Goal: Contribute content: Add original content to the website for others to see

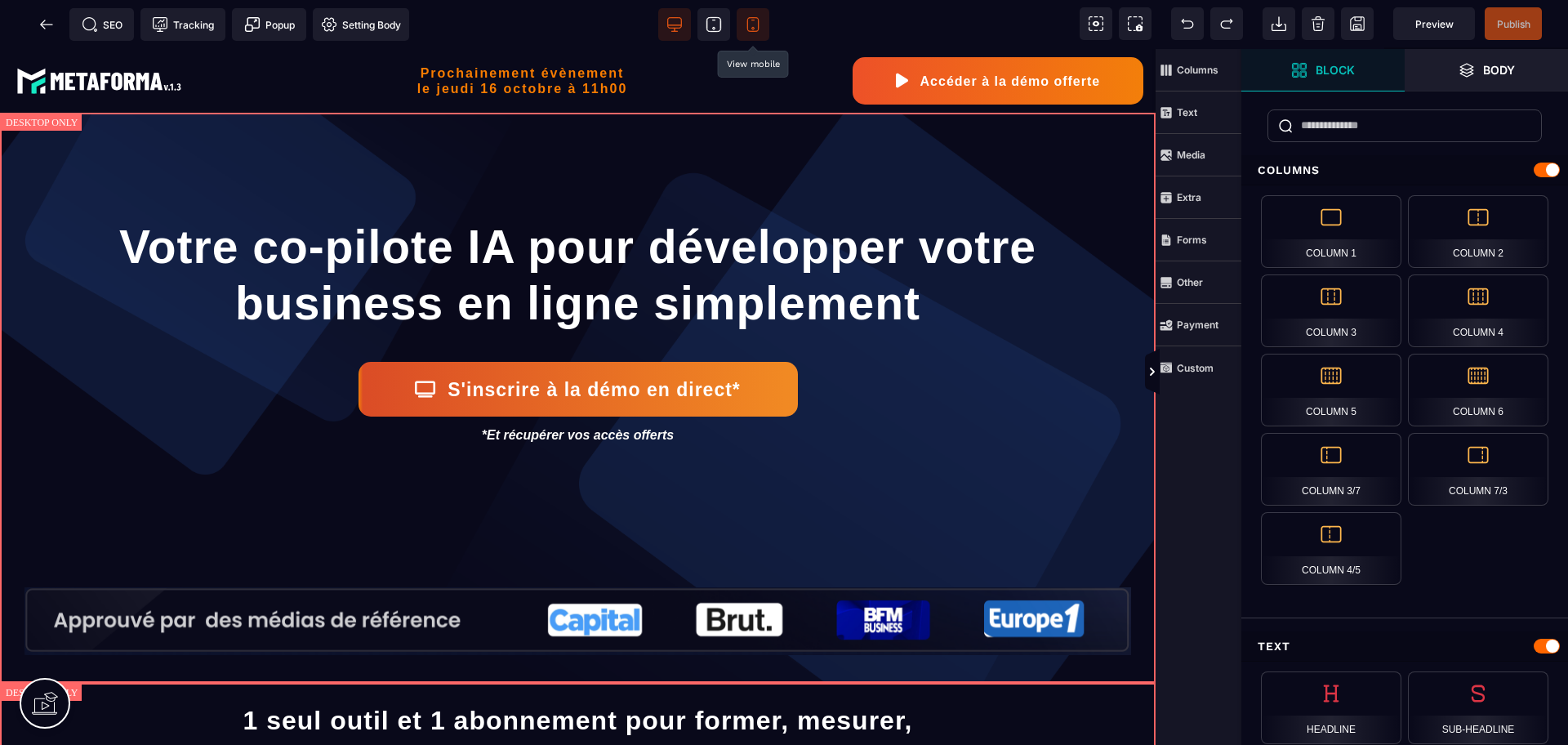
click at [761, 27] on icon at bounding box center [752, 23] width 16 height 16
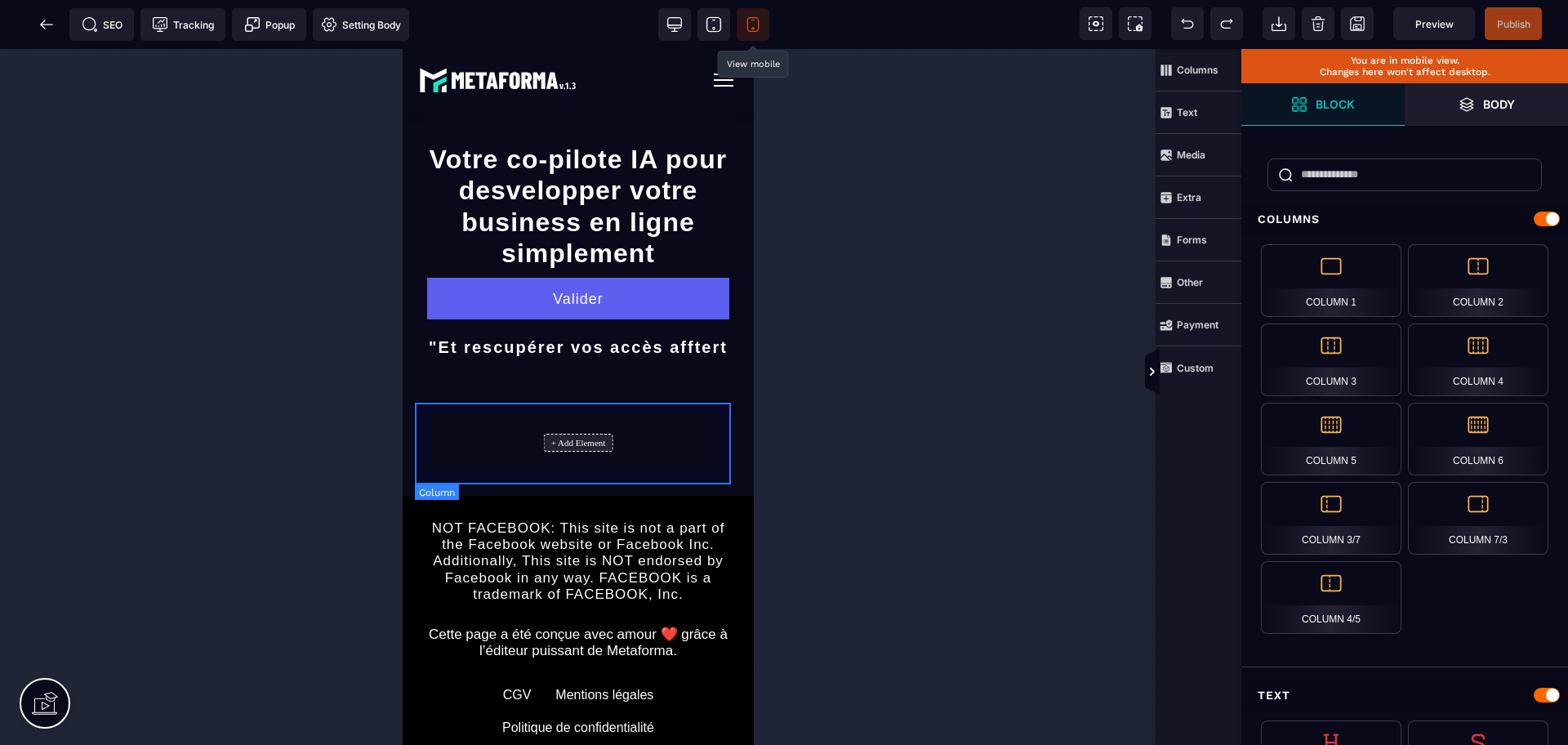
click at [524, 425] on div "+ Add Element" at bounding box center [577, 442] width 327 height 82
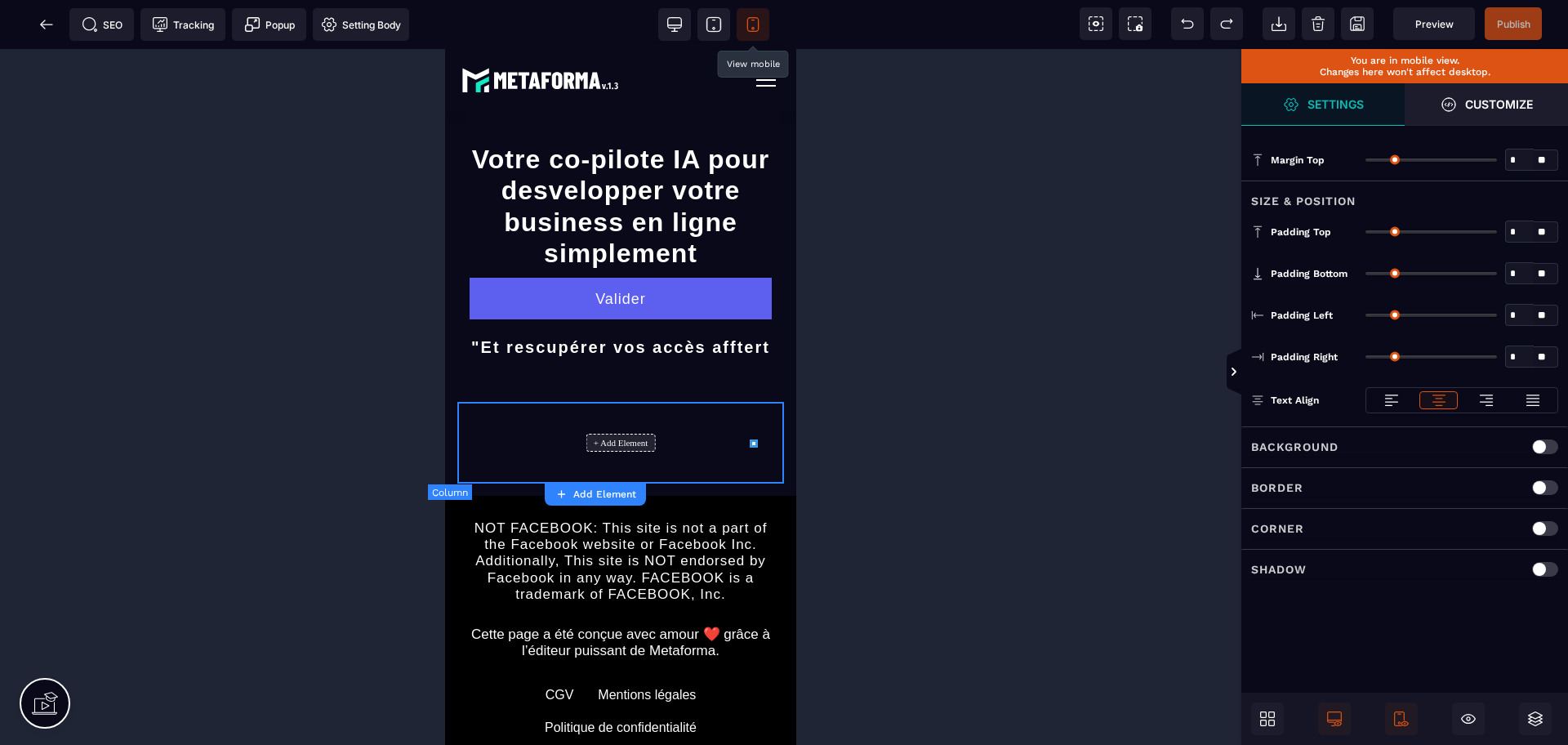
type input "*"
type input "**"
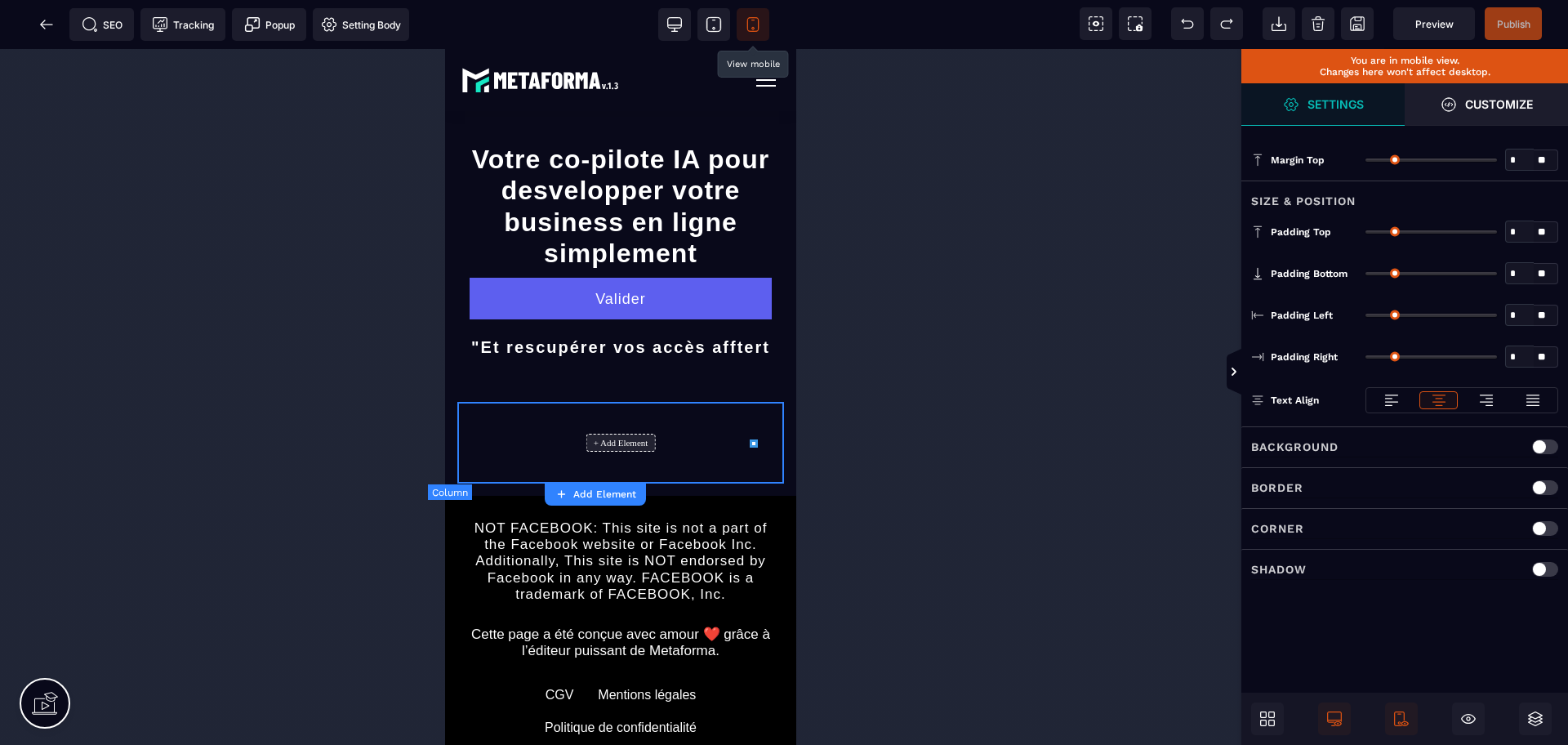
type input "**"
click at [614, 499] on strong "Add Element" at bounding box center [623, 494] width 63 height 11
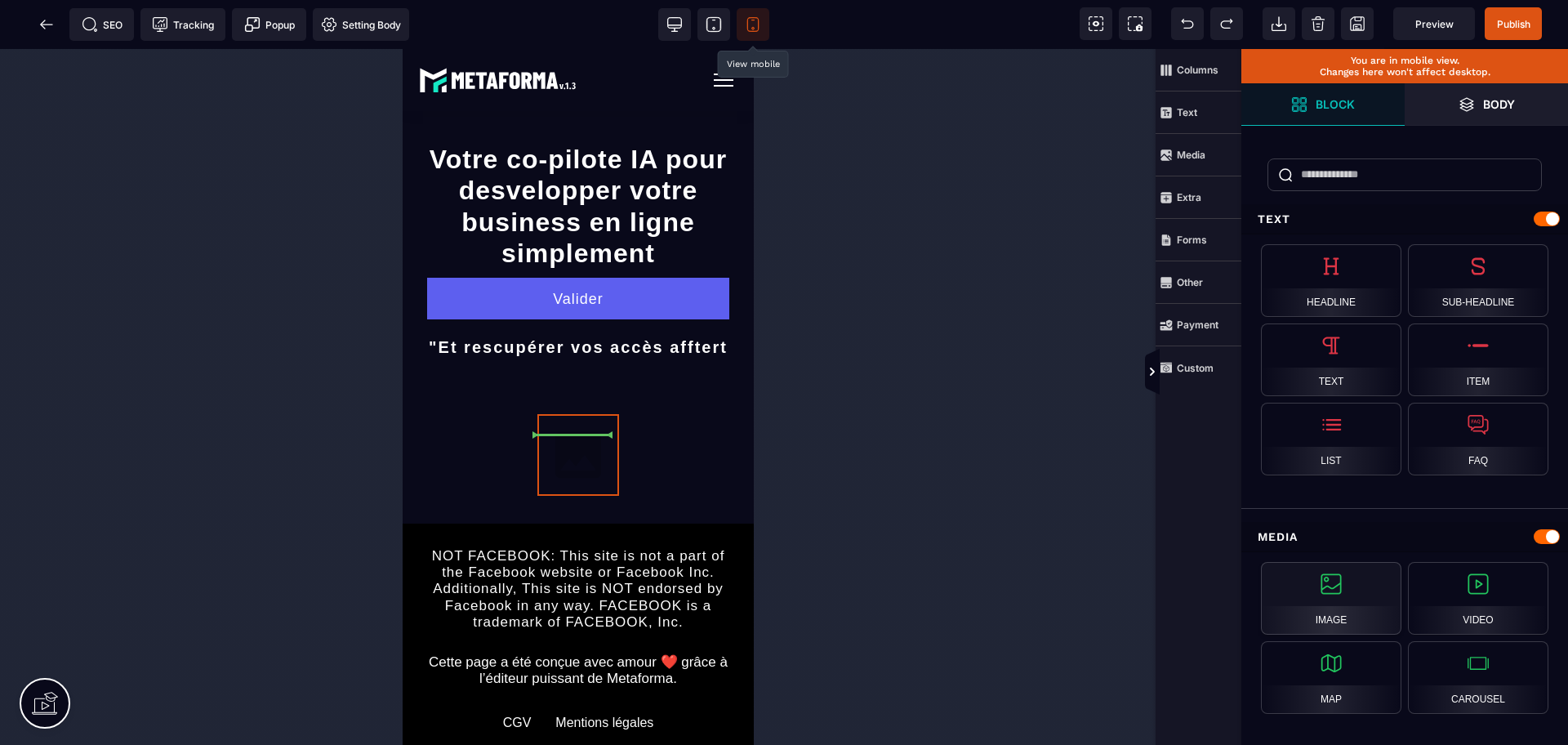
select select
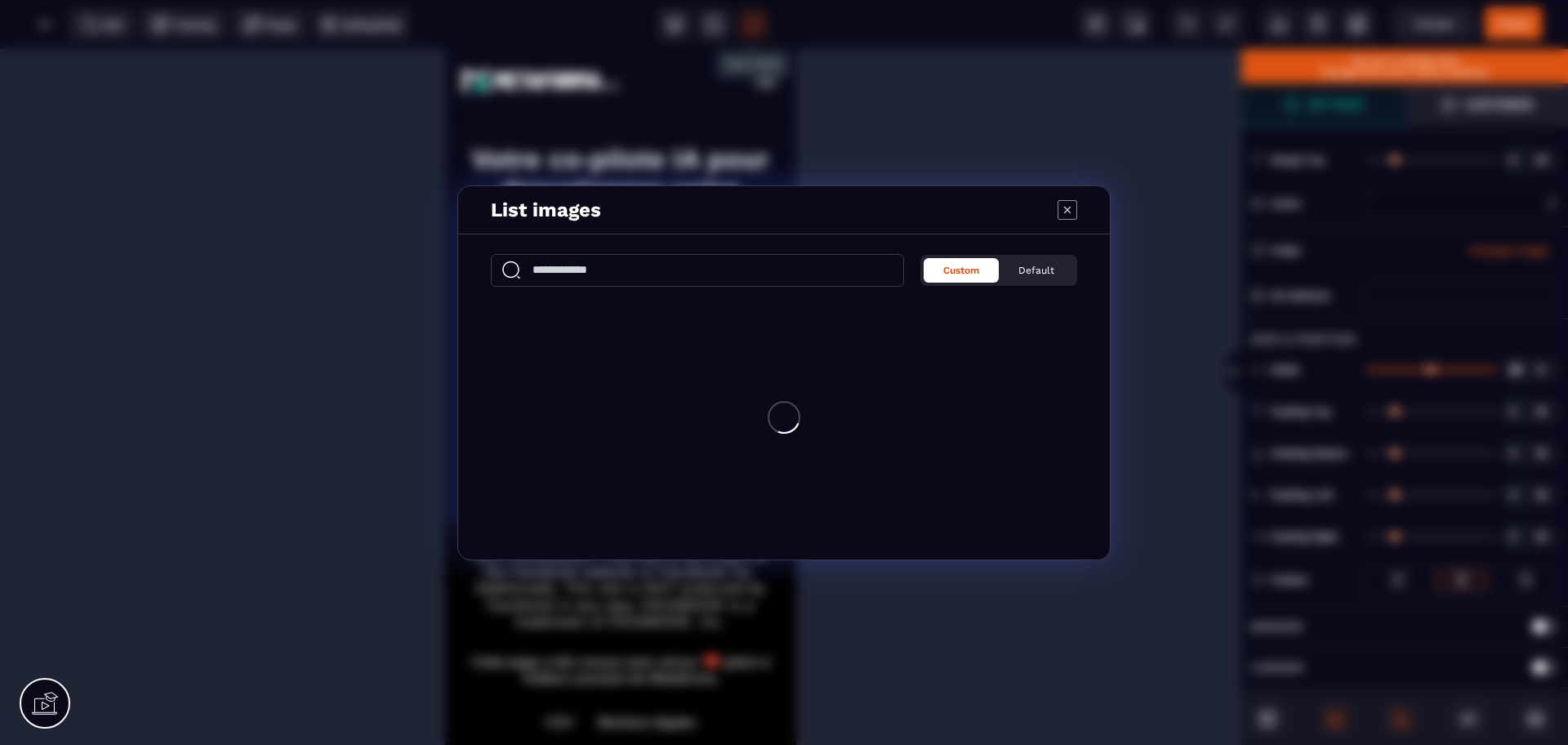
select select
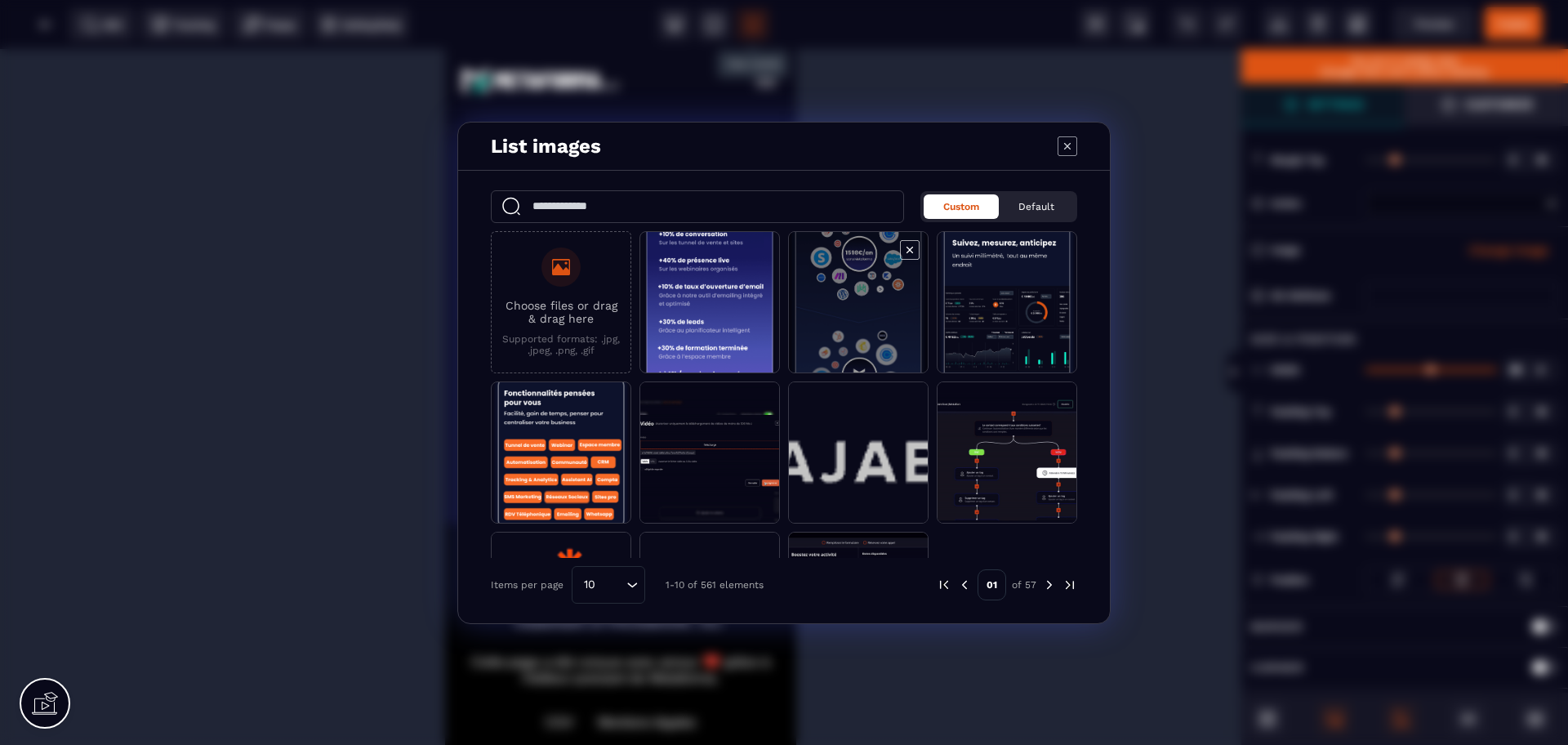
click at [868, 324] on span "Modal window" at bounding box center [858, 304] width 139 height 142
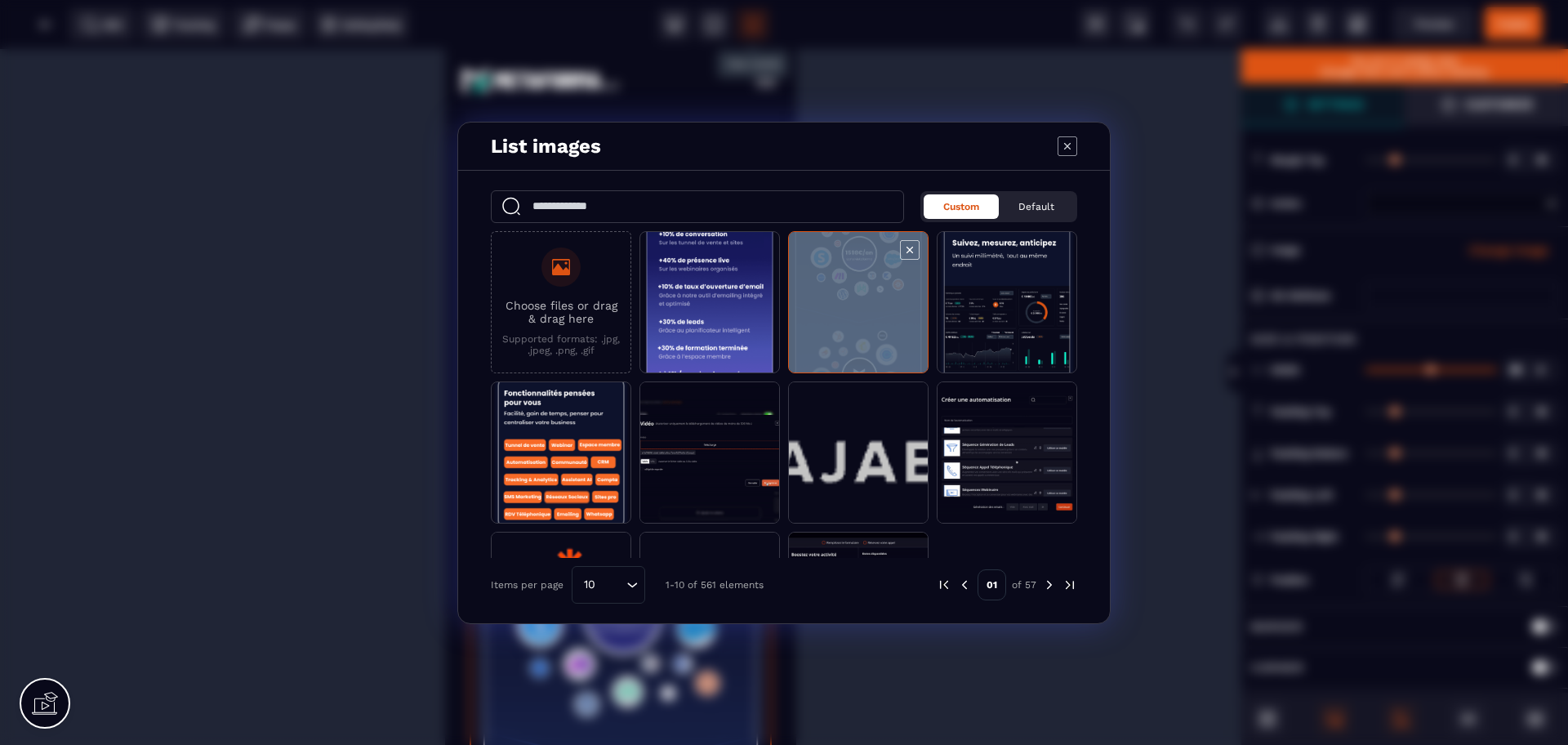
select select
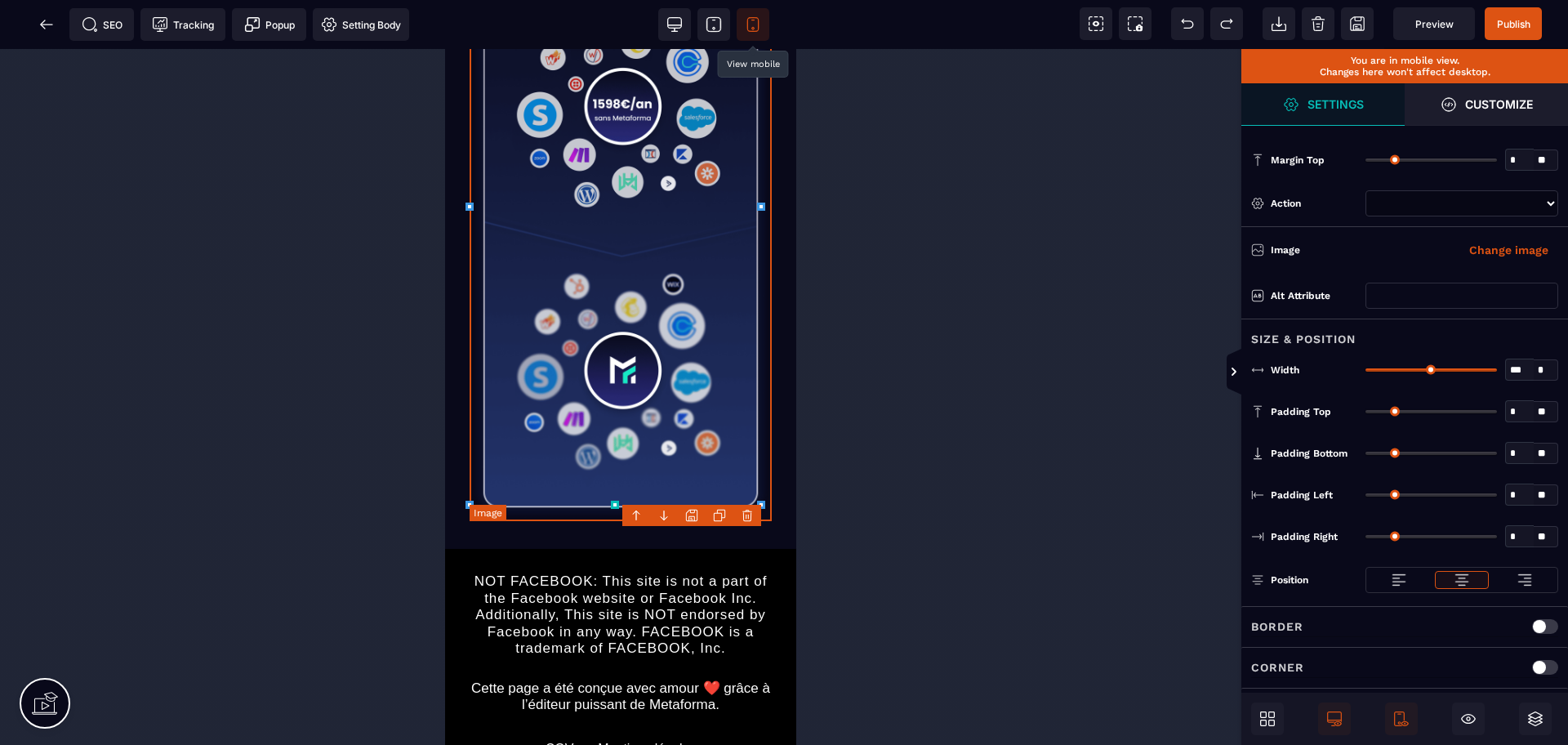
scroll to position [513, 0]
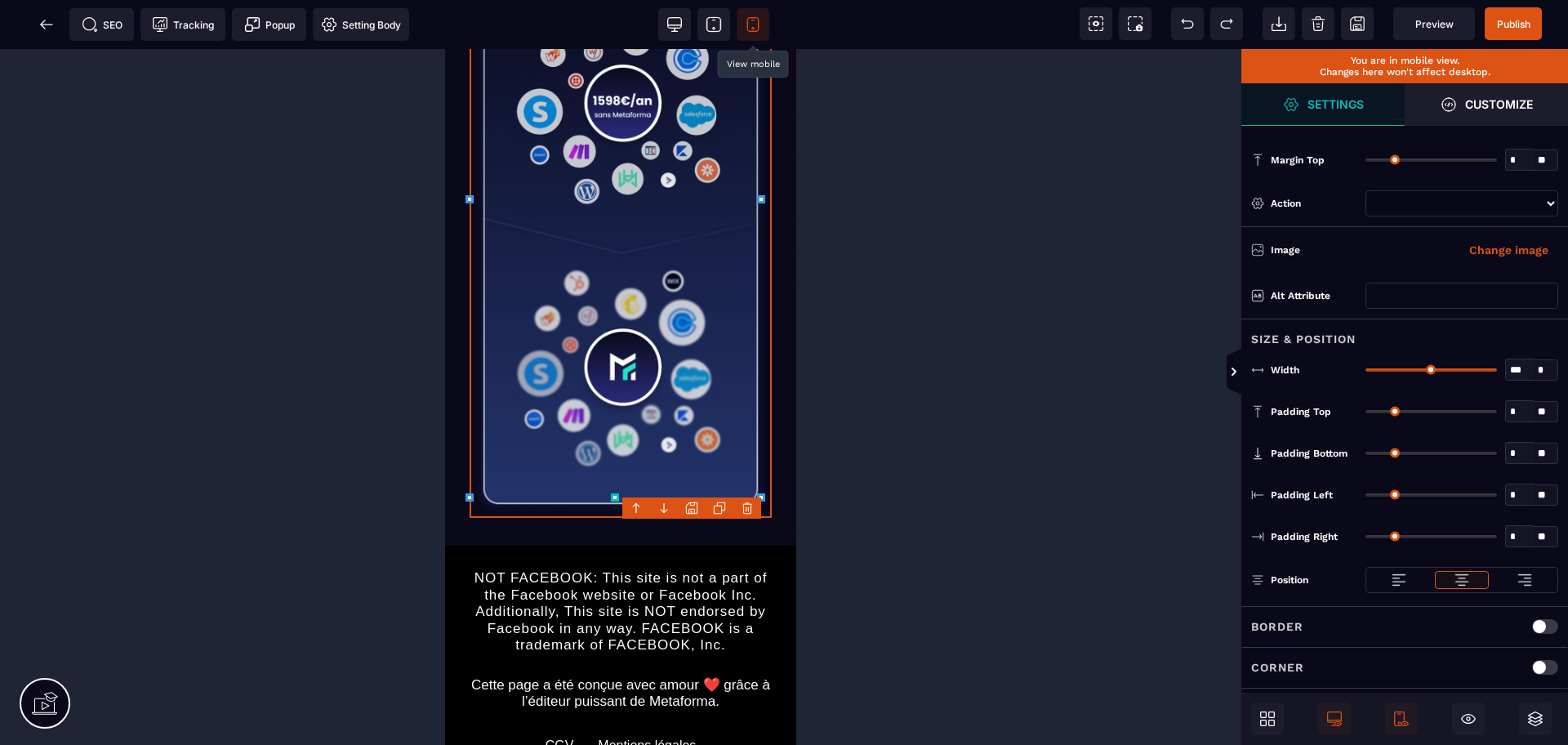
click at [716, 511] on icon at bounding box center [719, 508] width 13 height 13
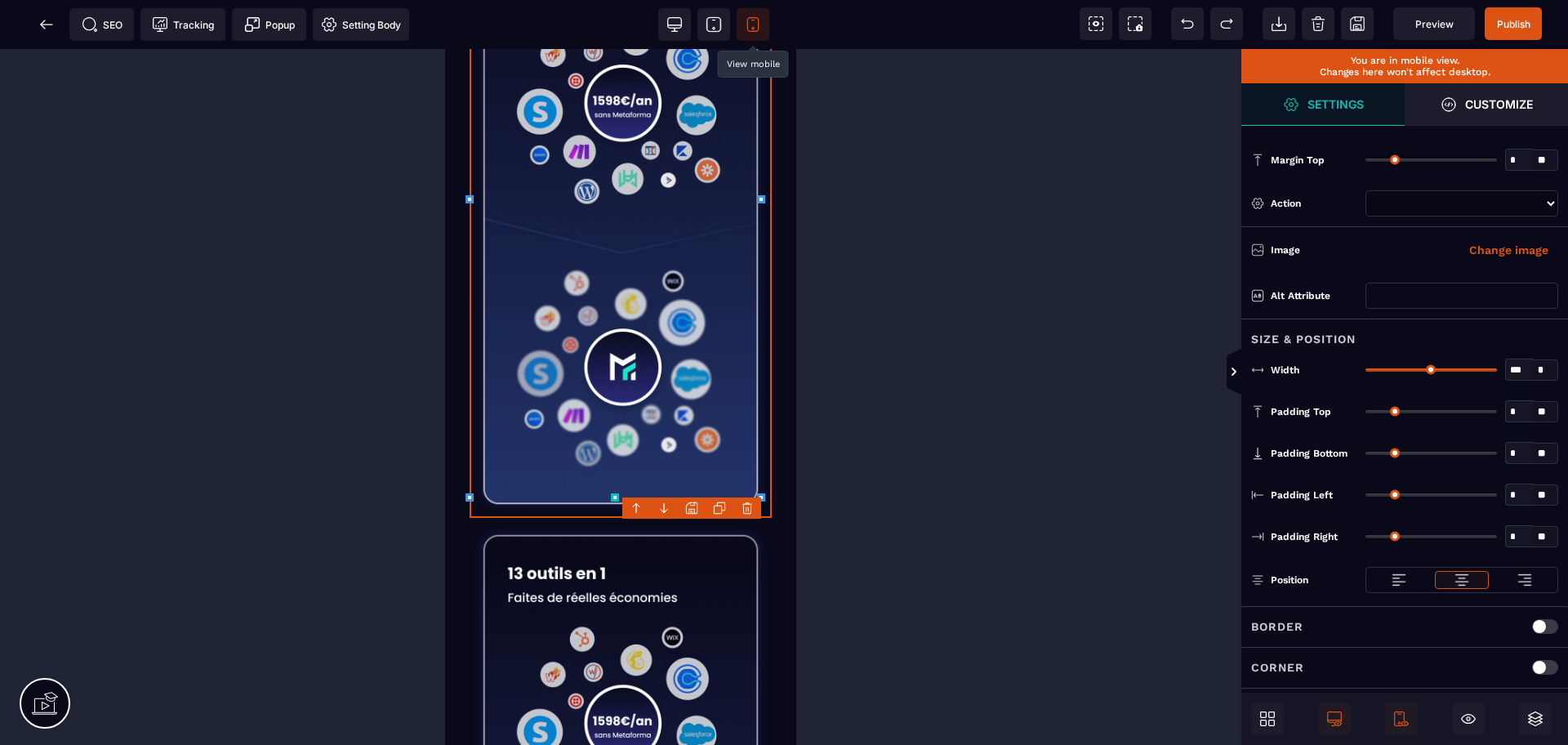
select select
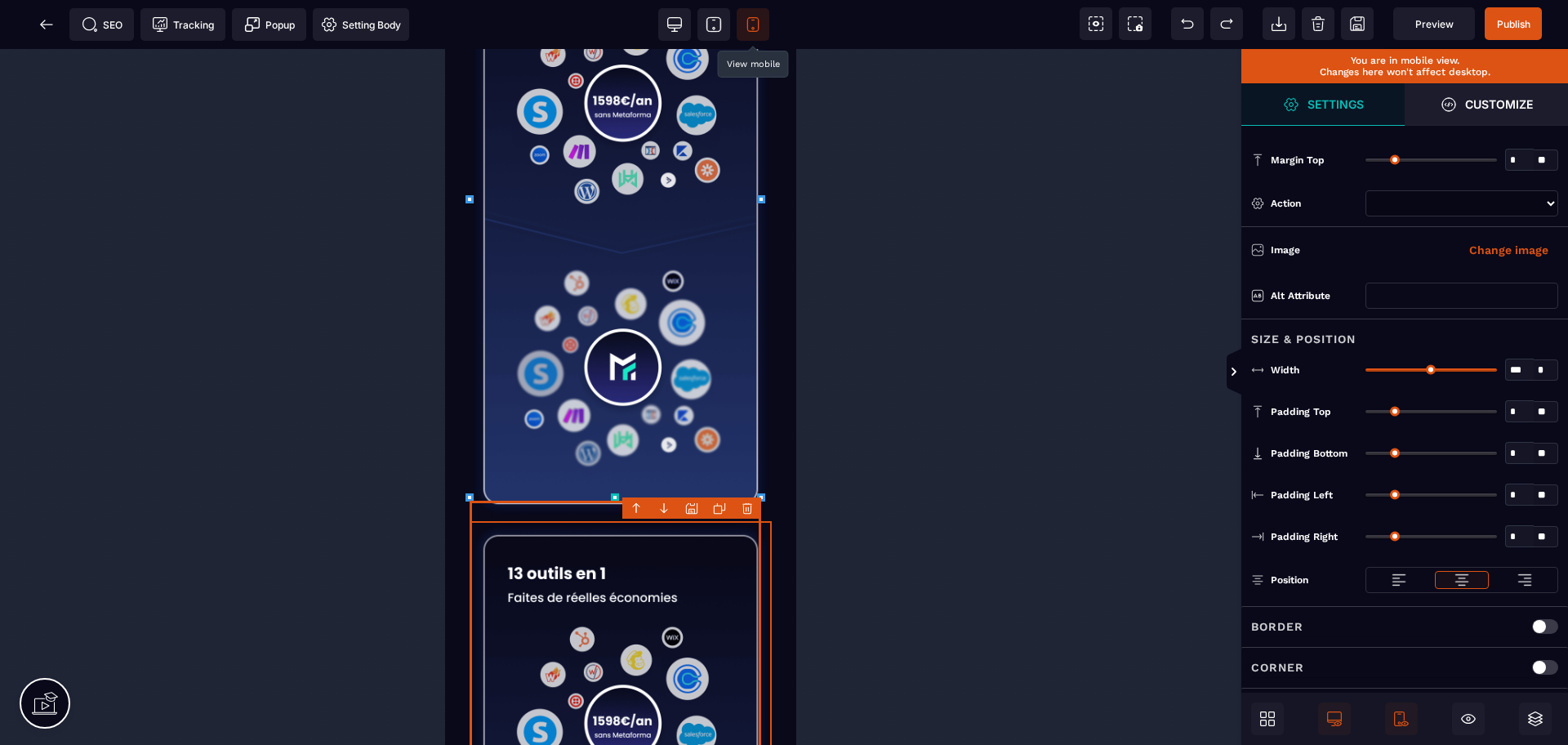
select select
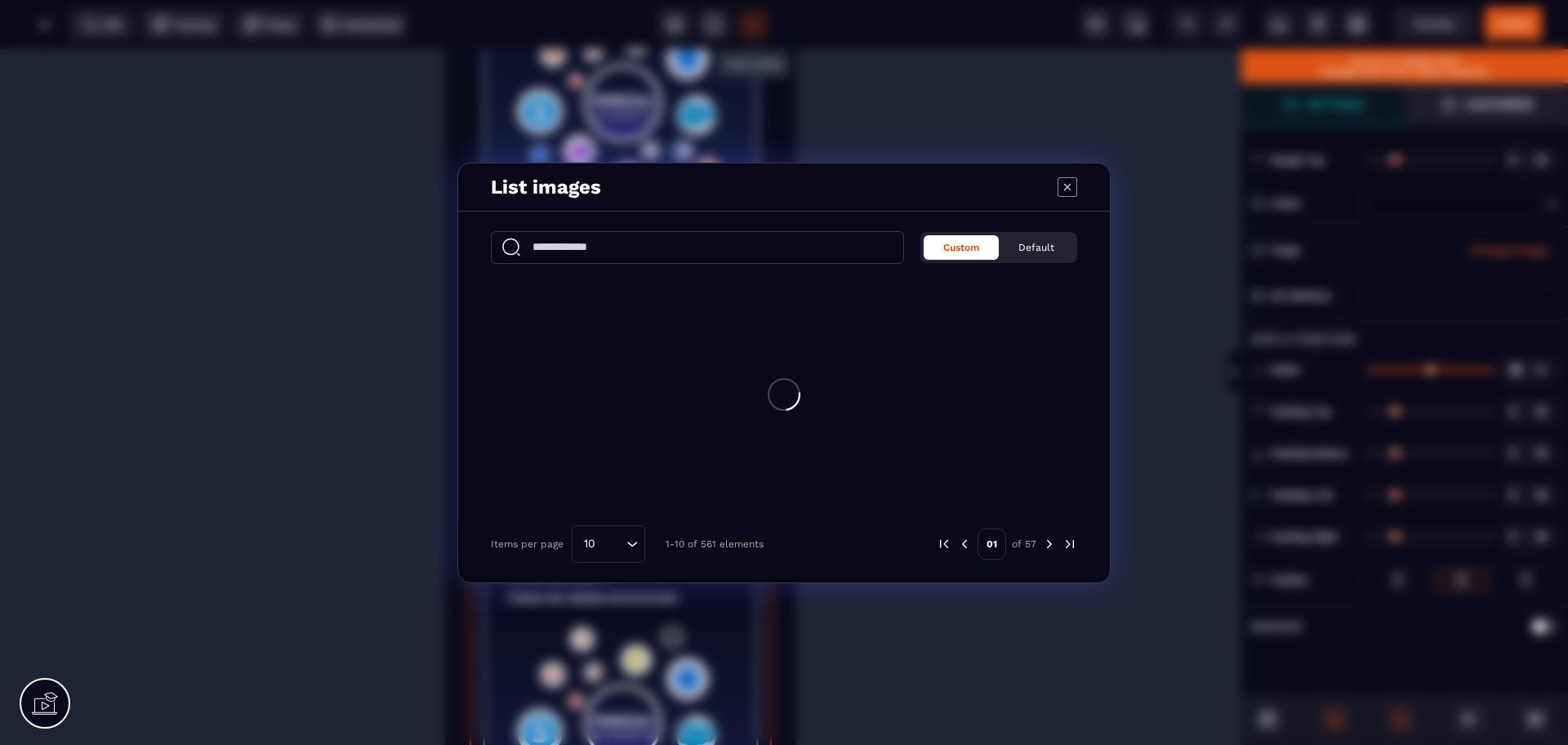
click at [682, 581] on div "List images Custom Default Items per page 10 Loading... 1-10 of 561 elements 01…" at bounding box center [784, 372] width 1568 height 745
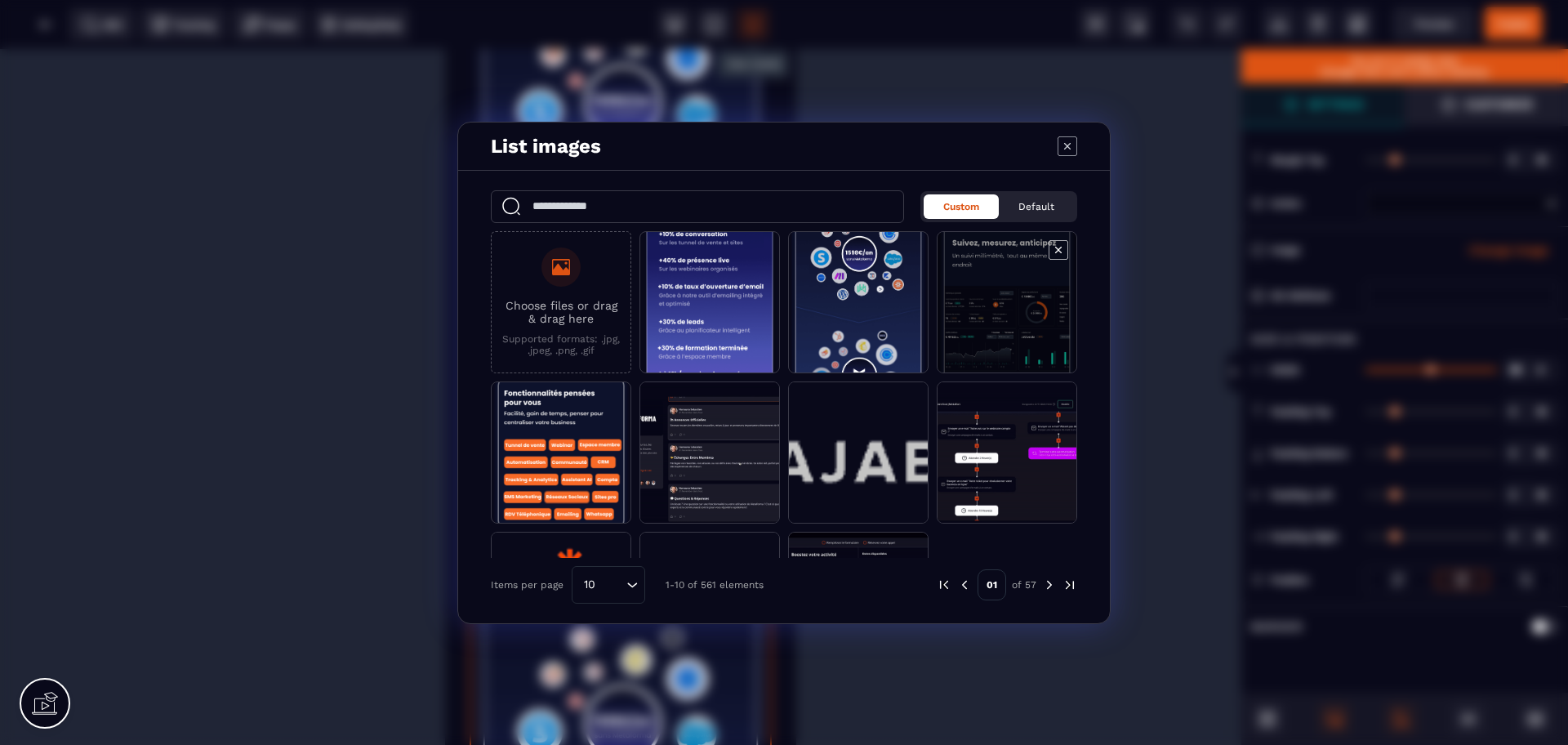
click at [993, 335] on span "Modal window" at bounding box center [1007, 304] width 139 height 142
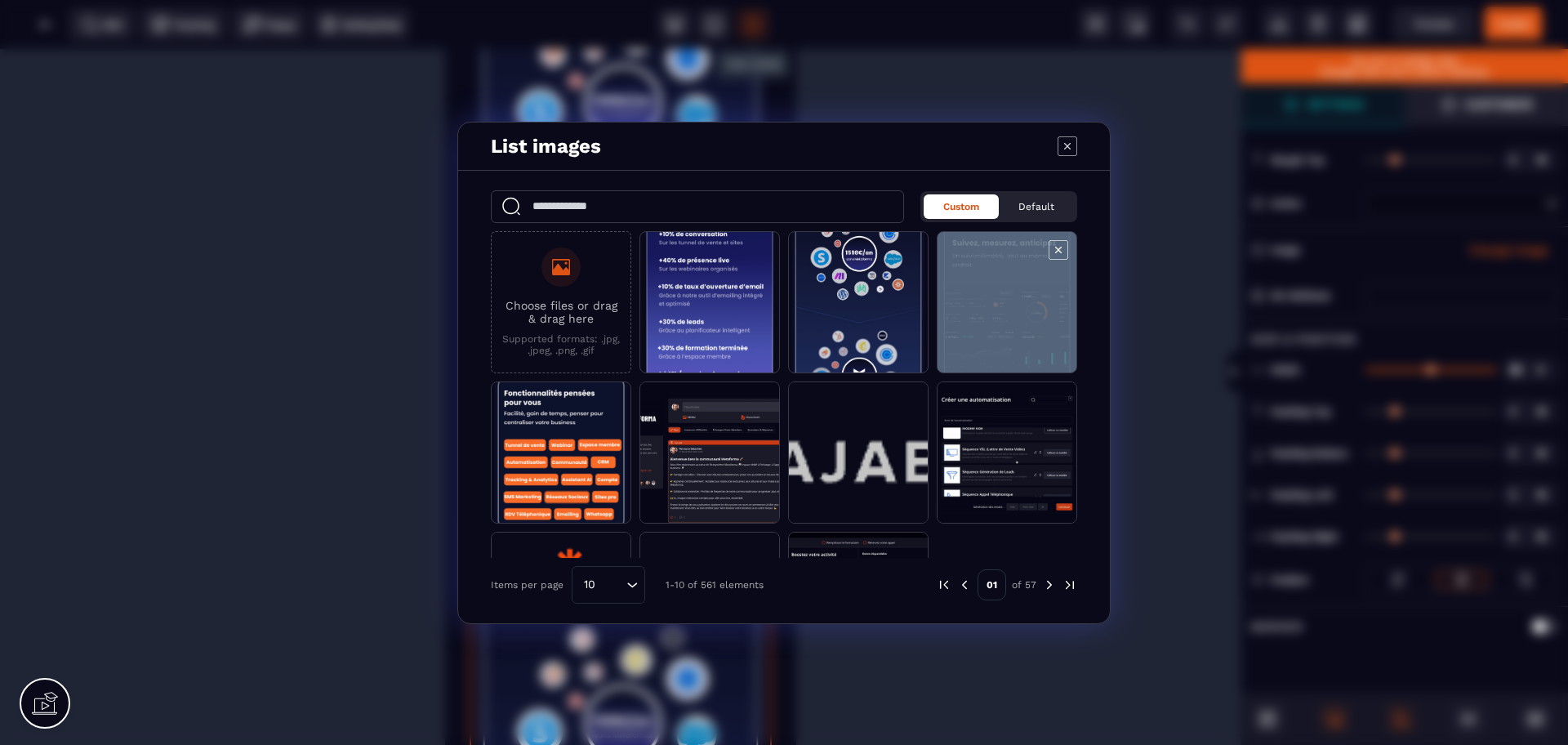
click at [993, 335] on span "Modal window" at bounding box center [1007, 304] width 139 height 142
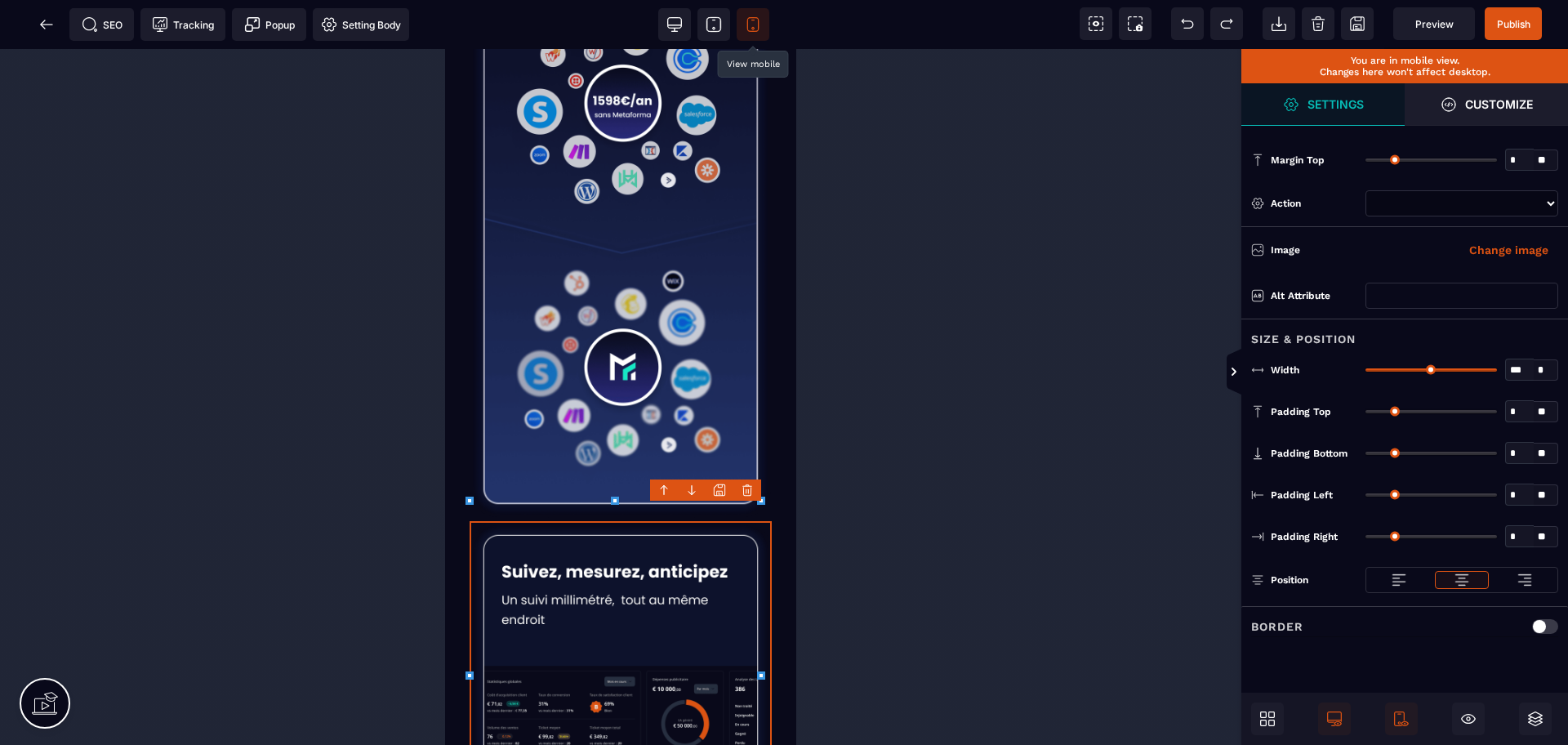
select select
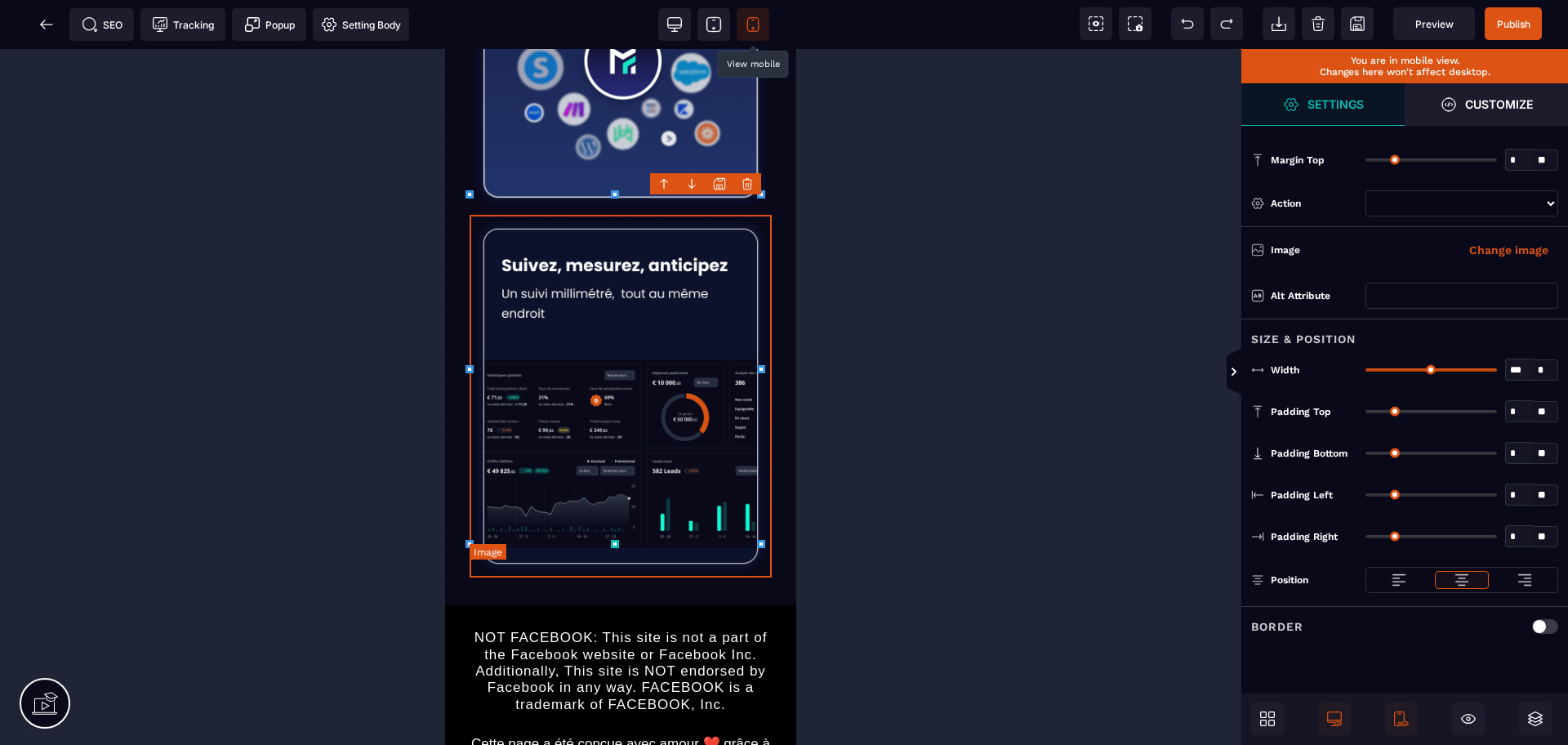
click at [698, 437] on img at bounding box center [620, 395] width 303 height 363
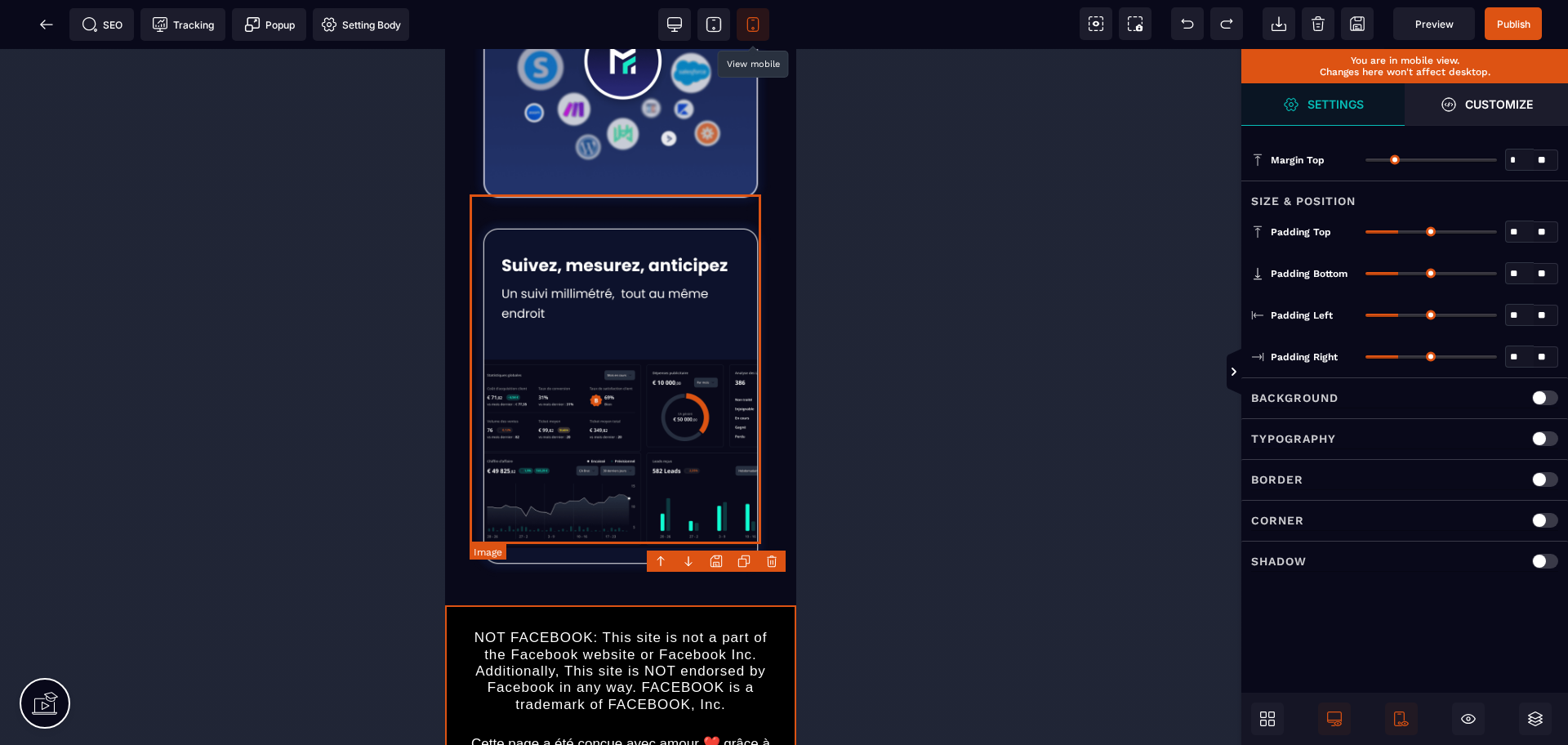
click at [653, 517] on img at bounding box center [620, 395] width 303 height 363
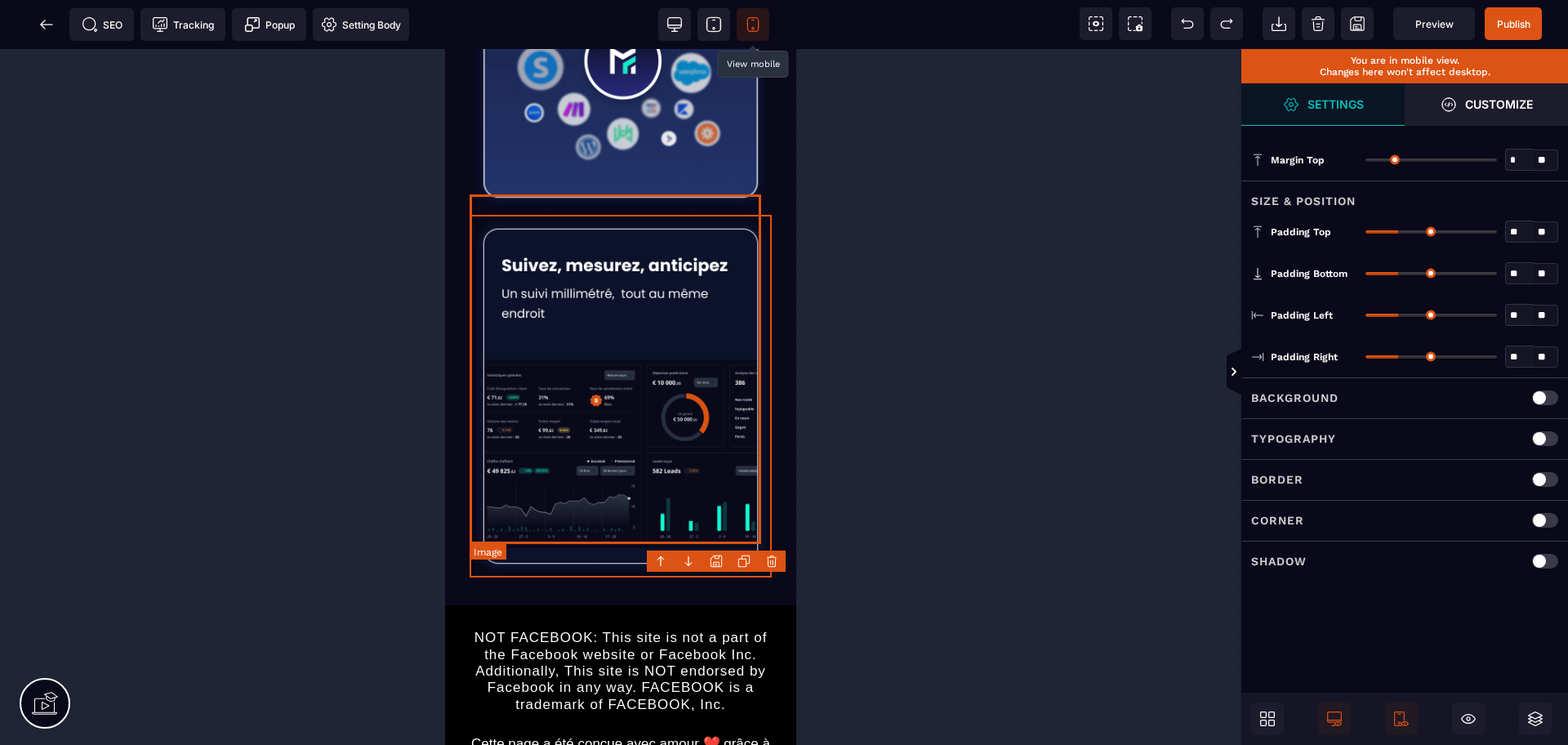
select select
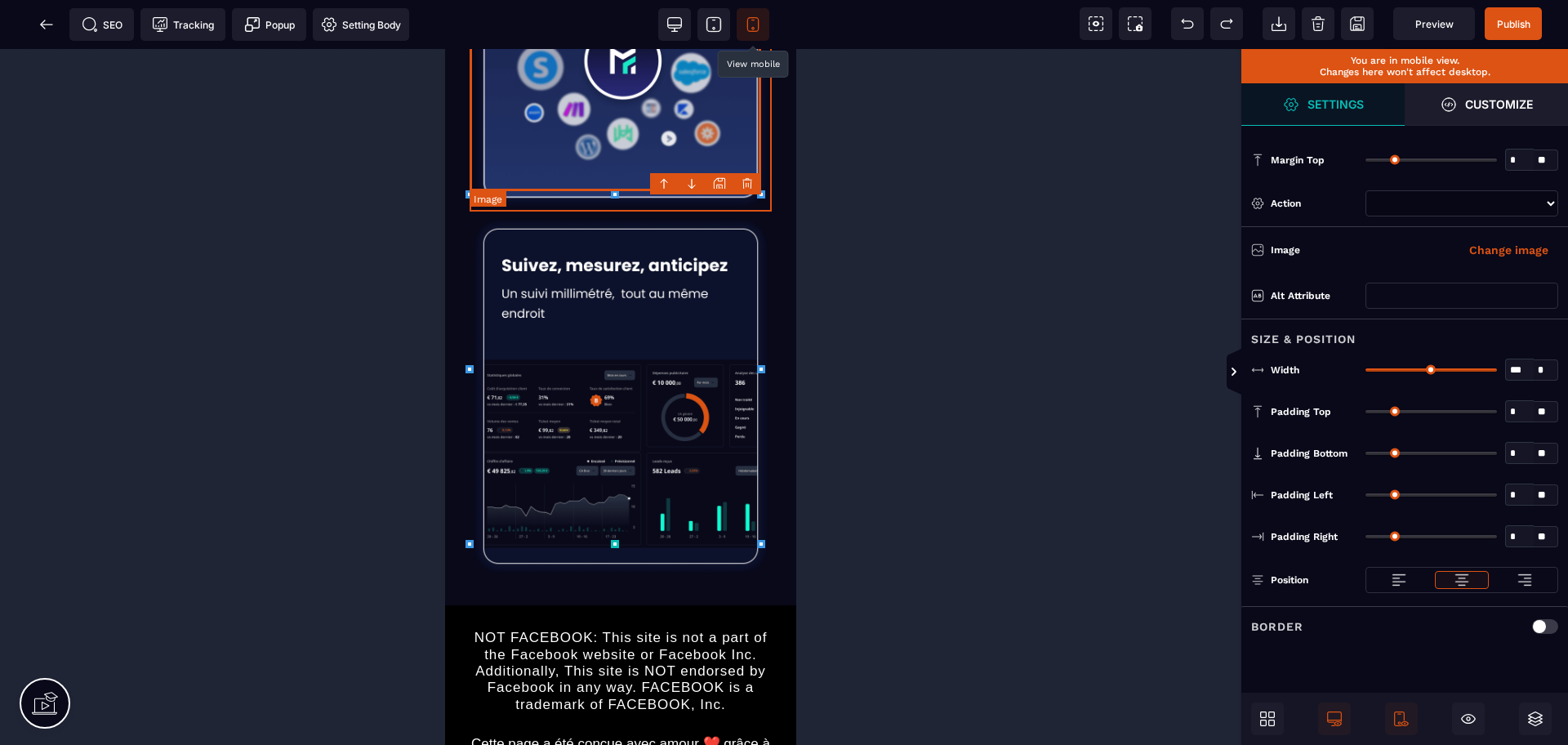
select select
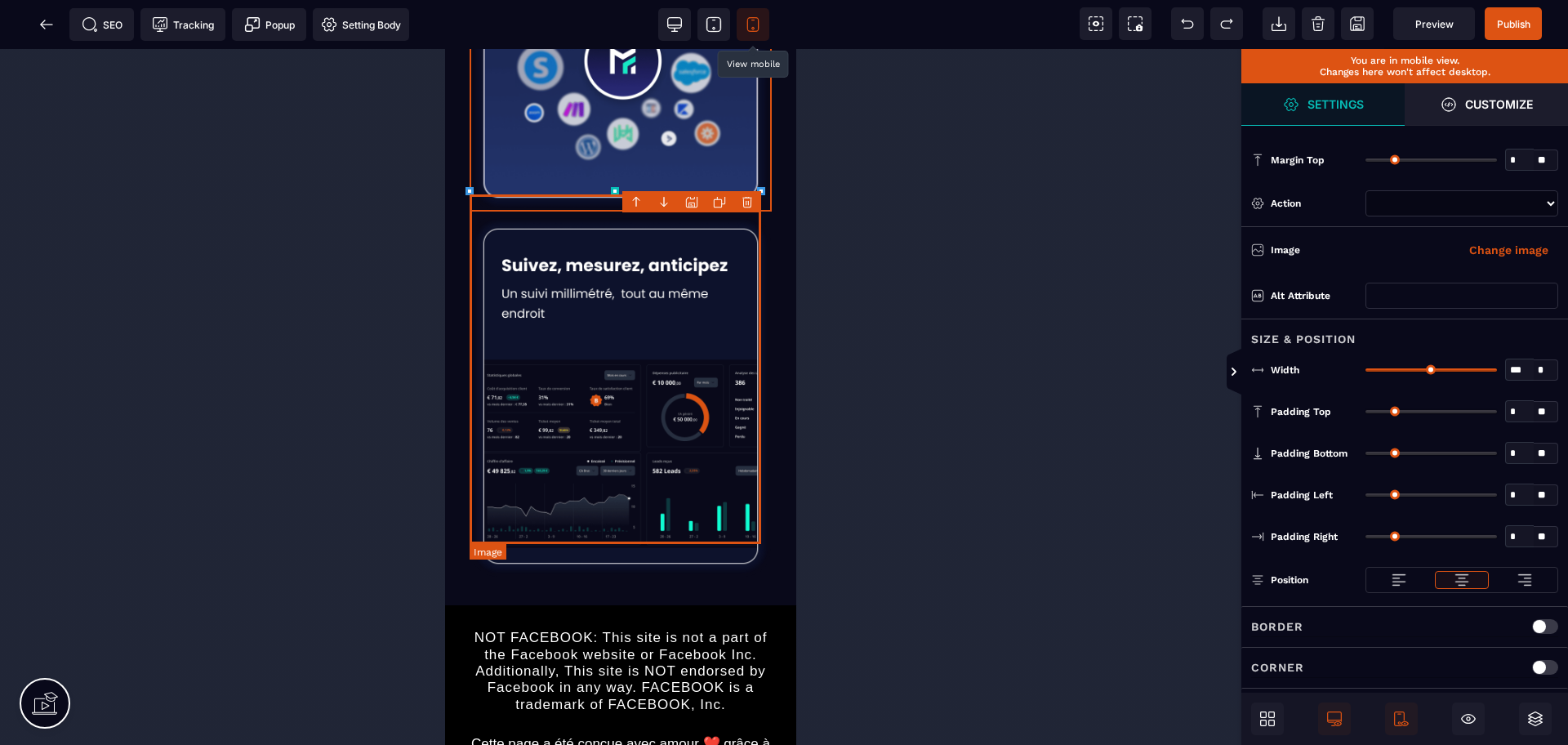
click at [687, 288] on img at bounding box center [620, 395] width 303 height 363
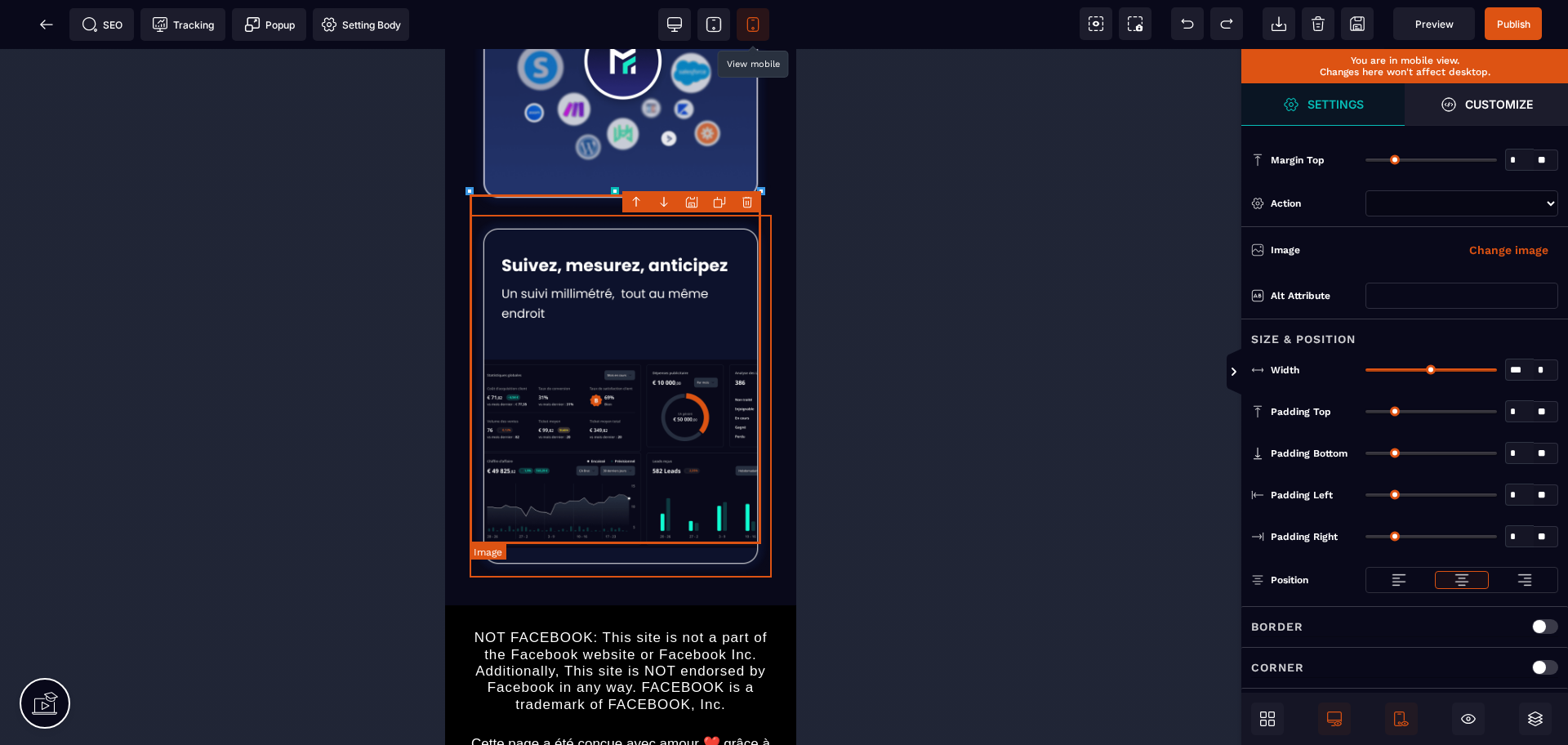
select select
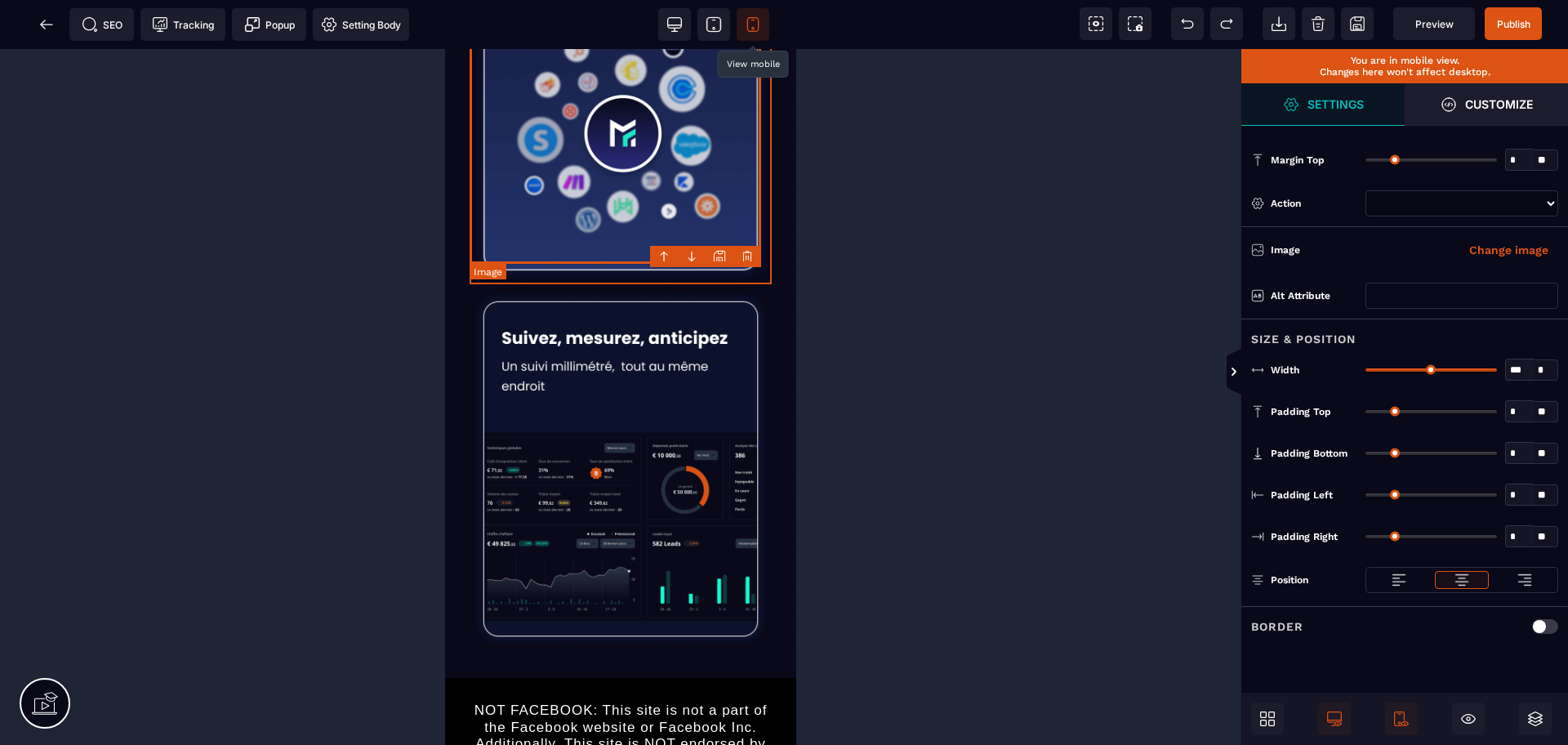
select select
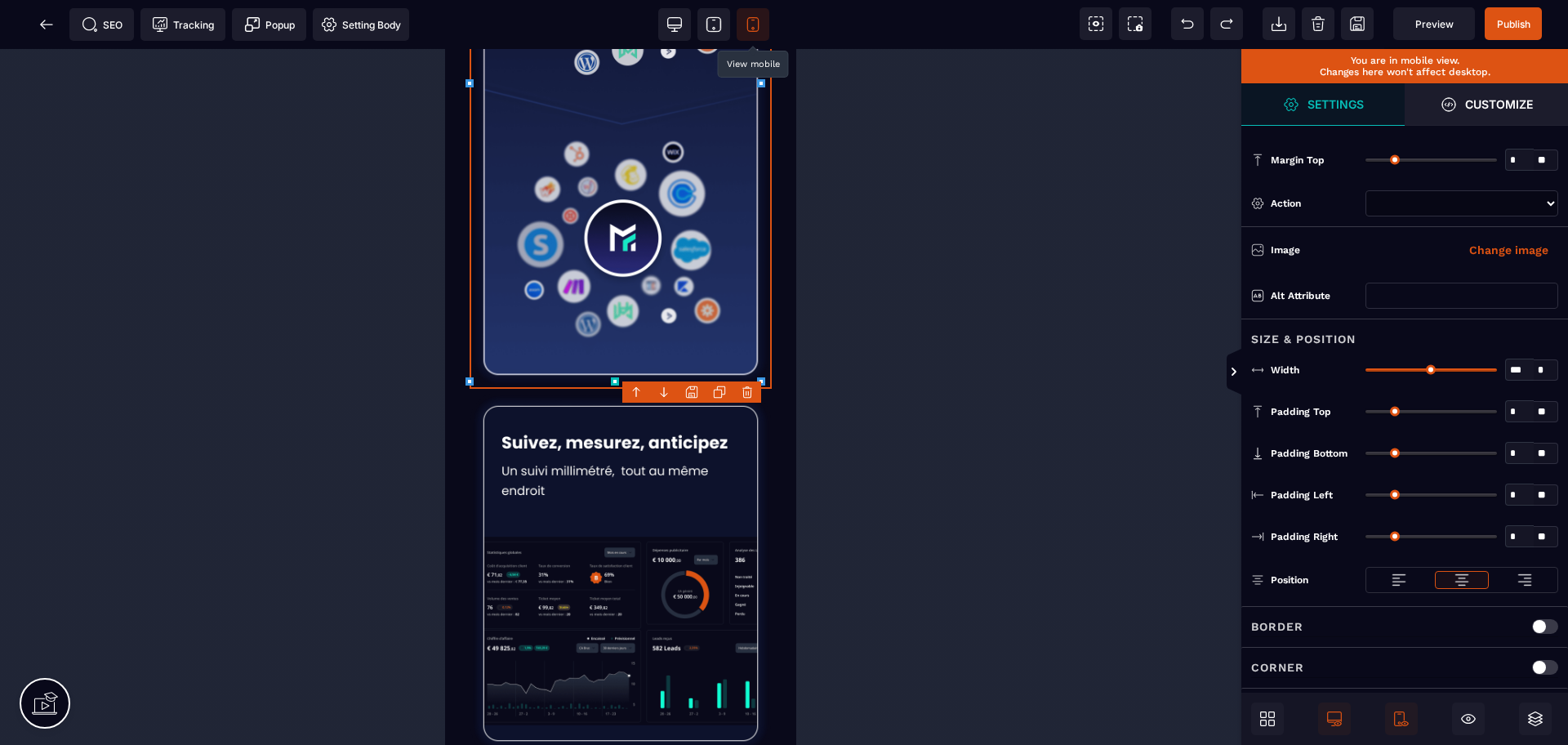
scroll to position [619, 0]
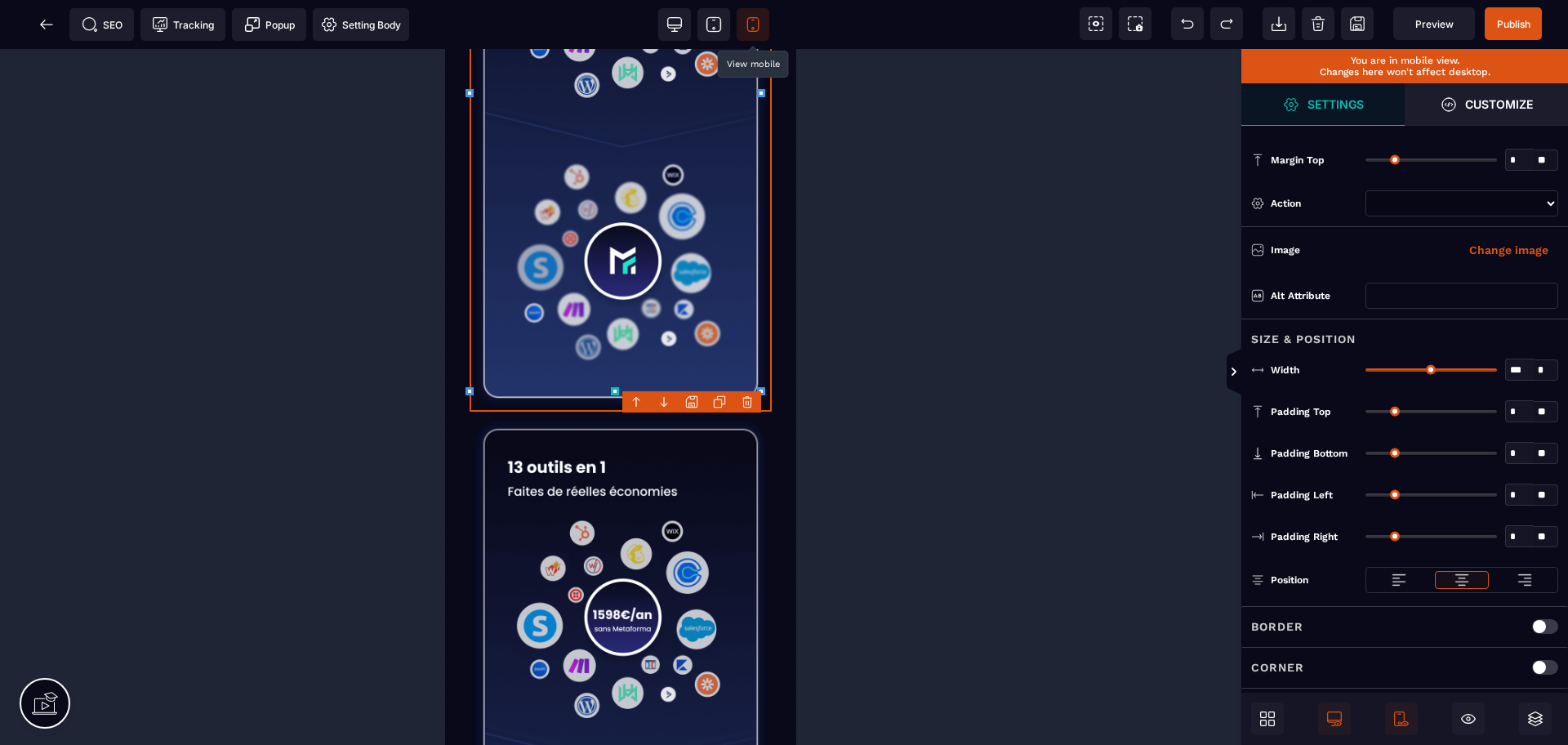
click at [719, 404] on icon at bounding box center [719, 402] width 13 height 13
select select
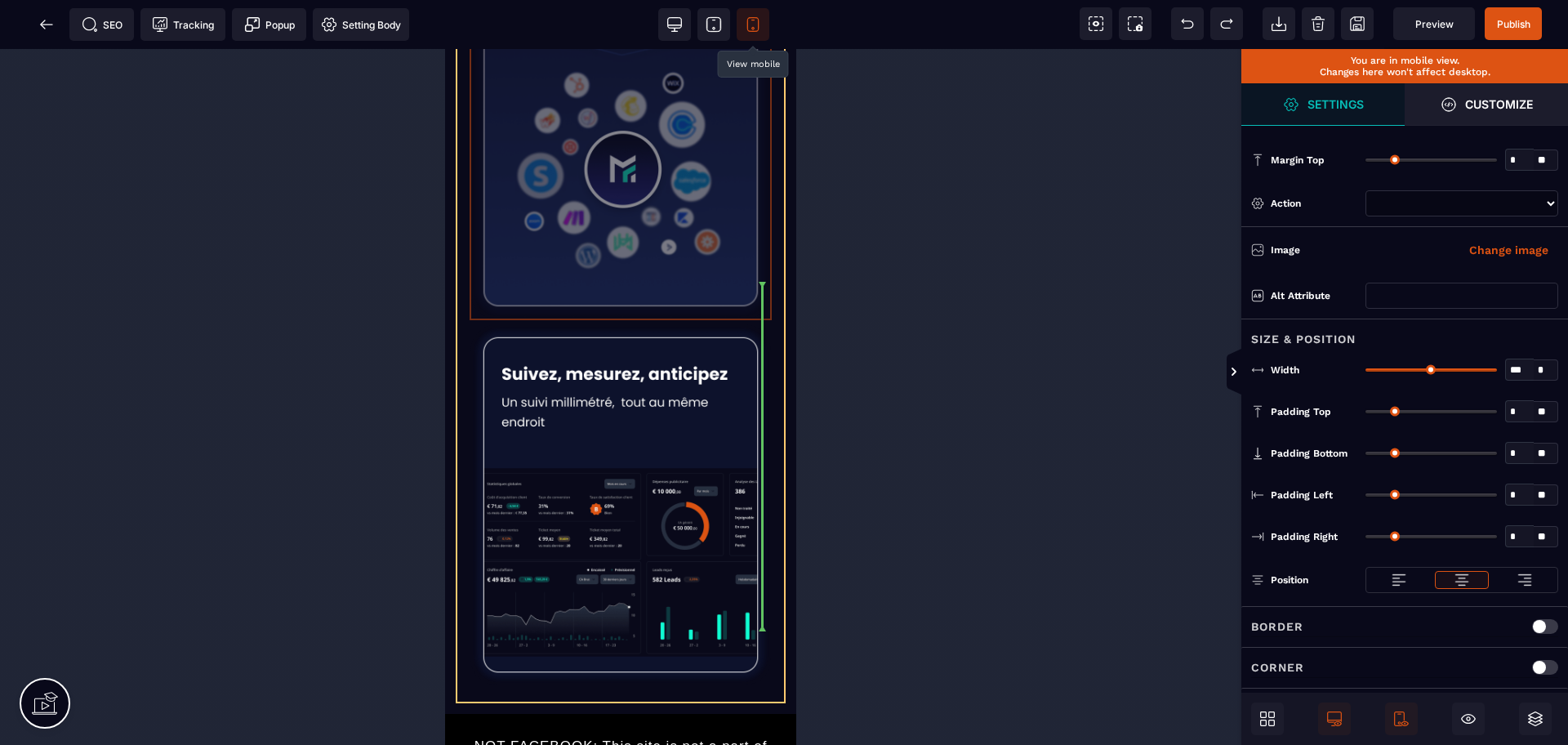
scroll to position [1335, 0]
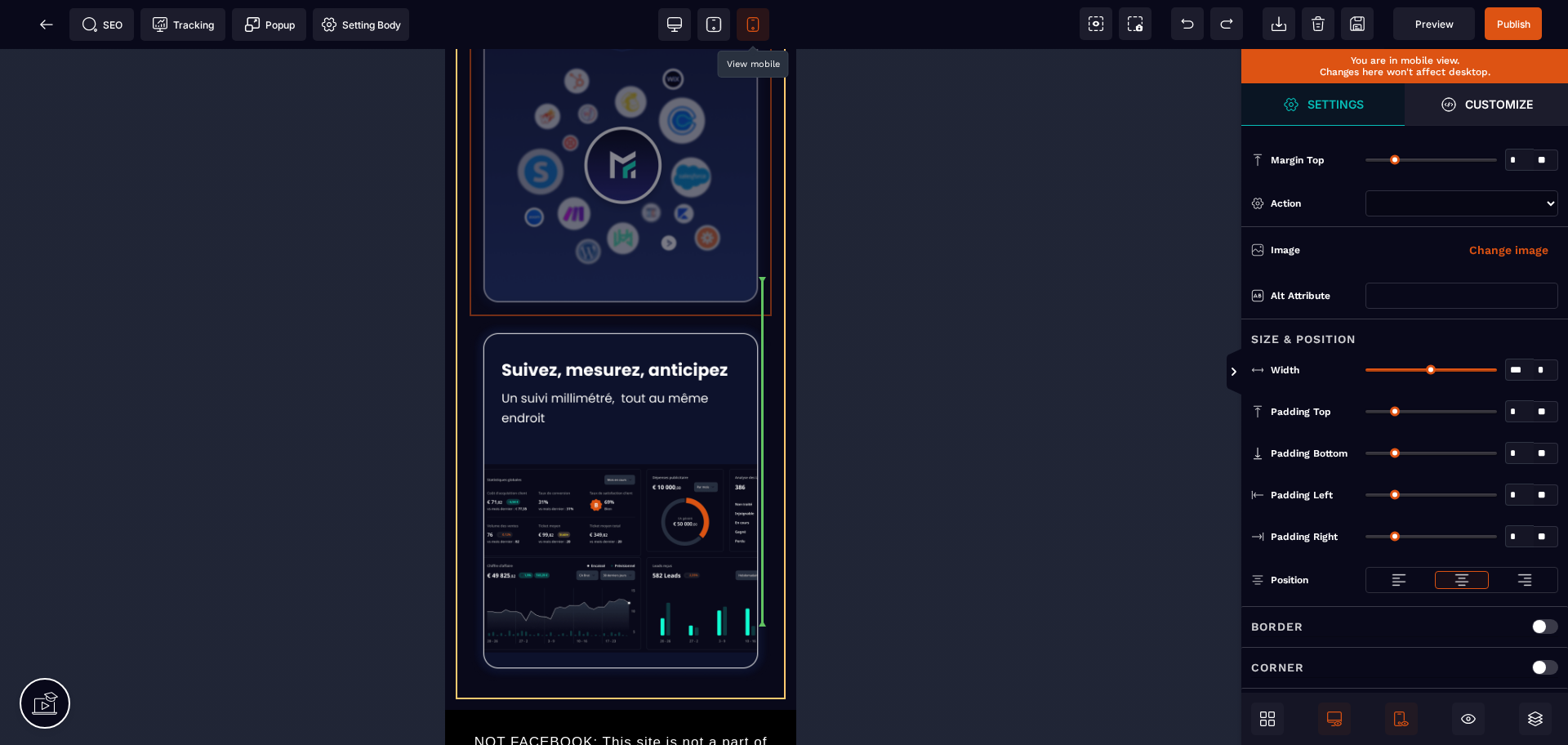
drag, startPoint x: 654, startPoint y: 355, endPoint x: 646, endPoint y: 633, distance: 278.1
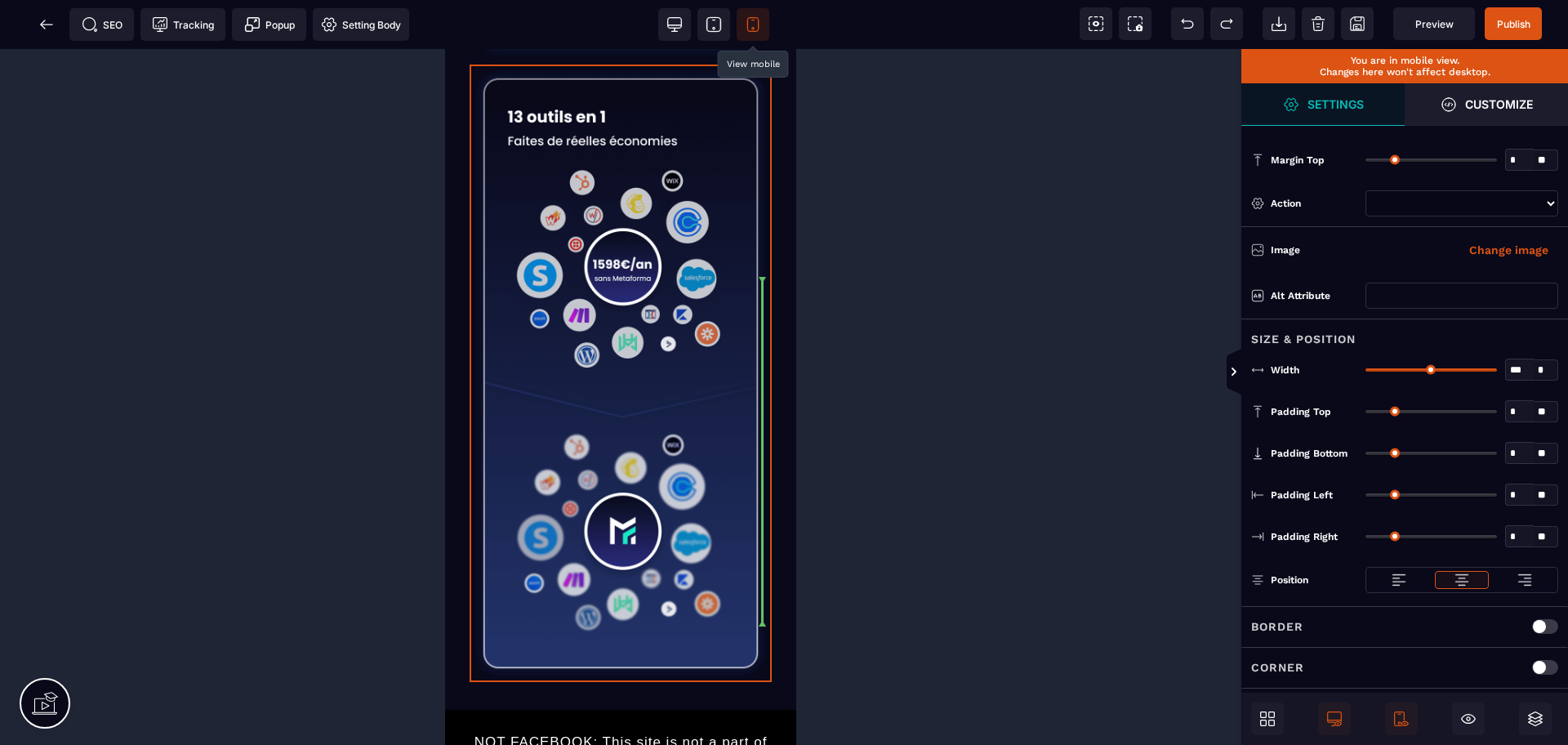
select select
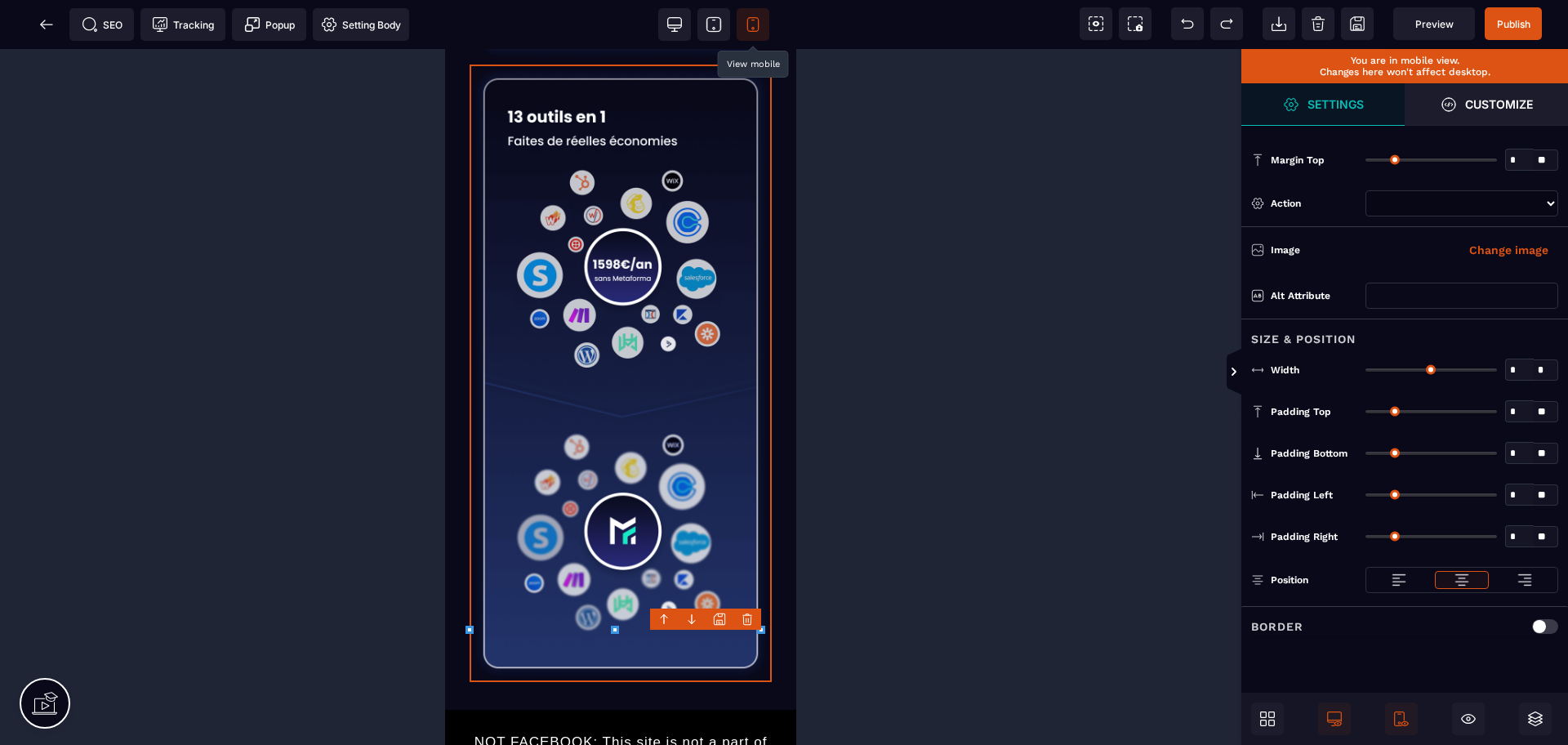
type input "*"
type input "***"
type input "*"
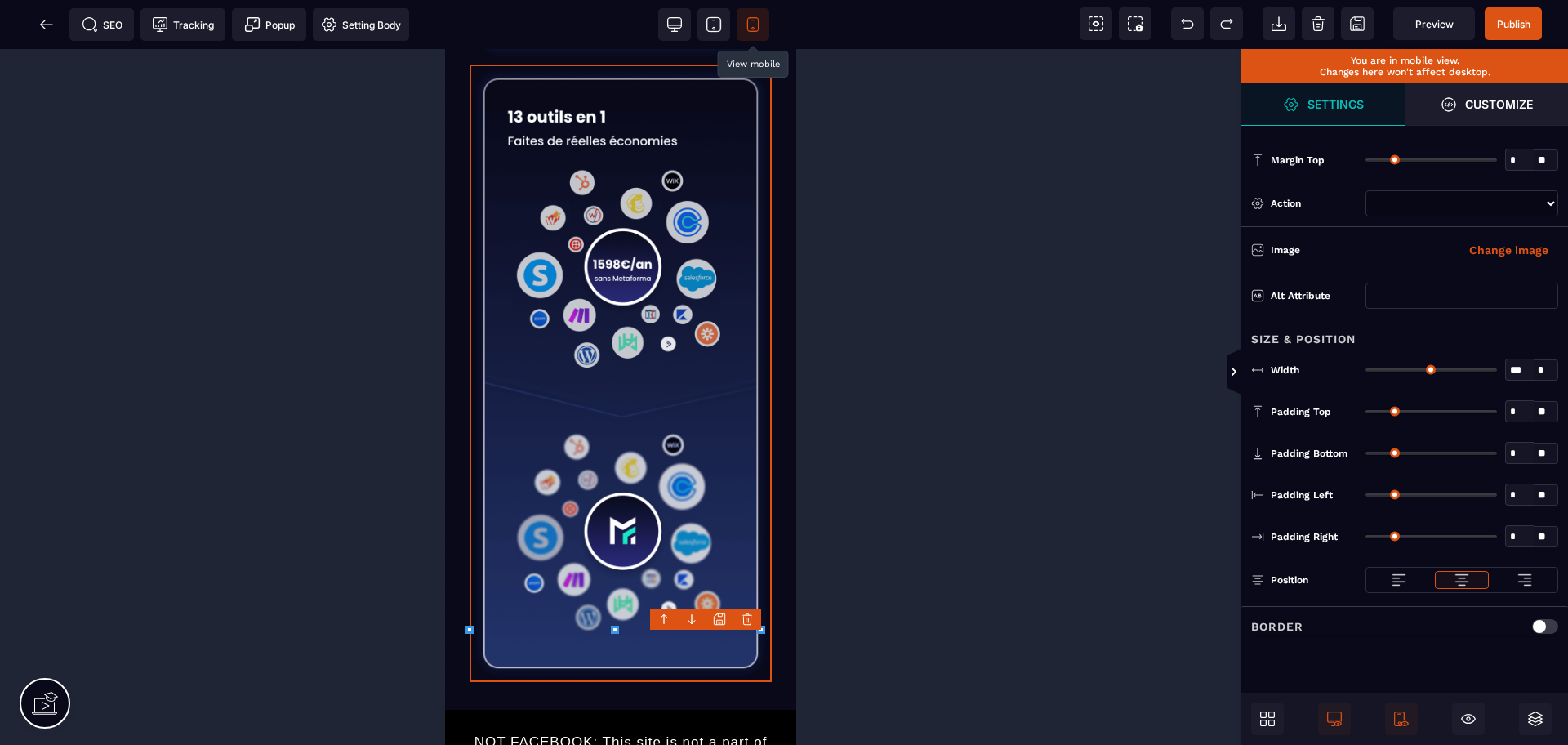
type input "*"
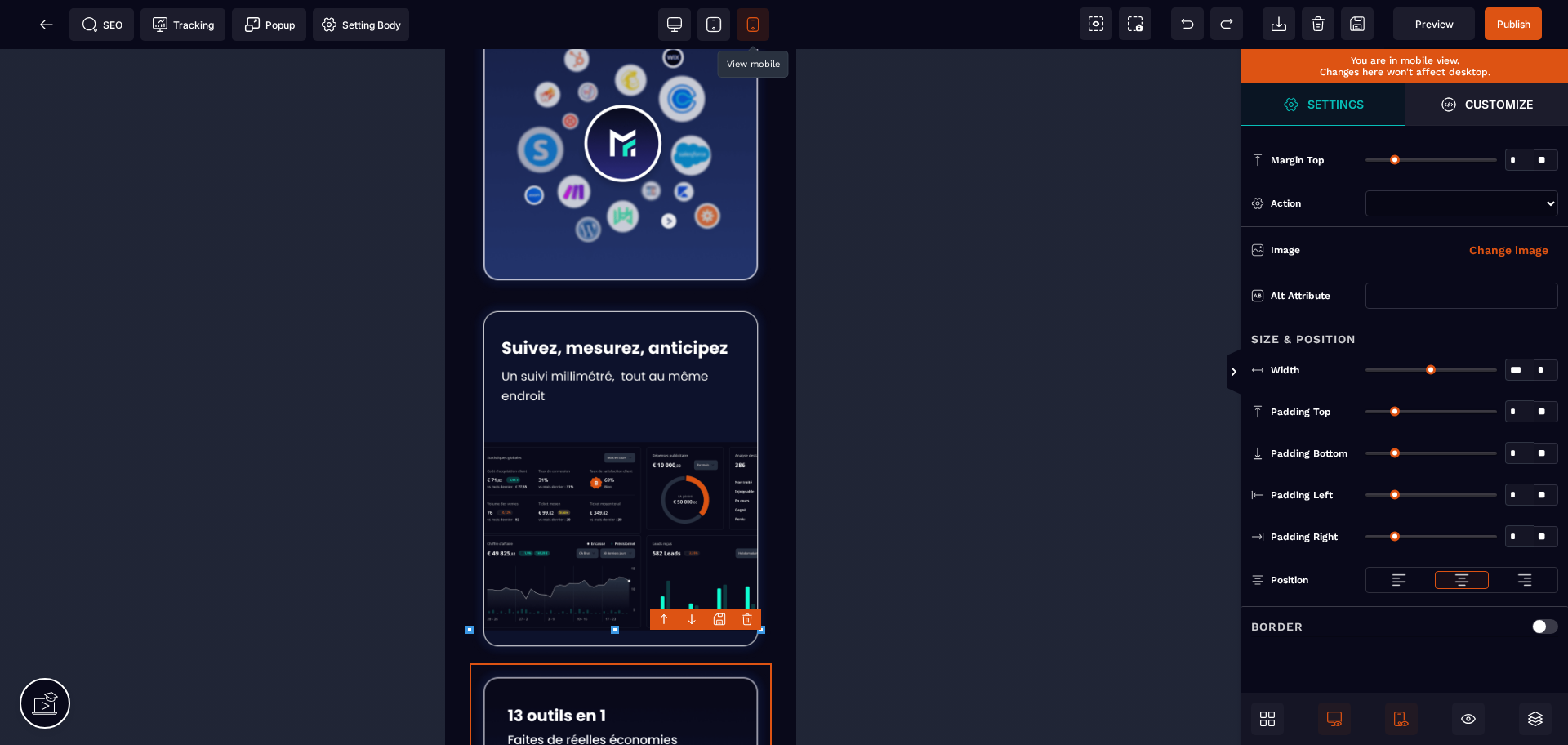
select select
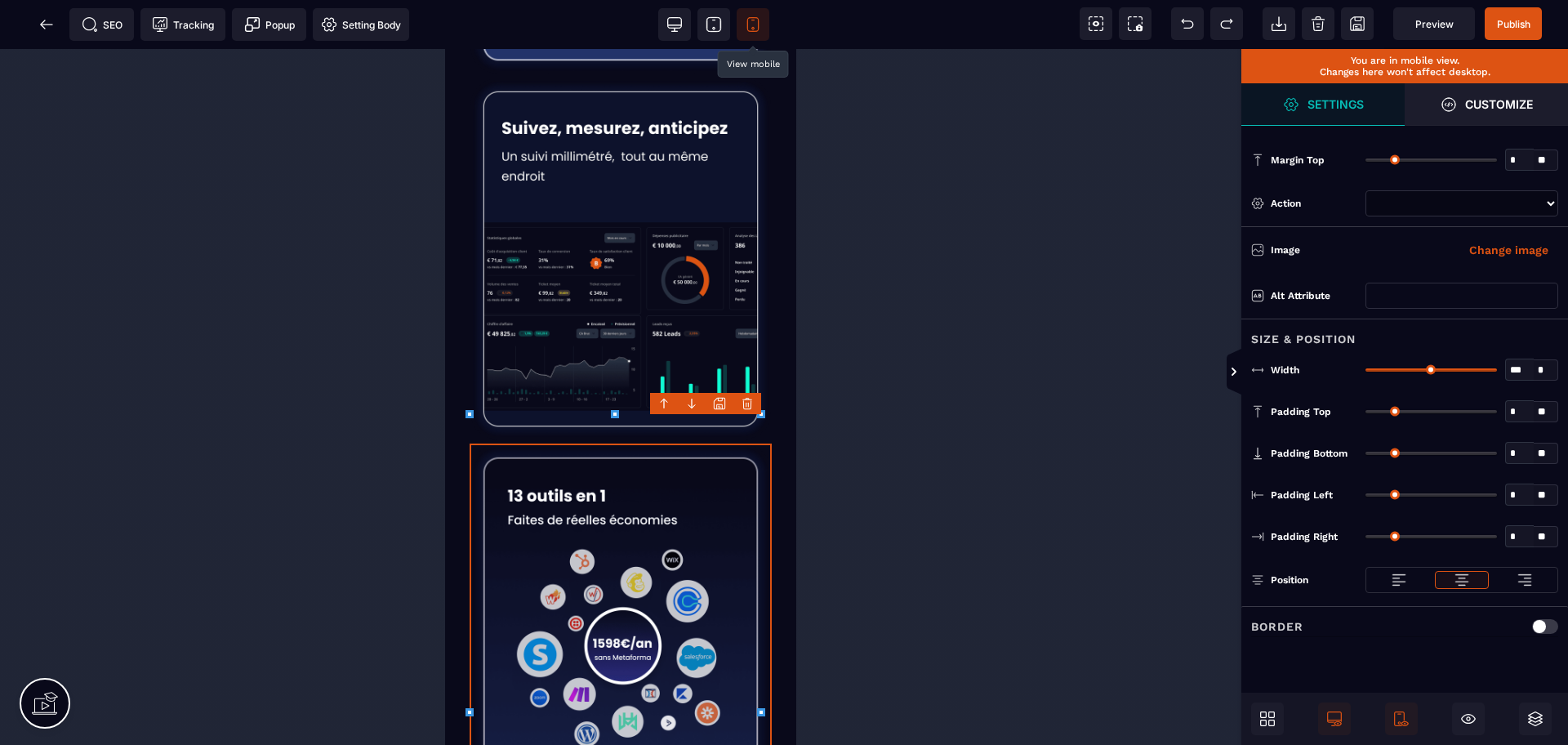
scroll to position [958, 0]
click at [672, 571] on img at bounding box center [620, 752] width 303 height 618
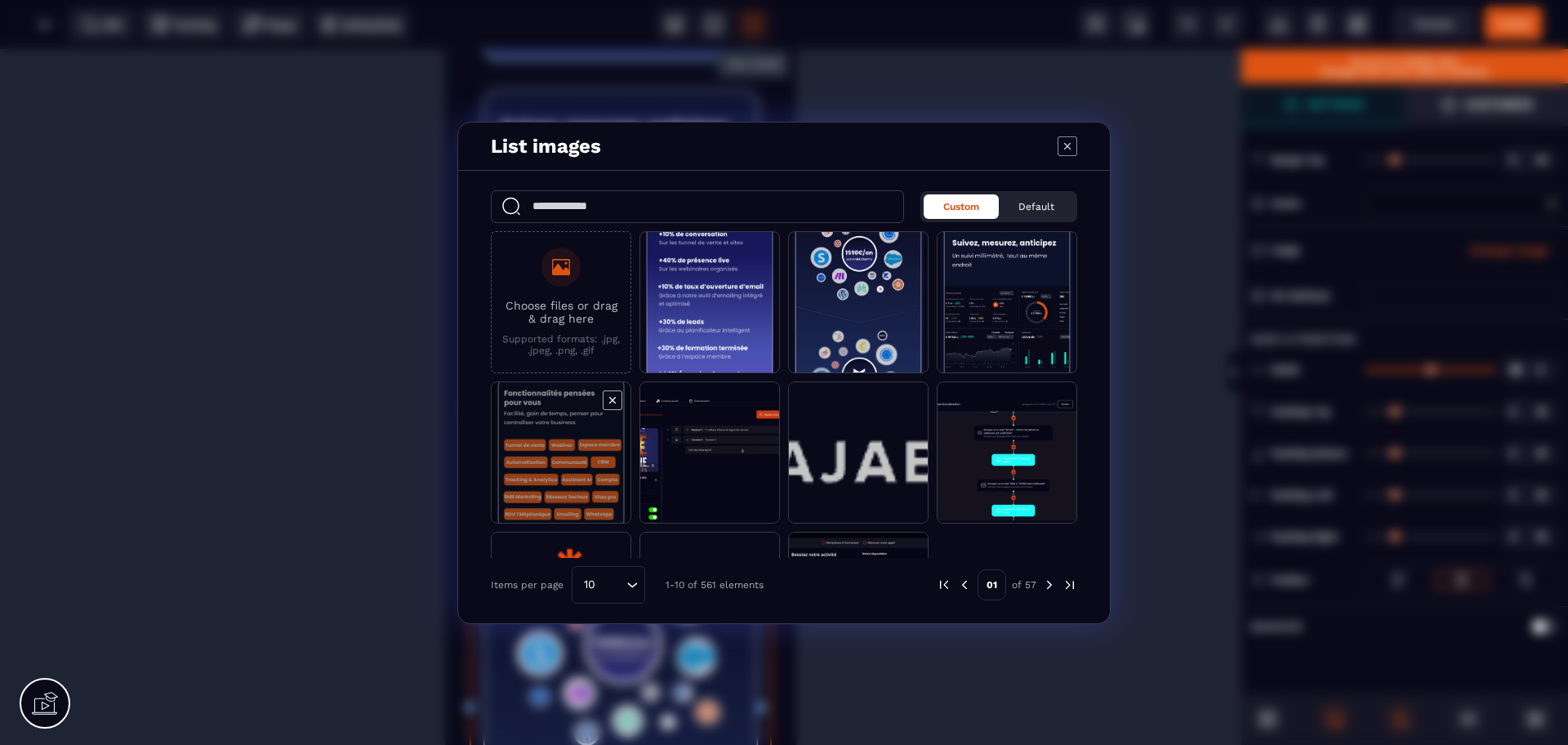
click at [580, 478] on span "Modal window" at bounding box center [561, 454] width 139 height 142
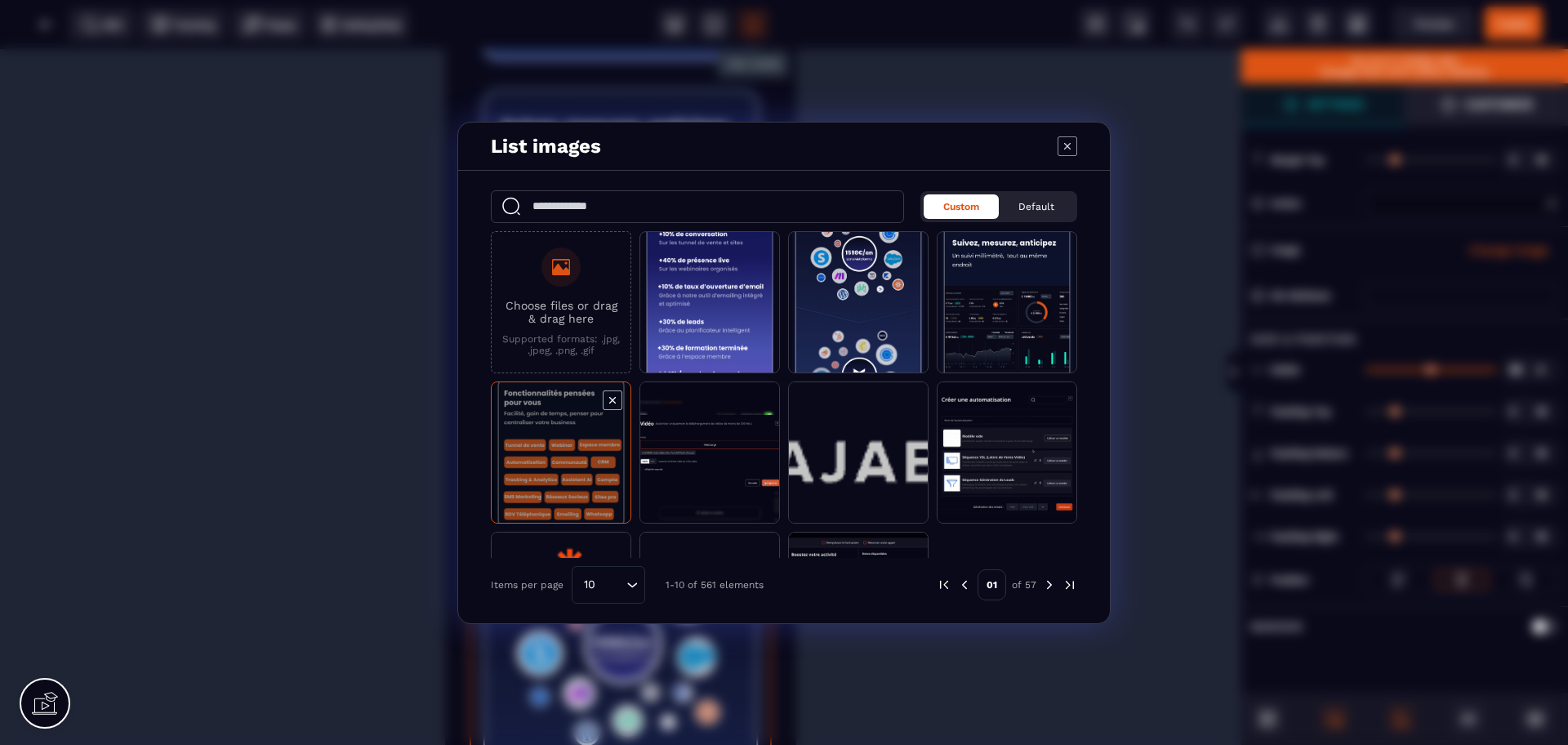
click at [584, 470] on span "Modal window" at bounding box center [561, 454] width 139 height 142
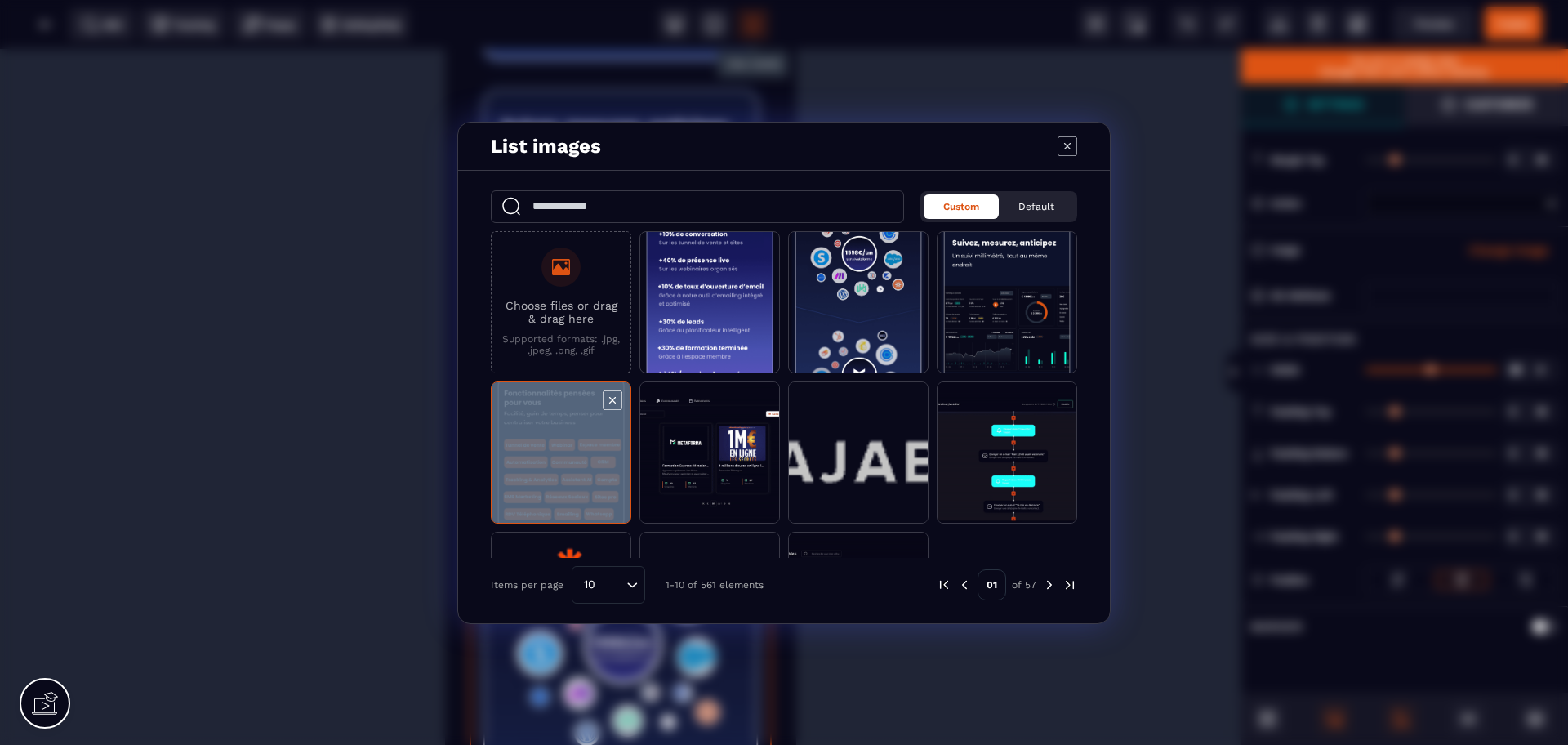
click at [584, 470] on span "Modal window" at bounding box center [561, 454] width 139 height 142
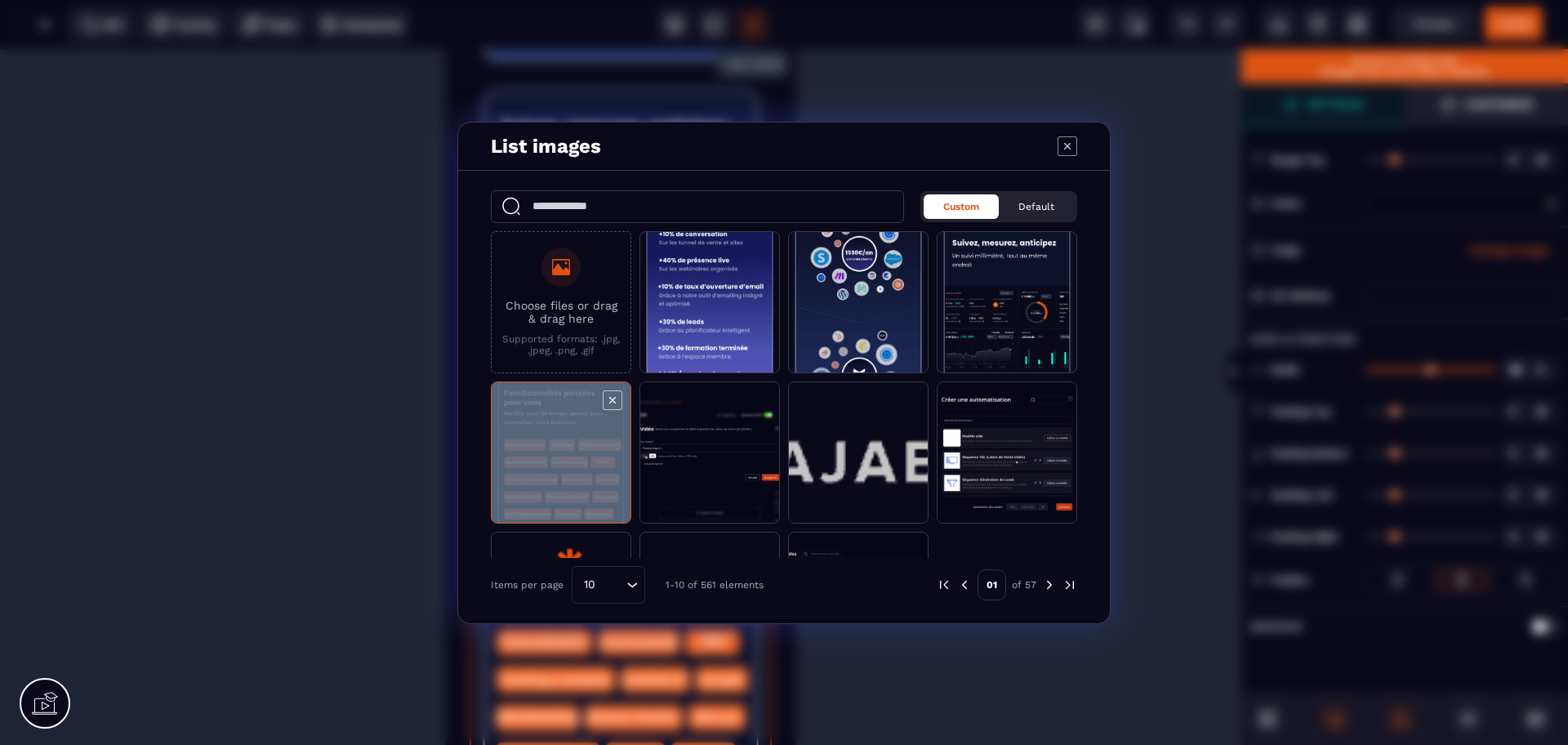
select select
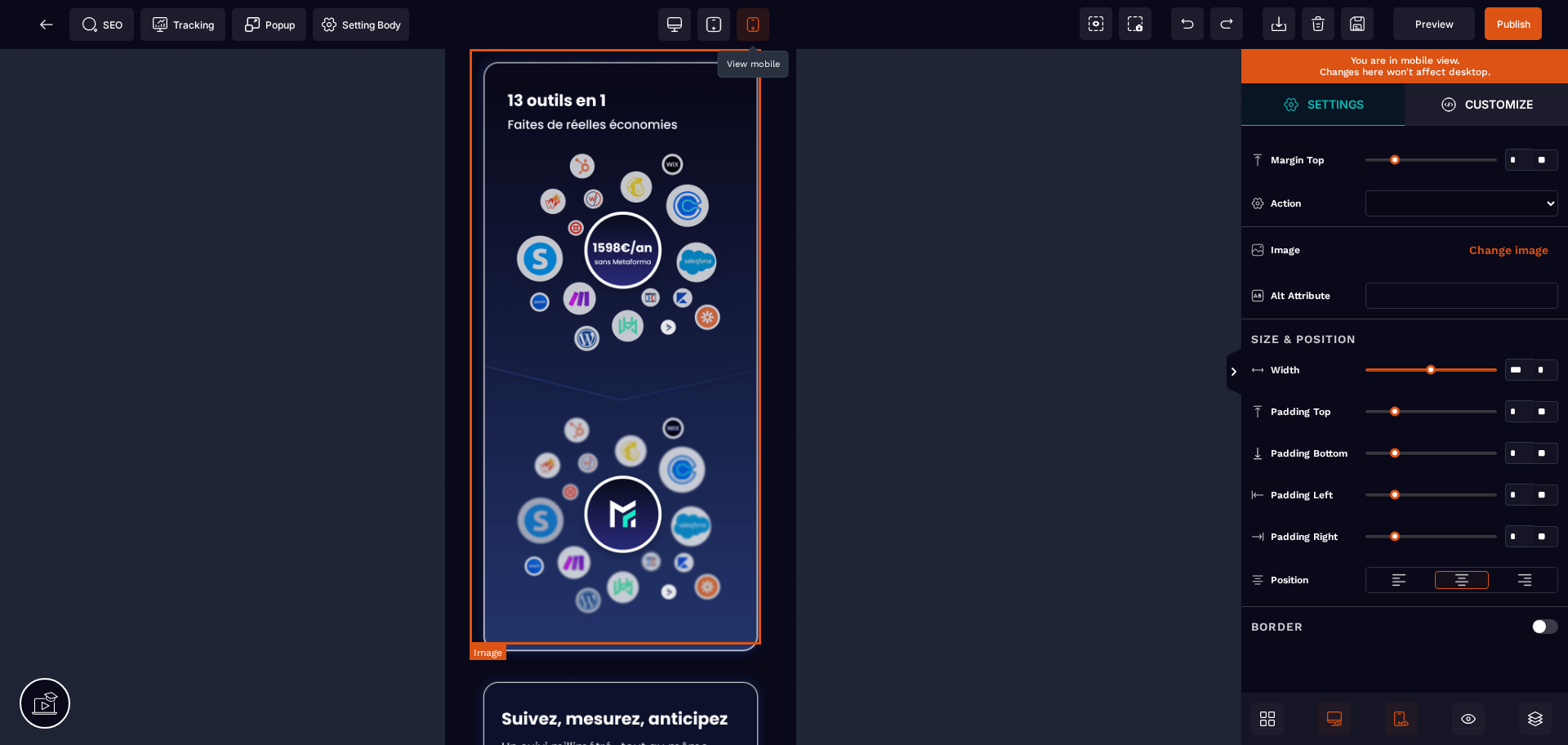
click at [660, 246] on img at bounding box center [620, 356] width 303 height 618
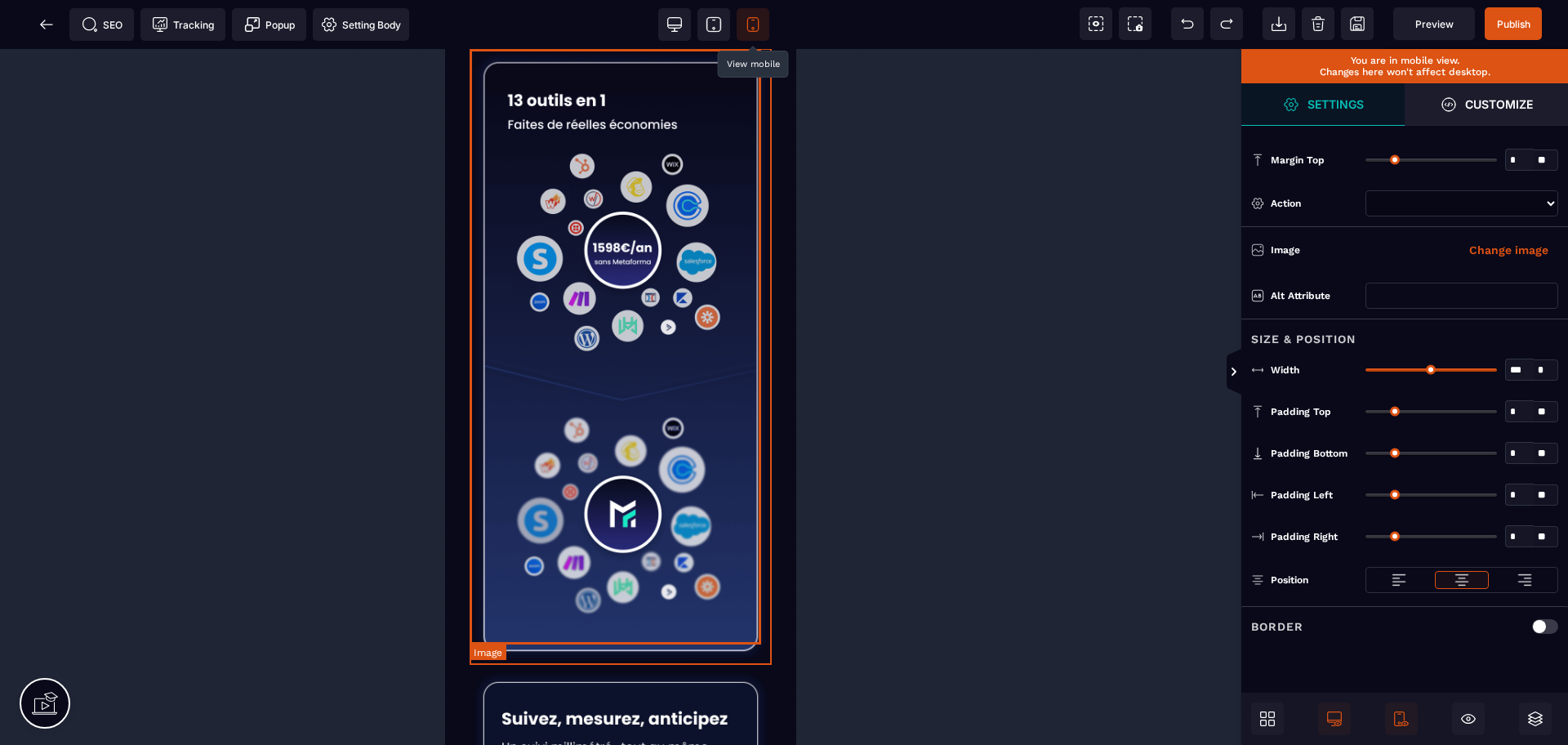
scroll to position [365, 0]
select select
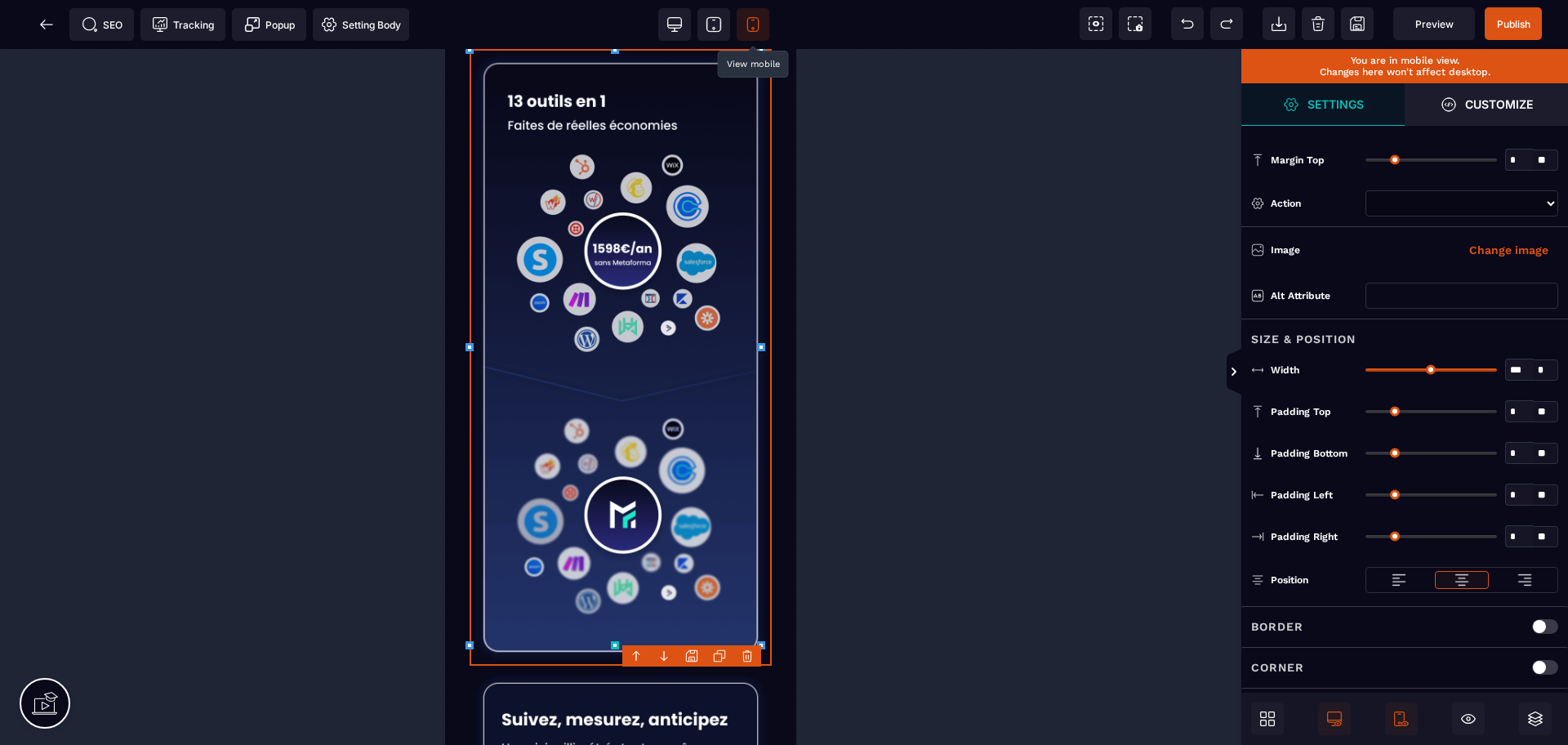
click at [715, 660] on icon at bounding box center [717, 657] width 8 height 8
select select
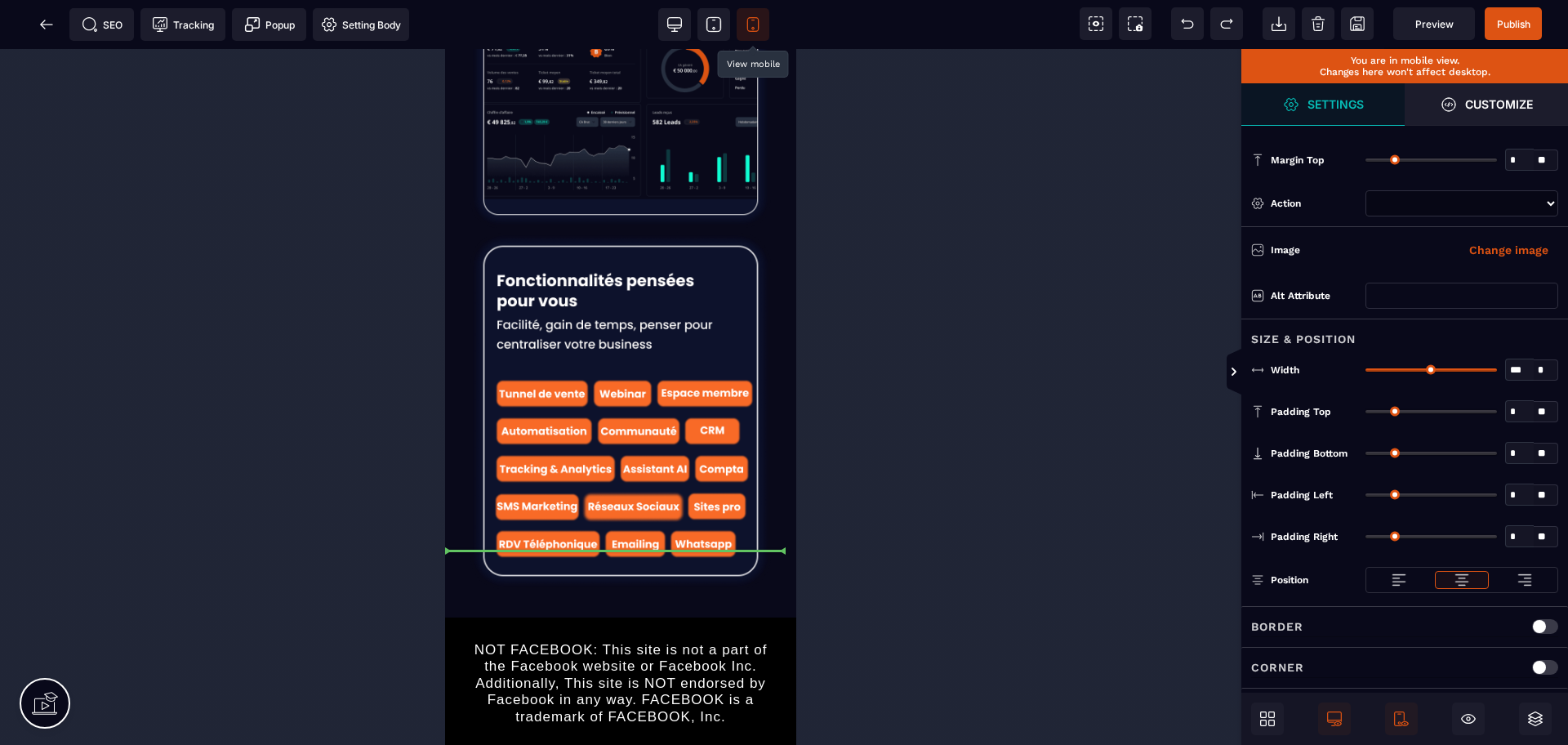
drag, startPoint x: 615, startPoint y: 357, endPoint x: 642, endPoint y: 540, distance: 185.0
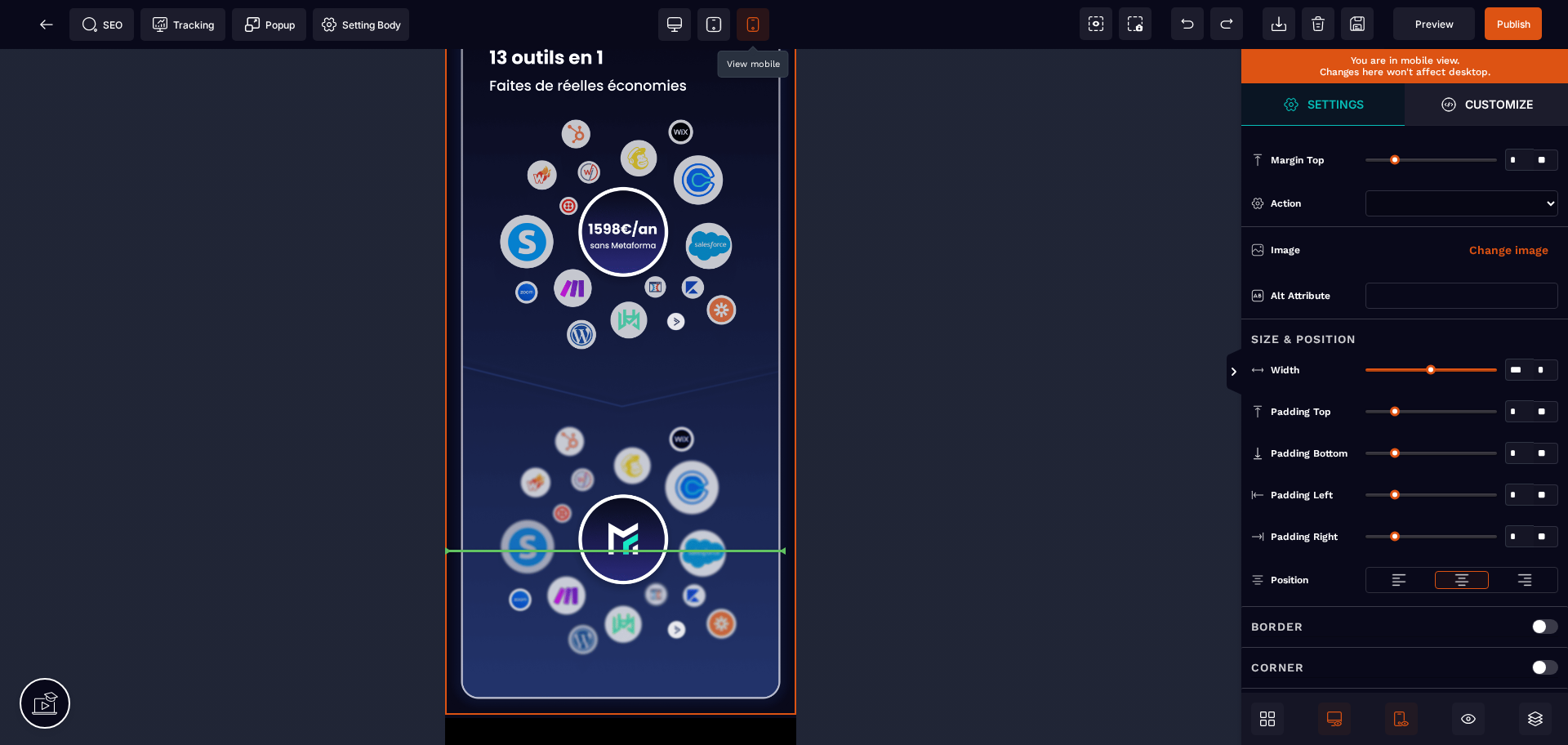
select select
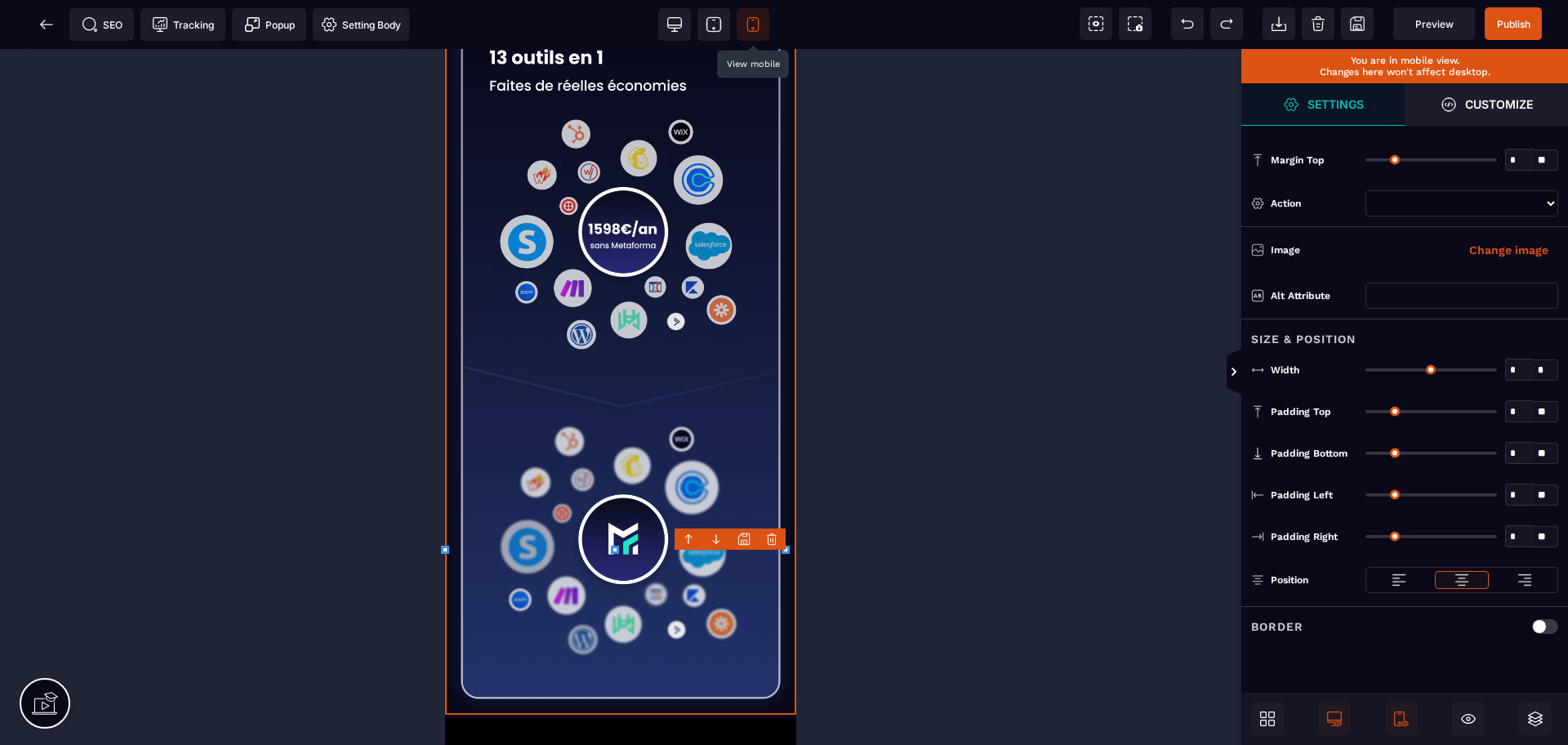
type input "*"
type input "***"
type input "*"
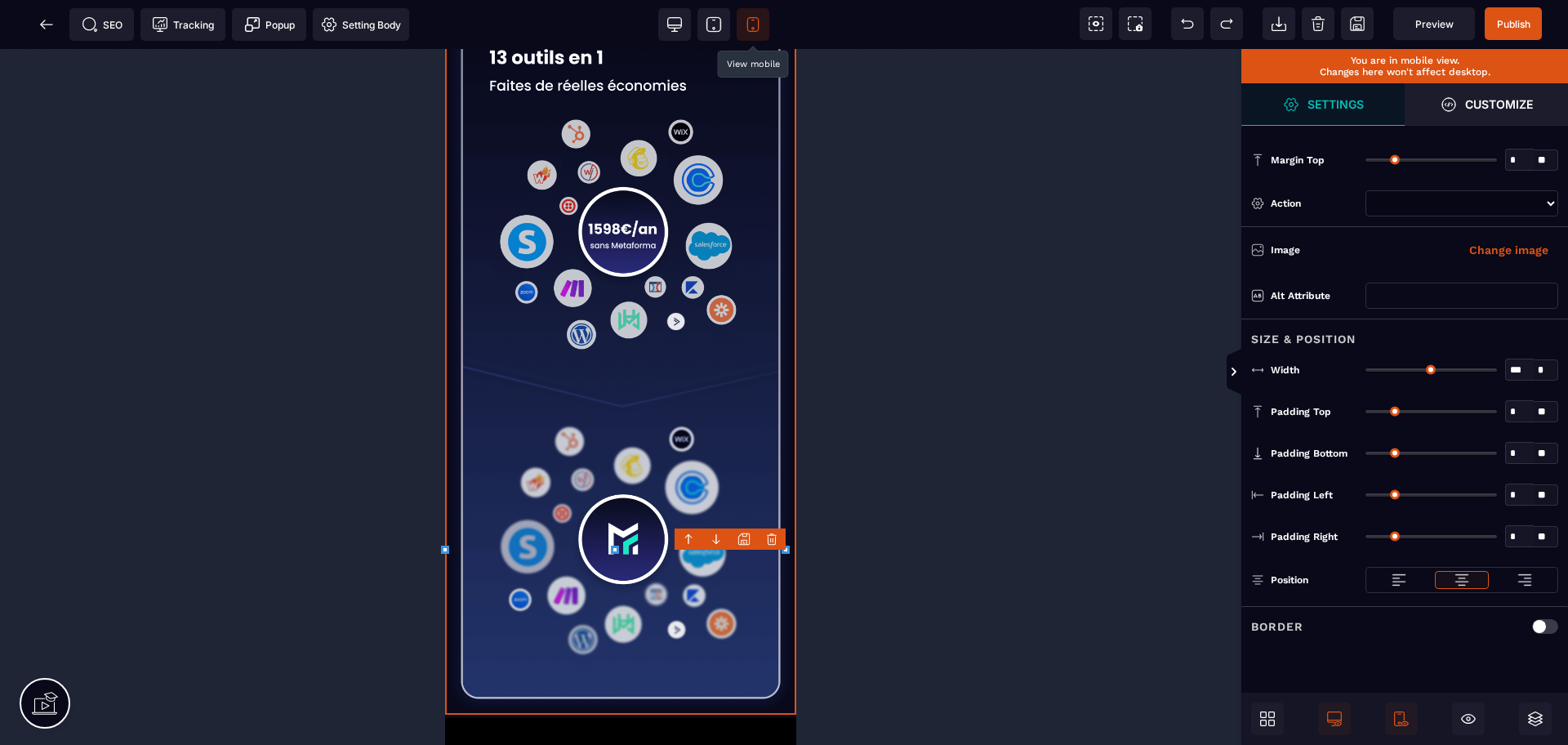
type input "*"
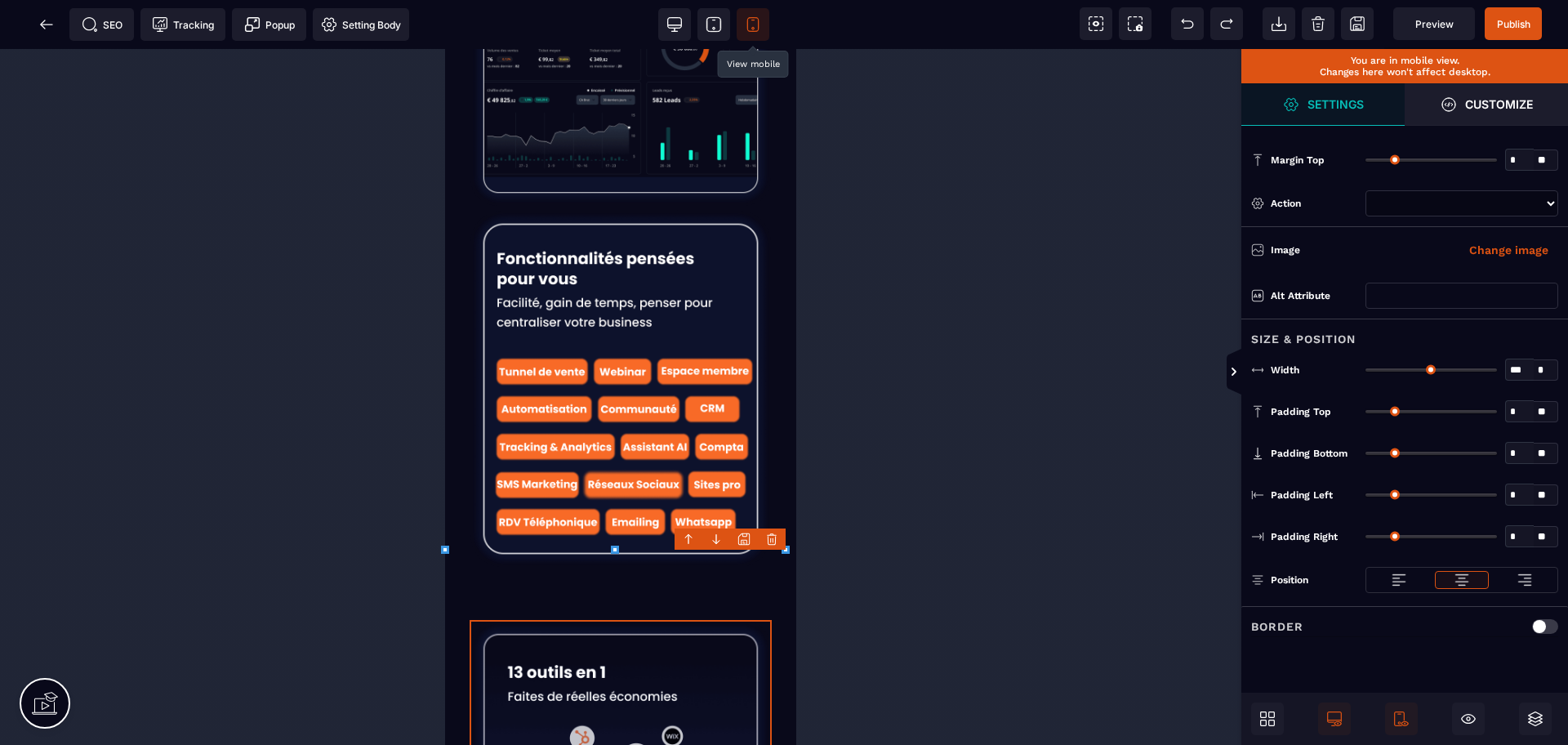
select select
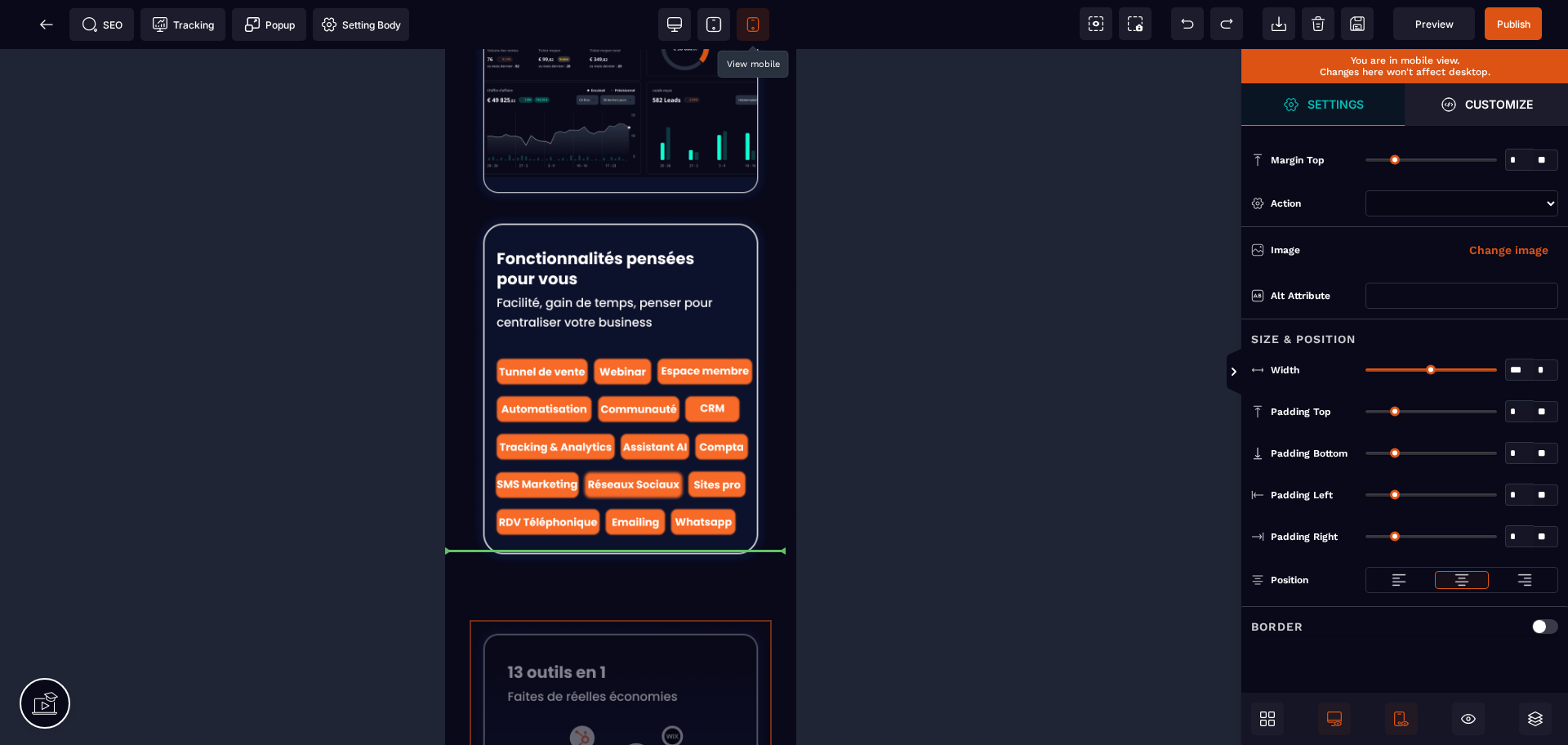
drag, startPoint x: 634, startPoint y: 613, endPoint x: 641, endPoint y: 541, distance: 72.3
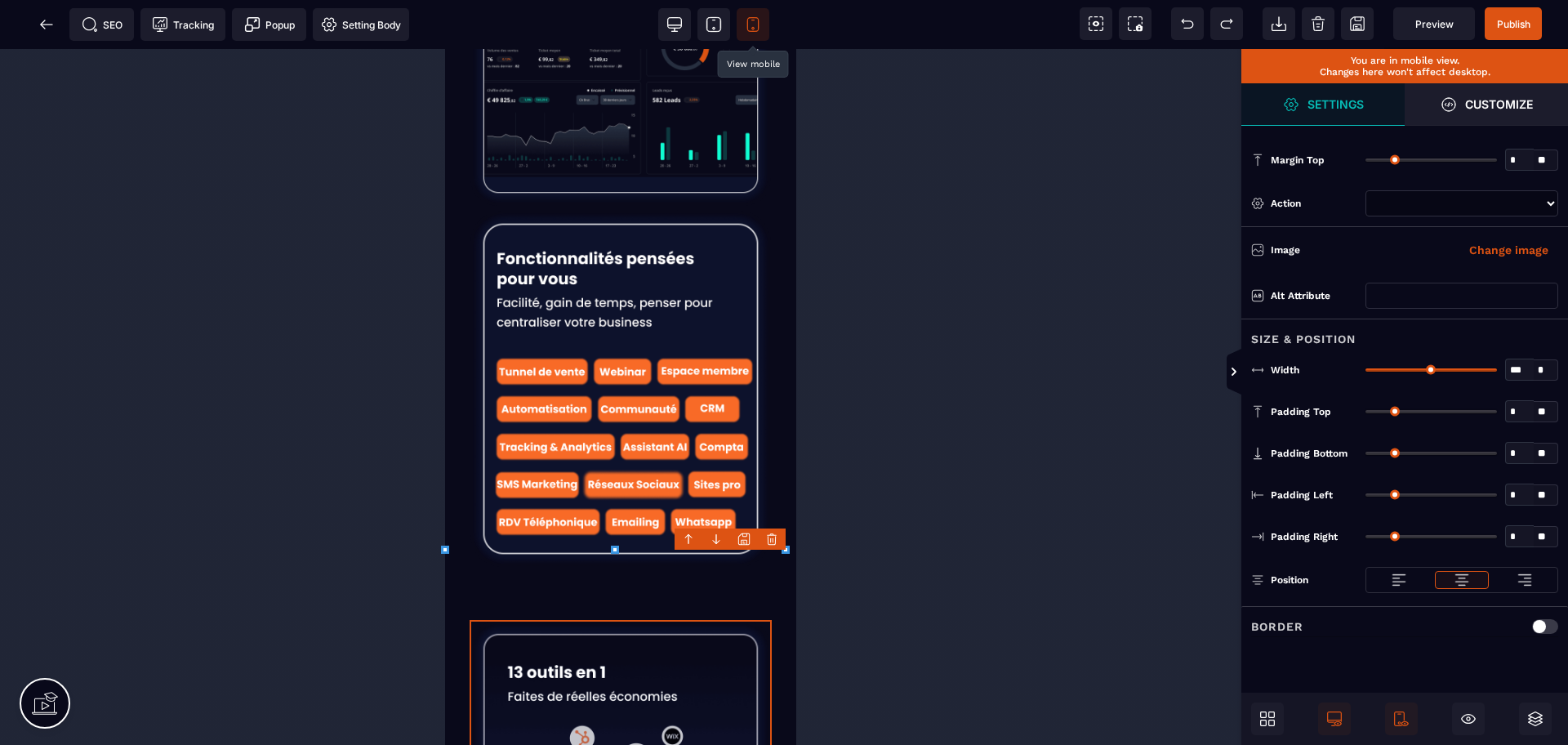
select select
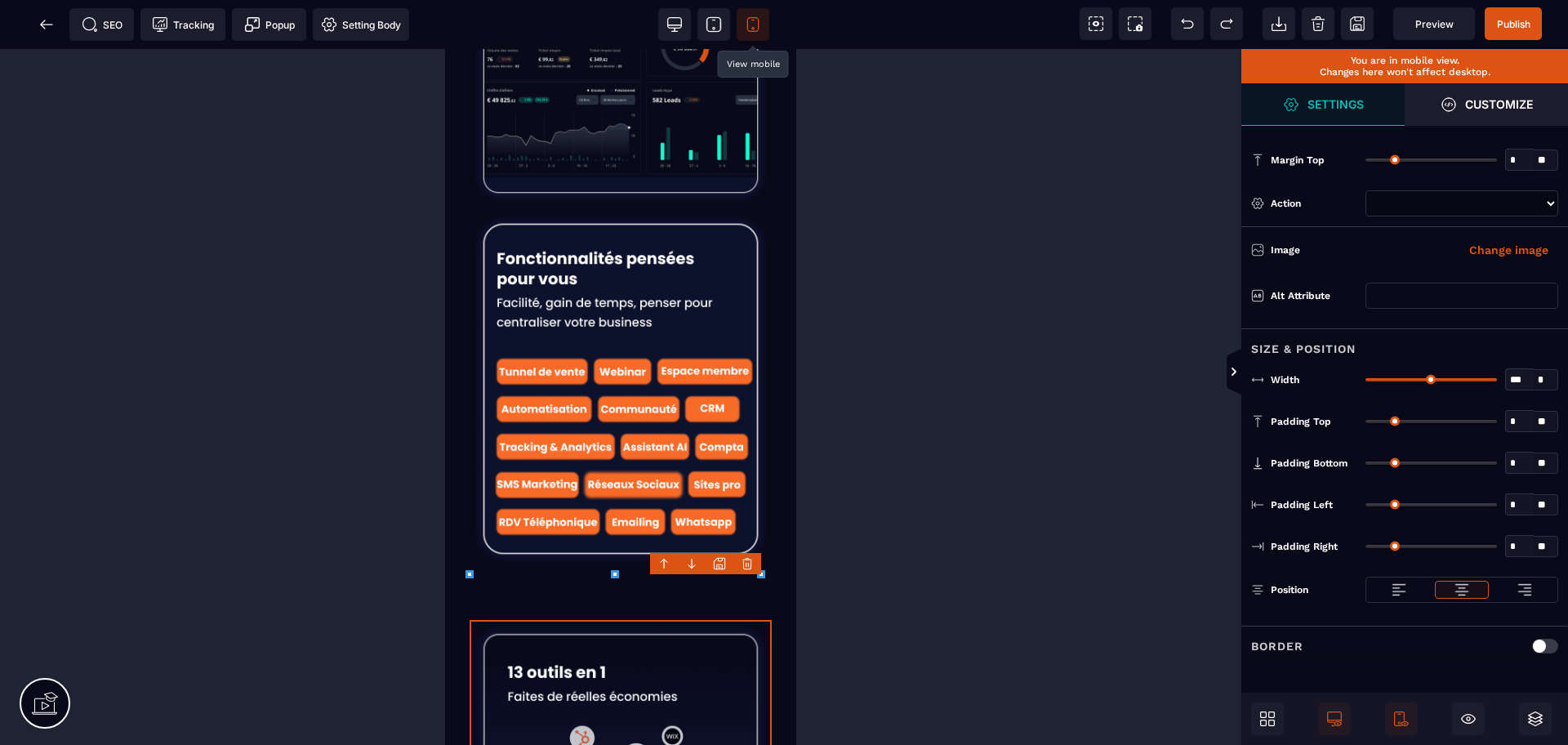
select select
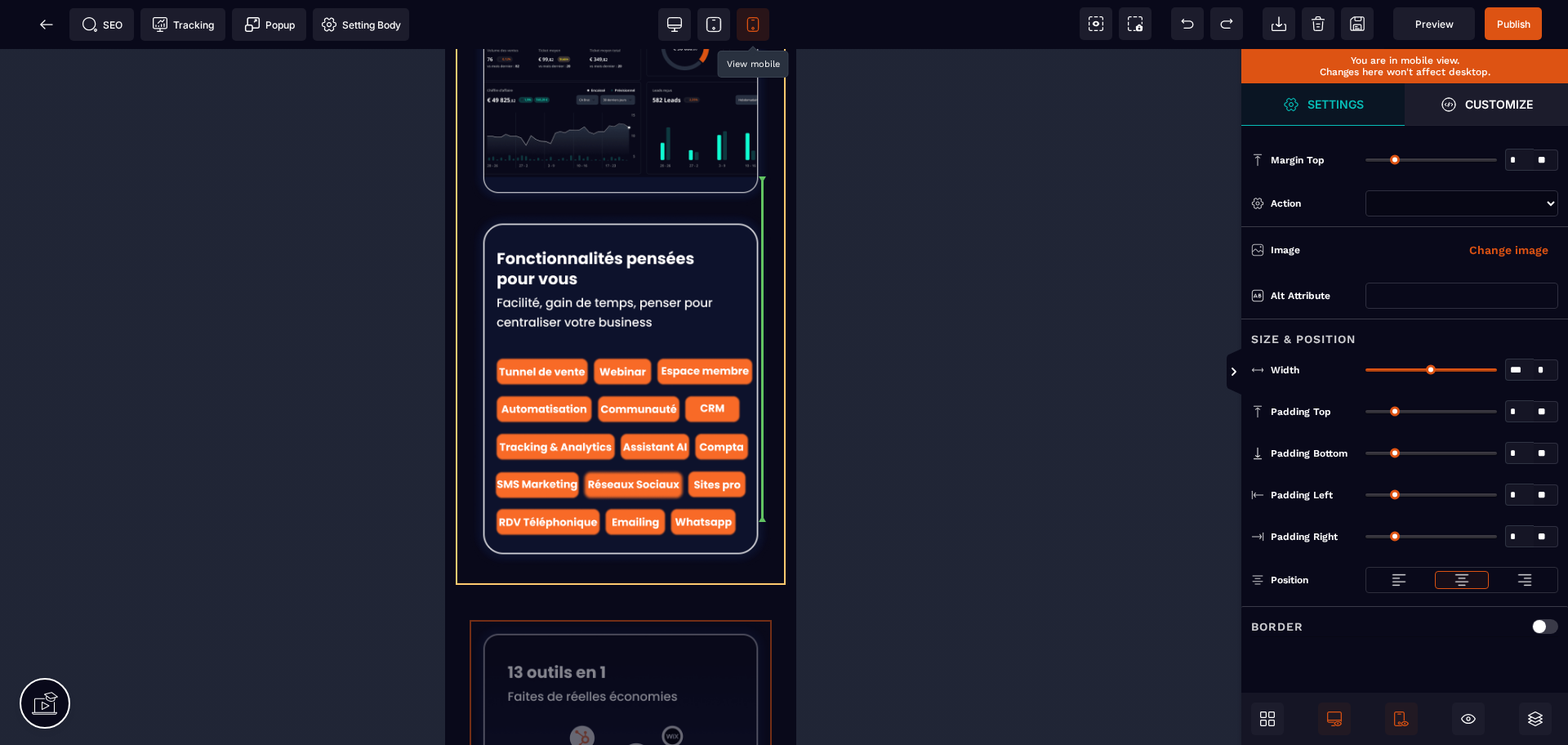
drag, startPoint x: 624, startPoint y: 587, endPoint x: 634, endPoint y: 526, distance: 61.8
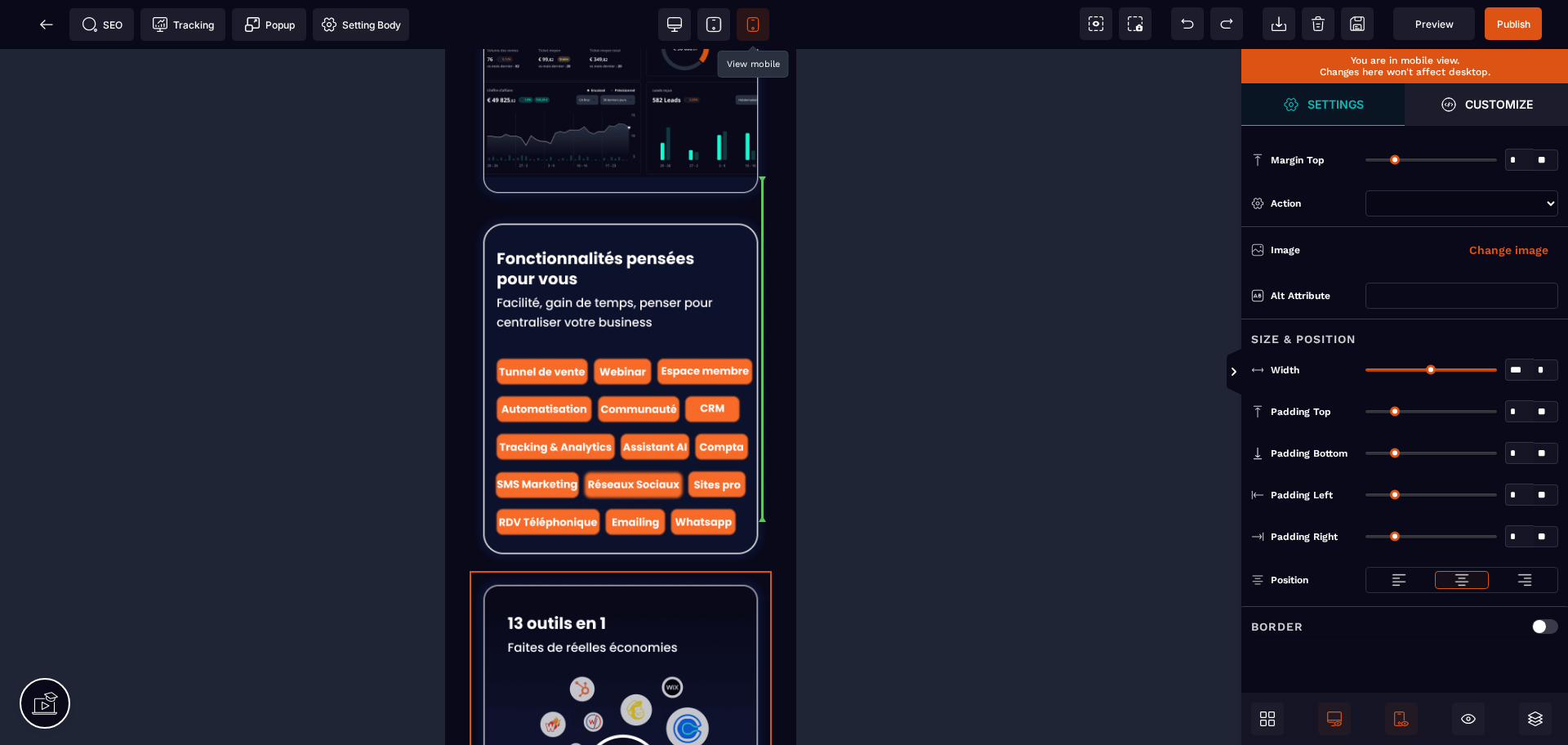
select select
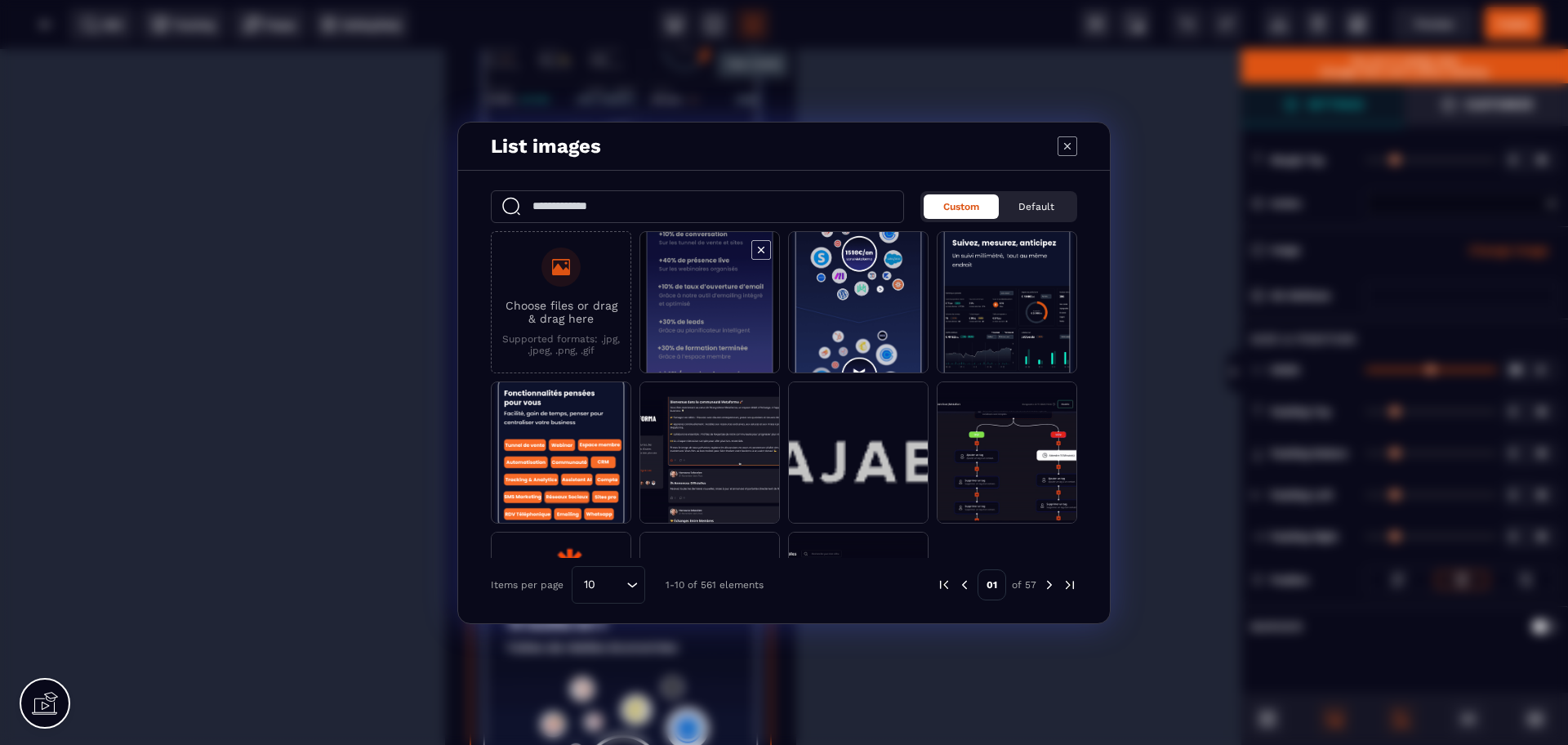
click at [729, 320] on span "Modal window" at bounding box center [709, 304] width 139 height 142
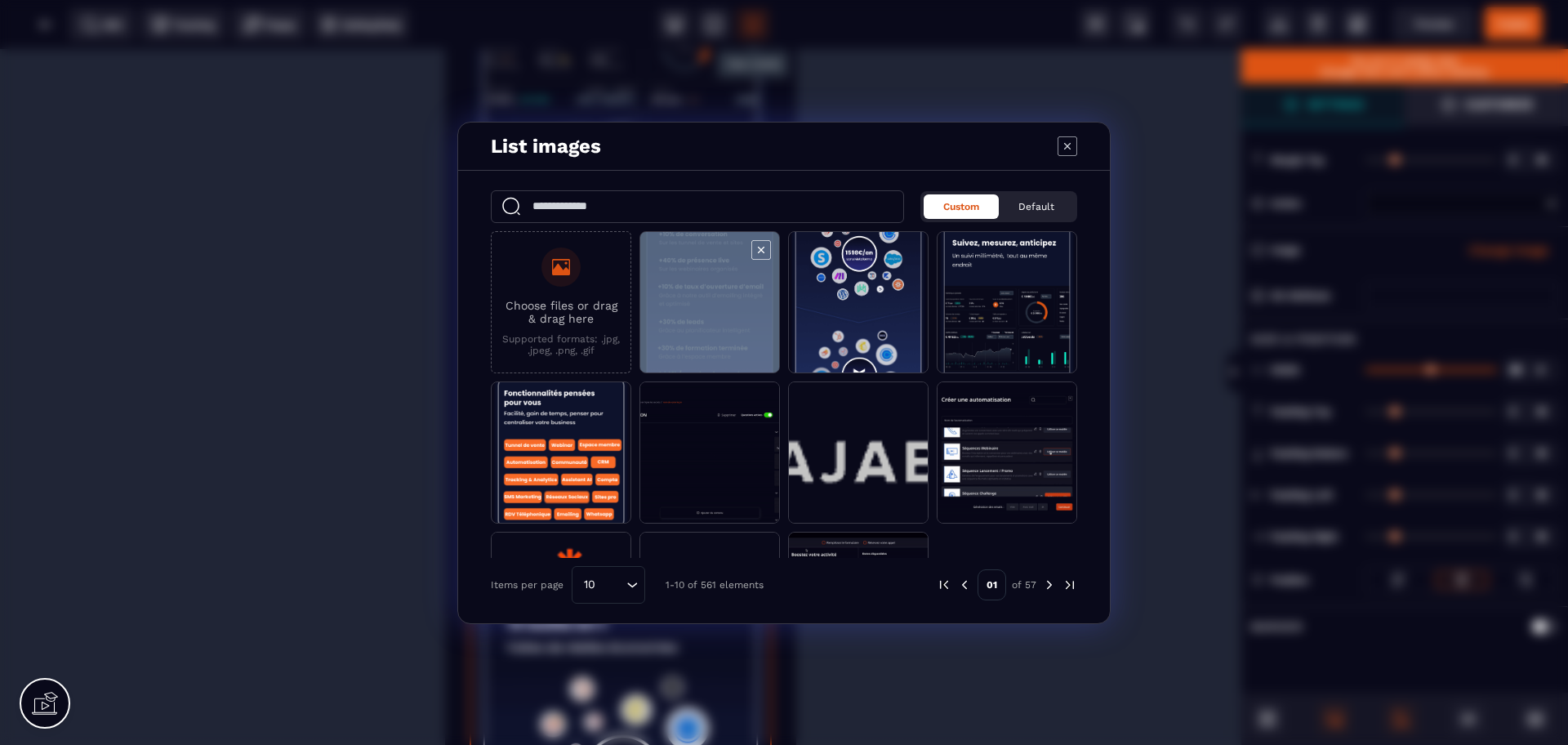
click at [729, 320] on span "Modal window" at bounding box center [709, 304] width 139 height 142
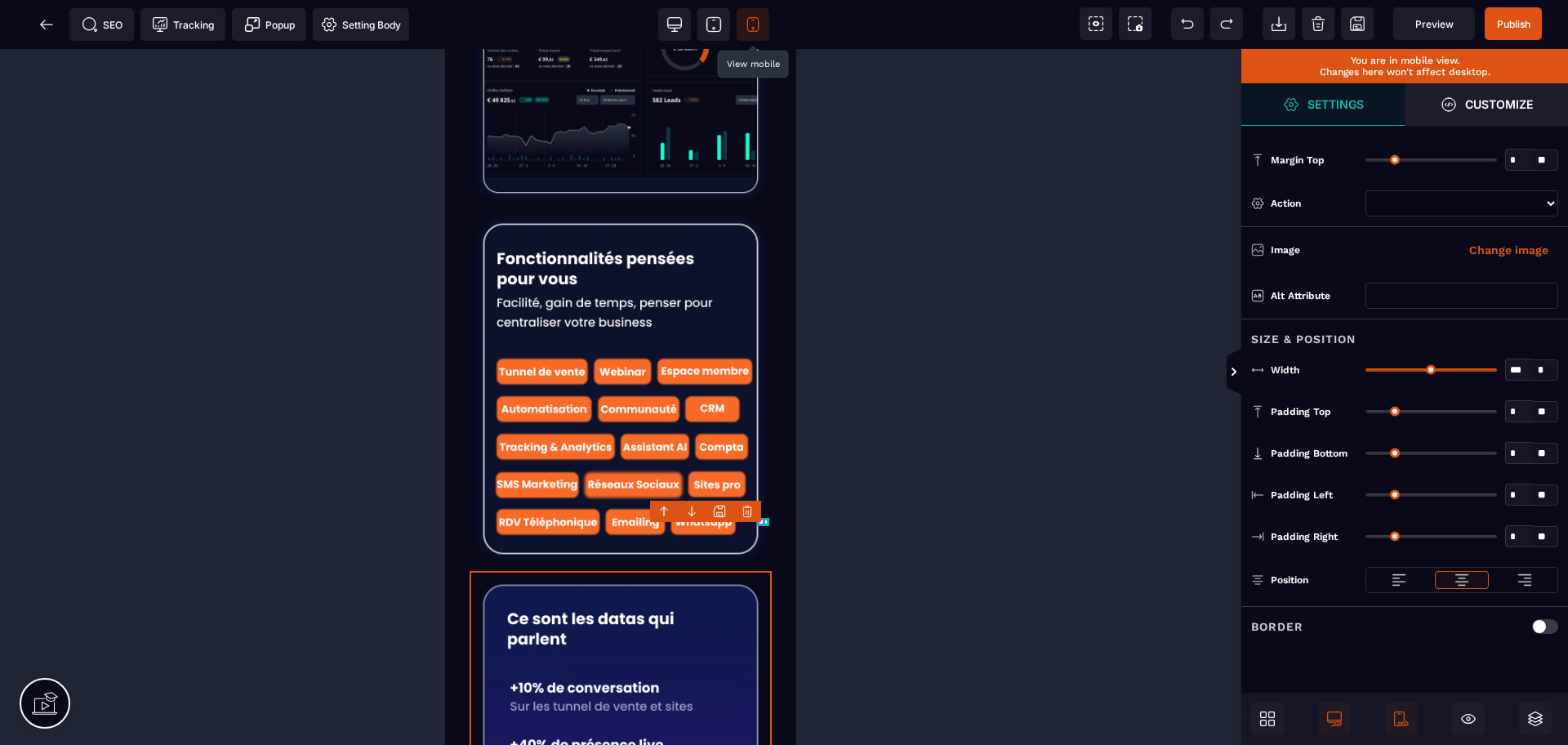
select select
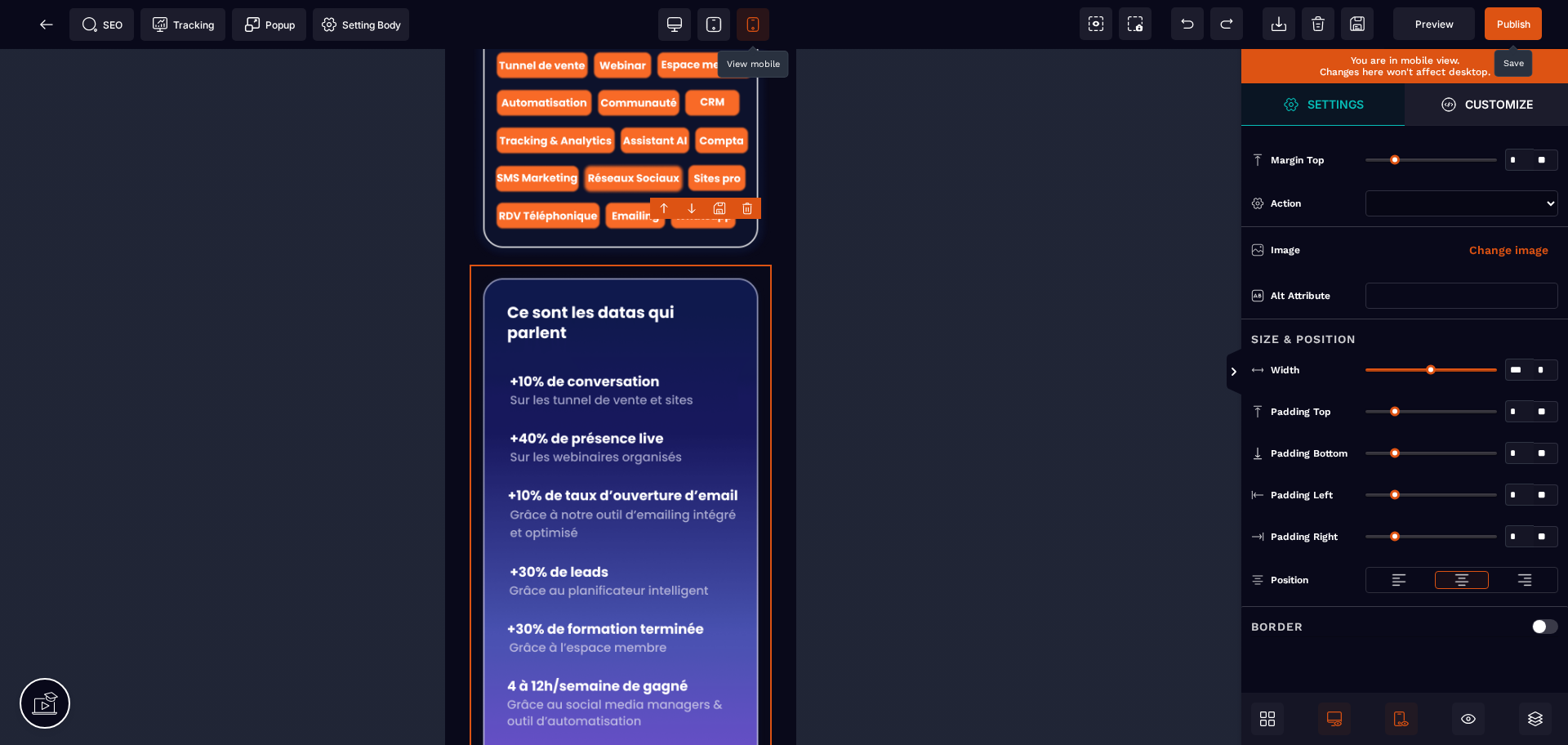
click at [1497, 18] on span "Publish" at bounding box center [1514, 23] width 34 height 12
click at [1517, 28] on div at bounding box center [784, 372] width 1568 height 745
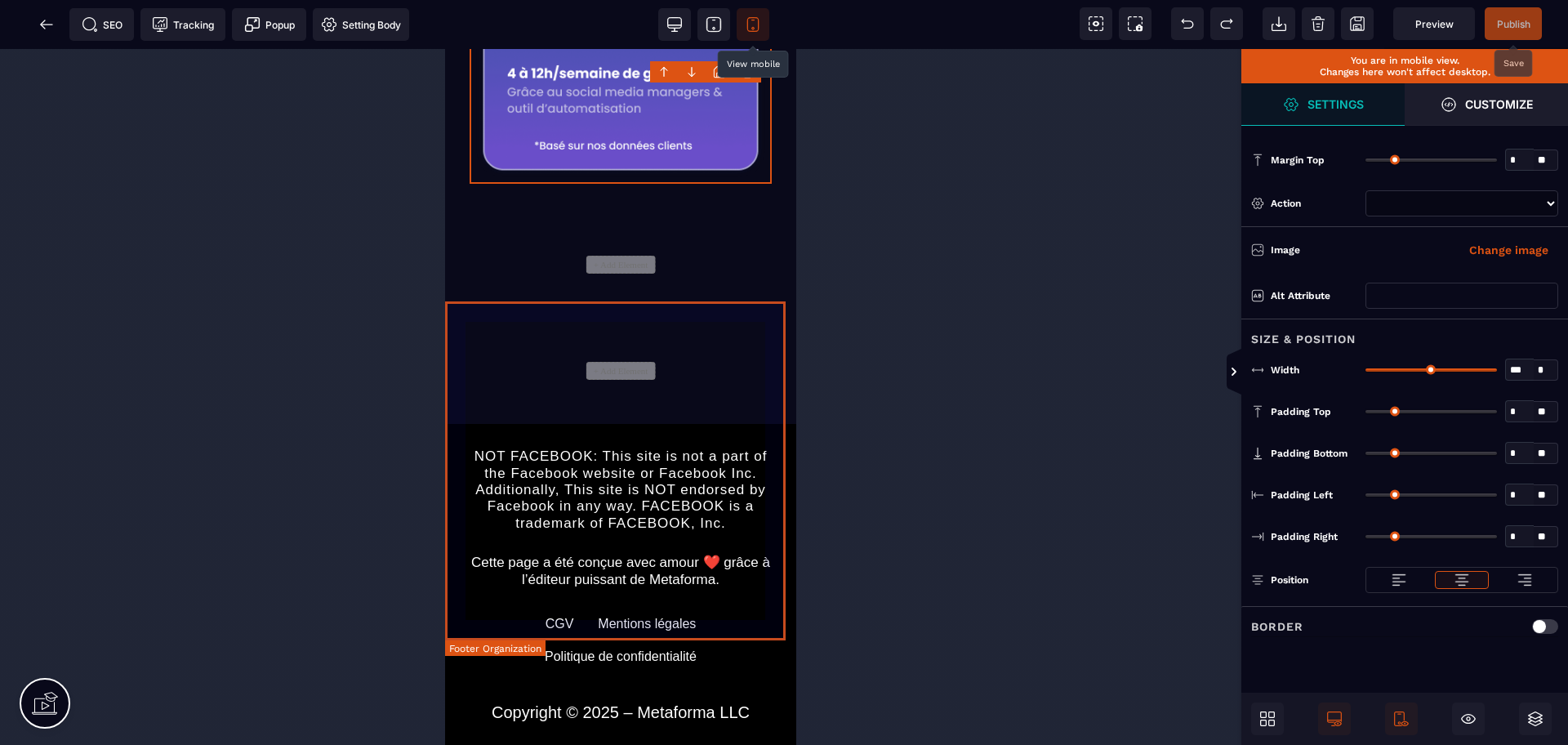
scroll to position [2168, 0]
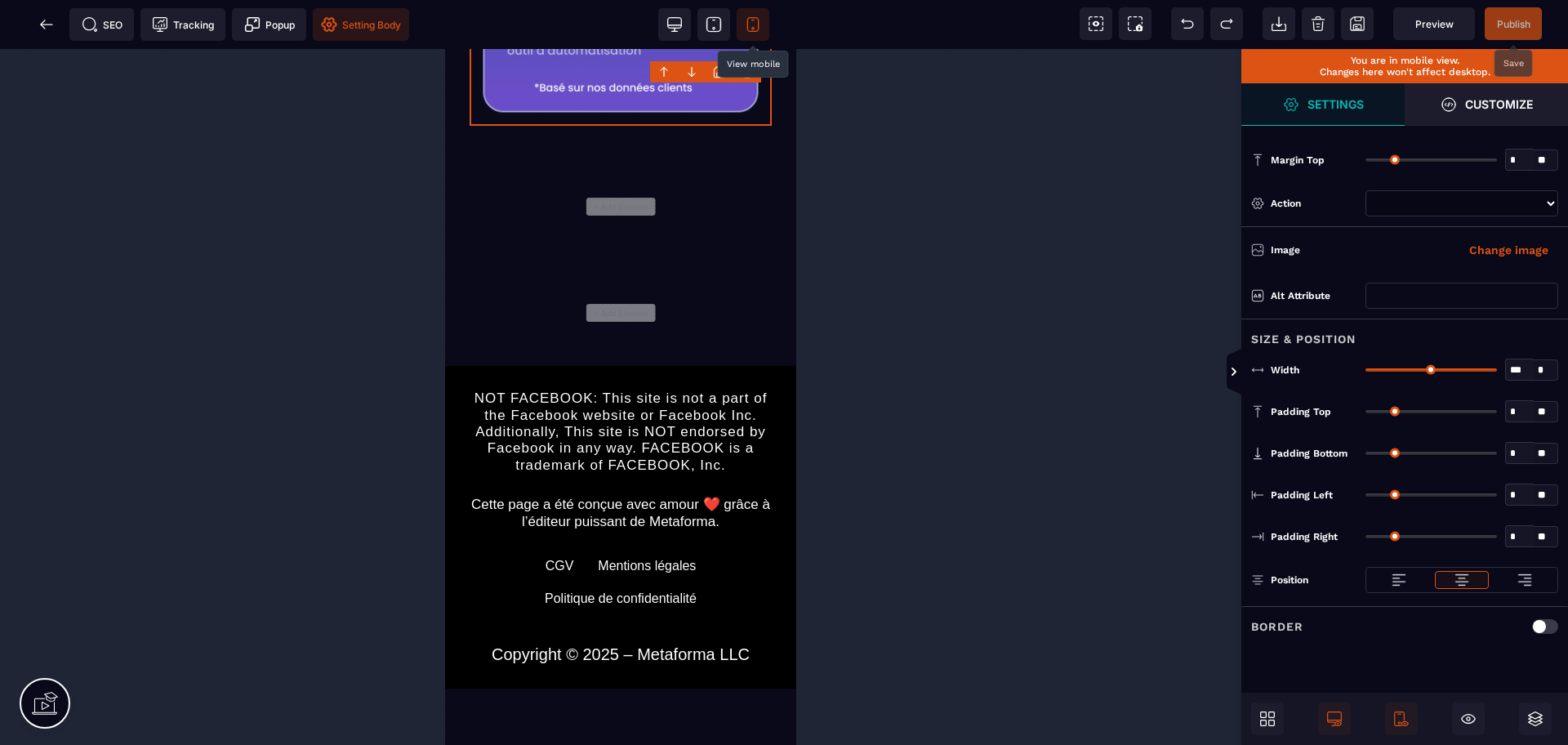
click at [341, 38] on span "Setting Body" at bounding box center [361, 24] width 96 height 33
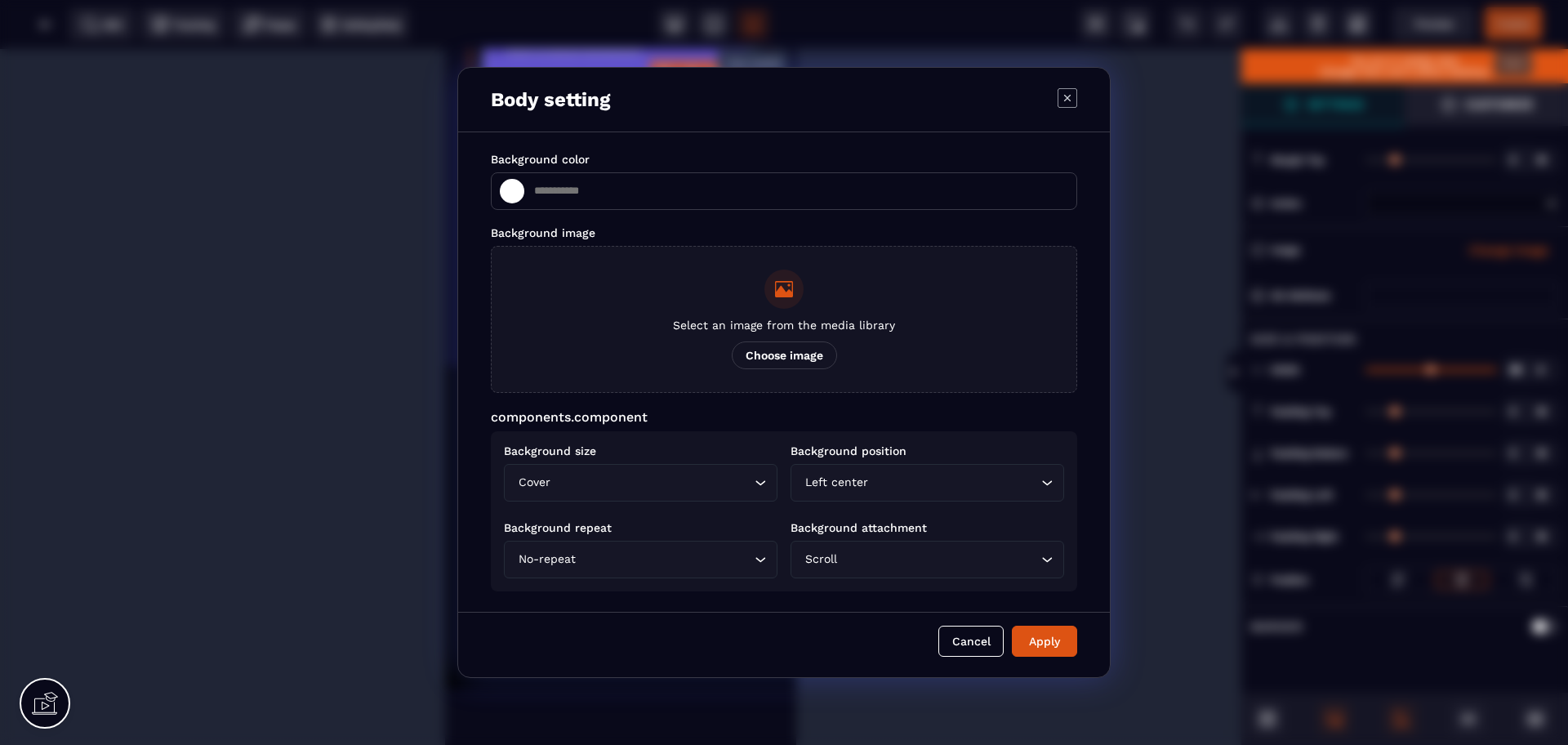
click at [763, 359] on span "Choose image" at bounding box center [784, 355] width 105 height 28
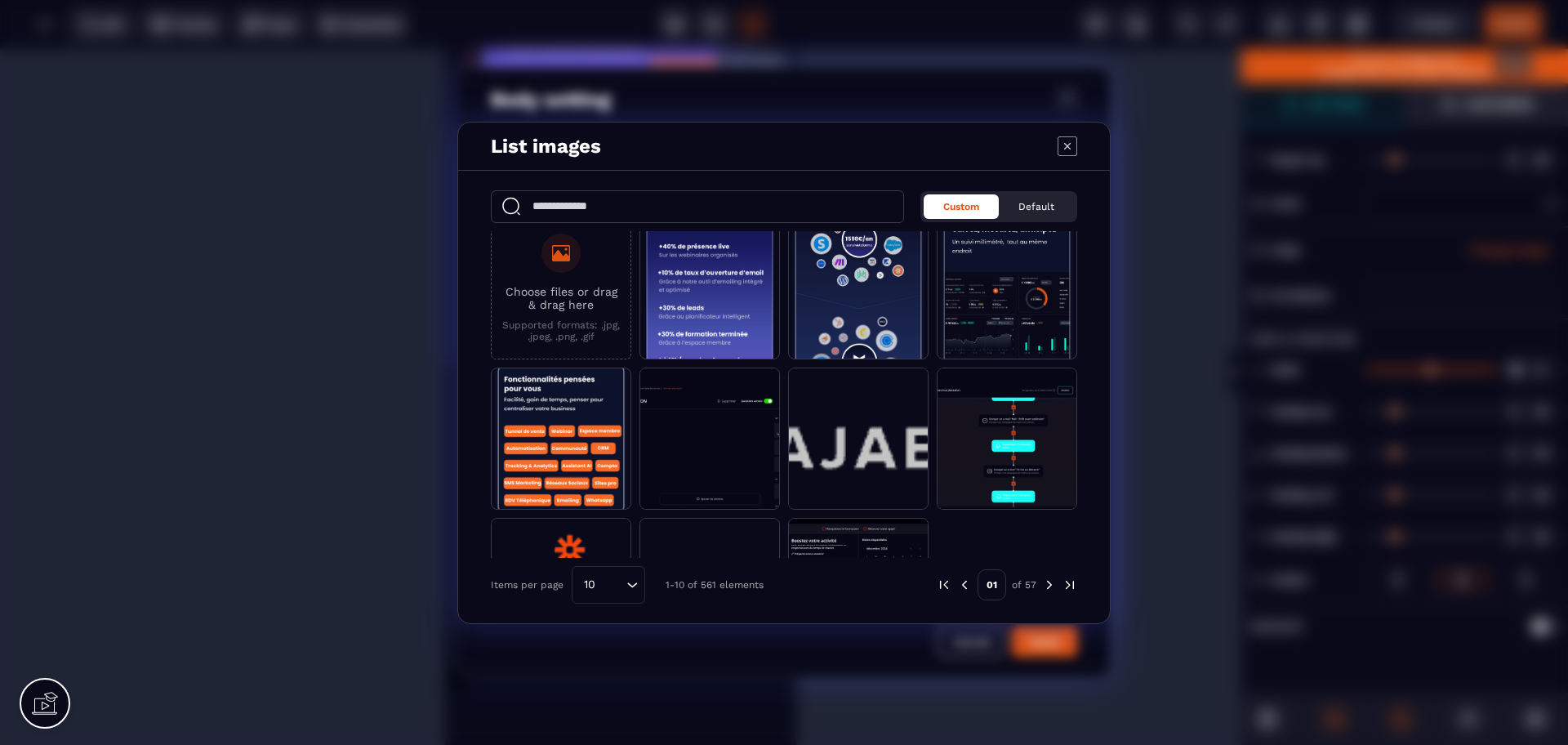
scroll to position [0, 0]
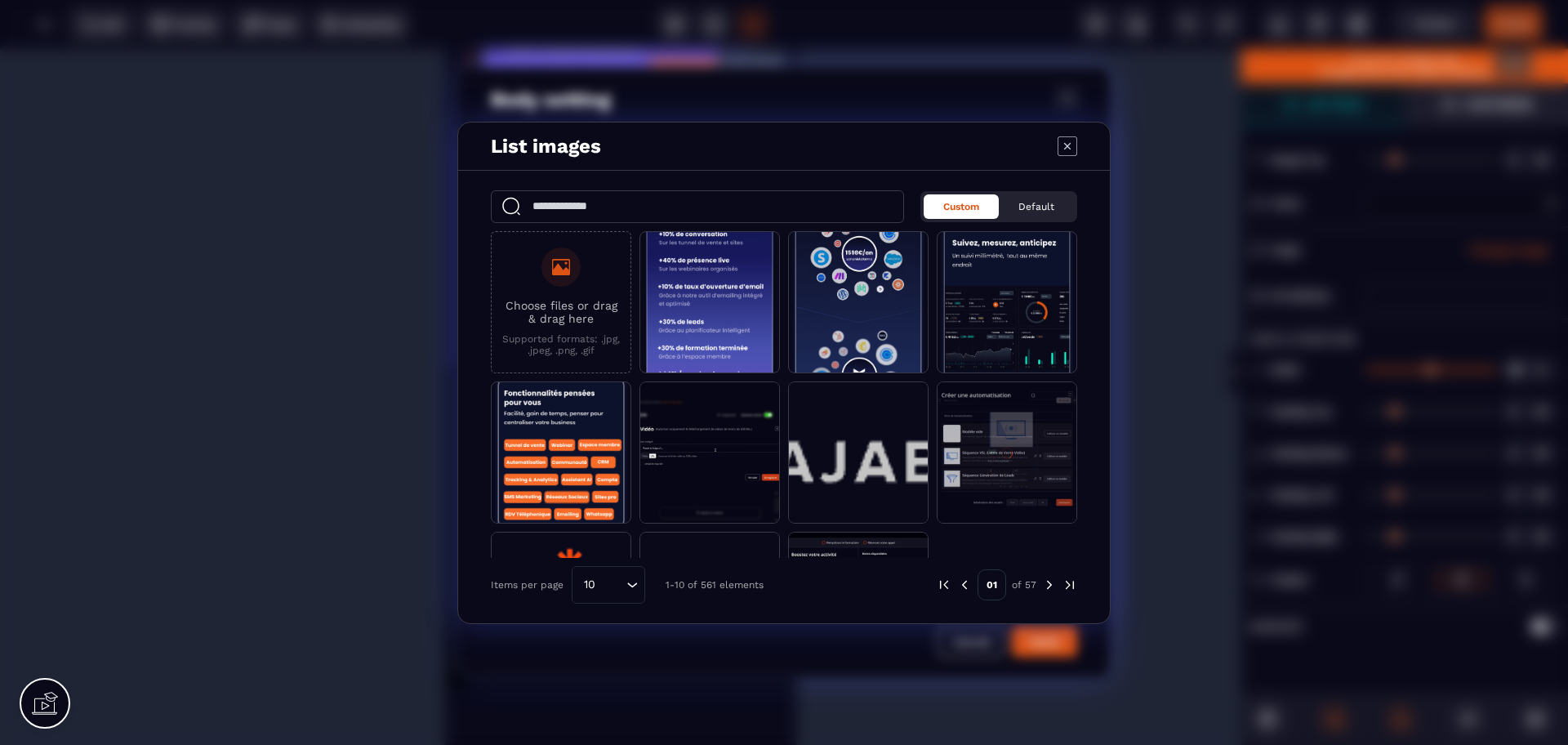
click at [1058, 143] on icon "Modal window" at bounding box center [1067, 146] width 20 height 20
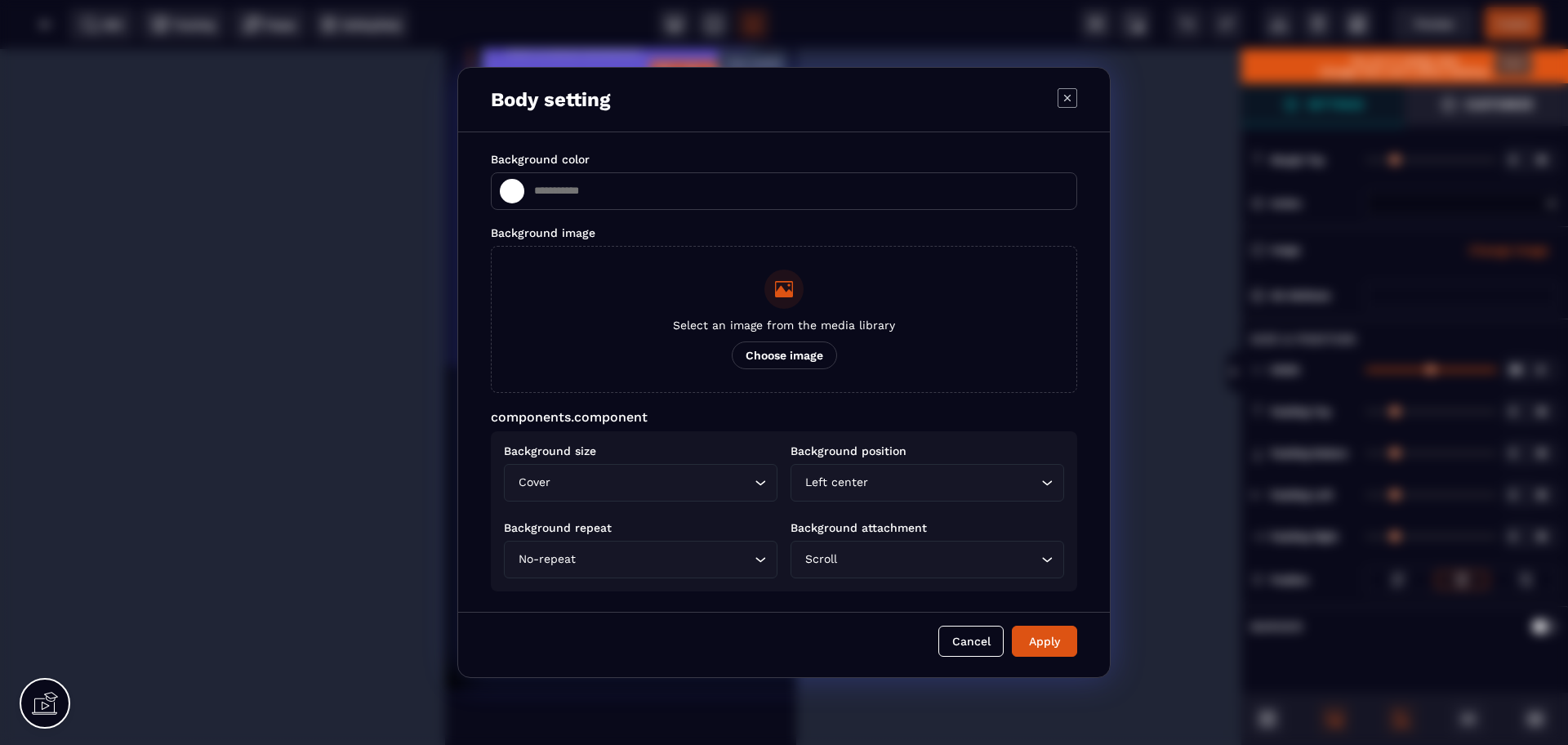
click at [1060, 95] on icon "Modal window" at bounding box center [1067, 97] width 20 height 20
type input "*******"
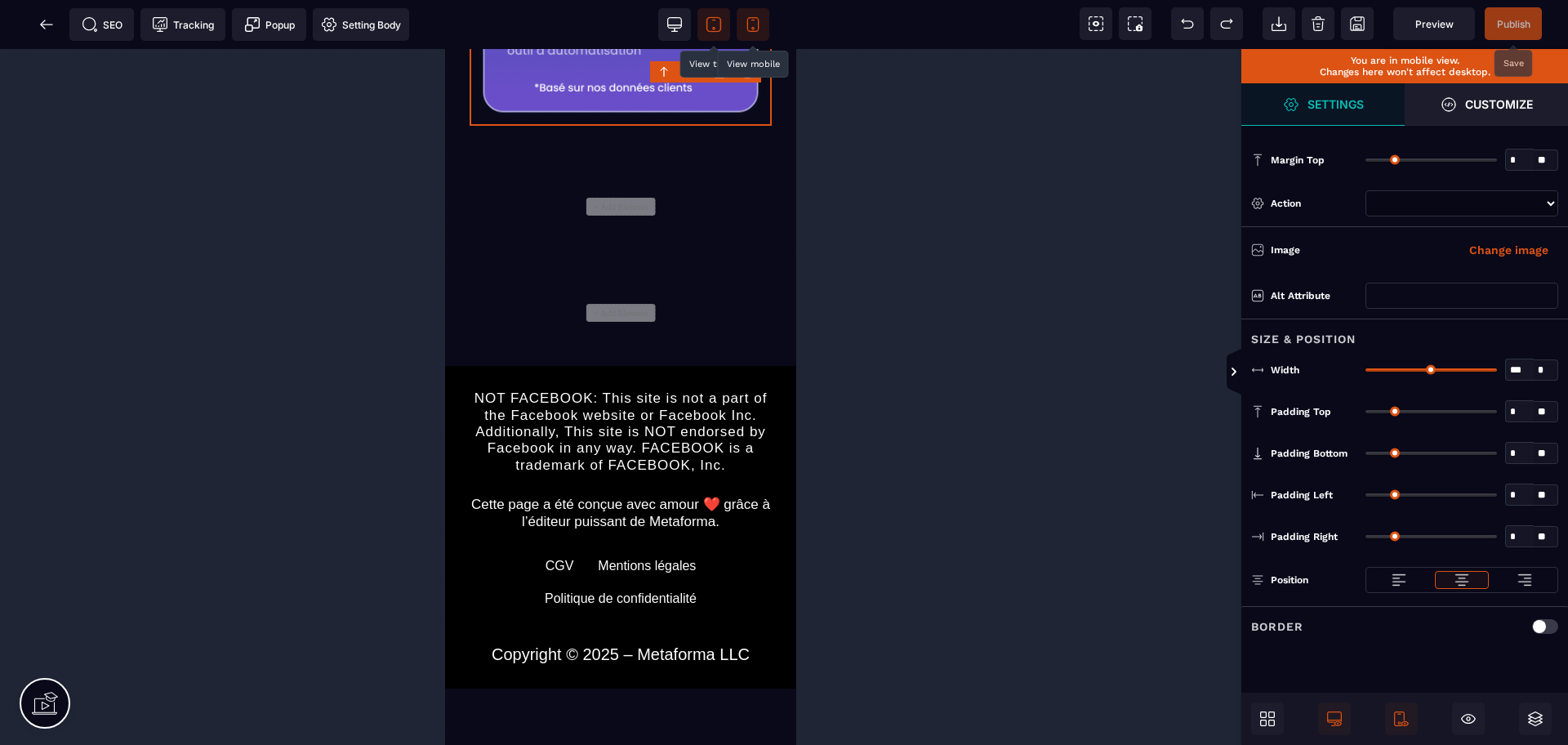
click at [710, 23] on icon at bounding box center [713, 23] width 16 height 16
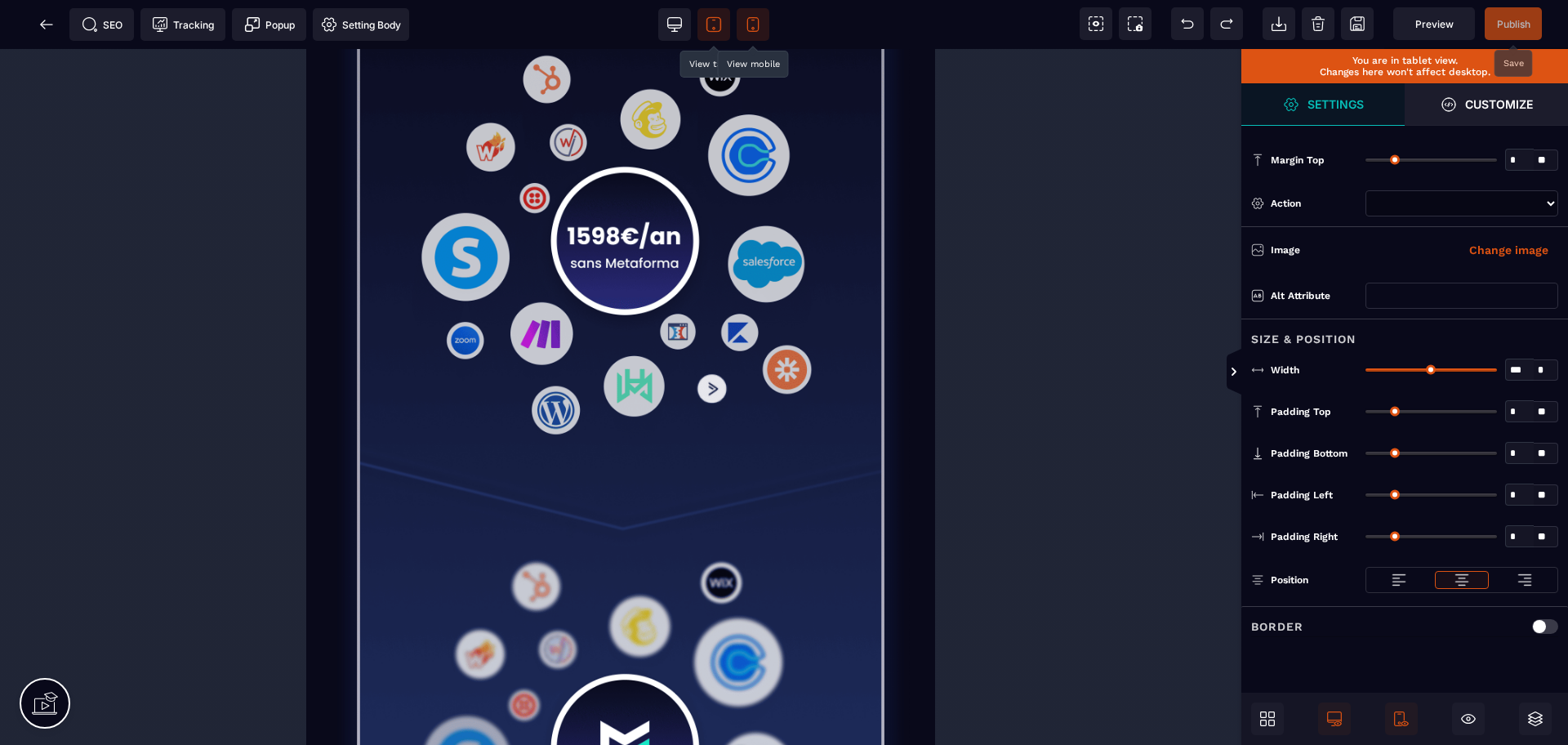
select select
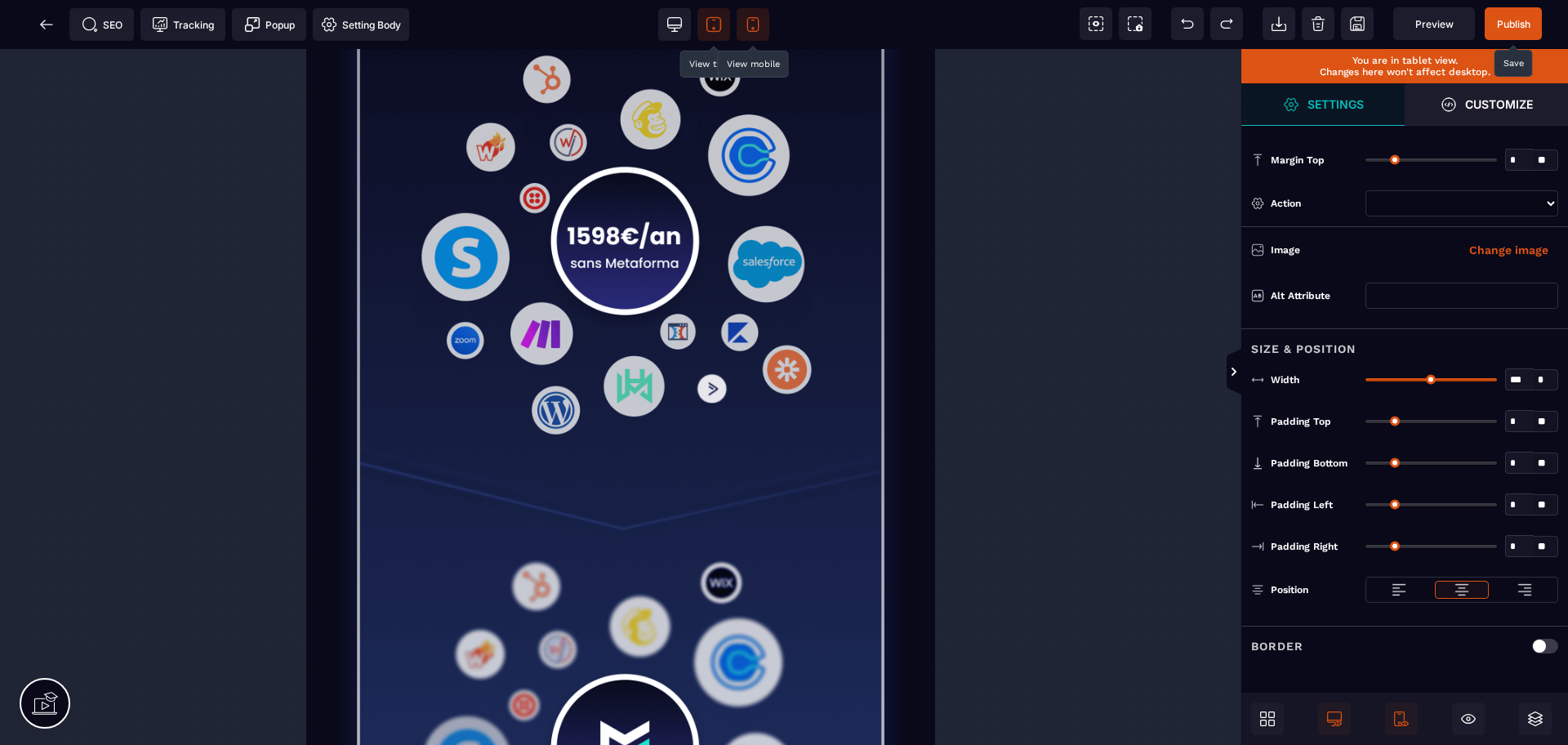
scroll to position [946, 0]
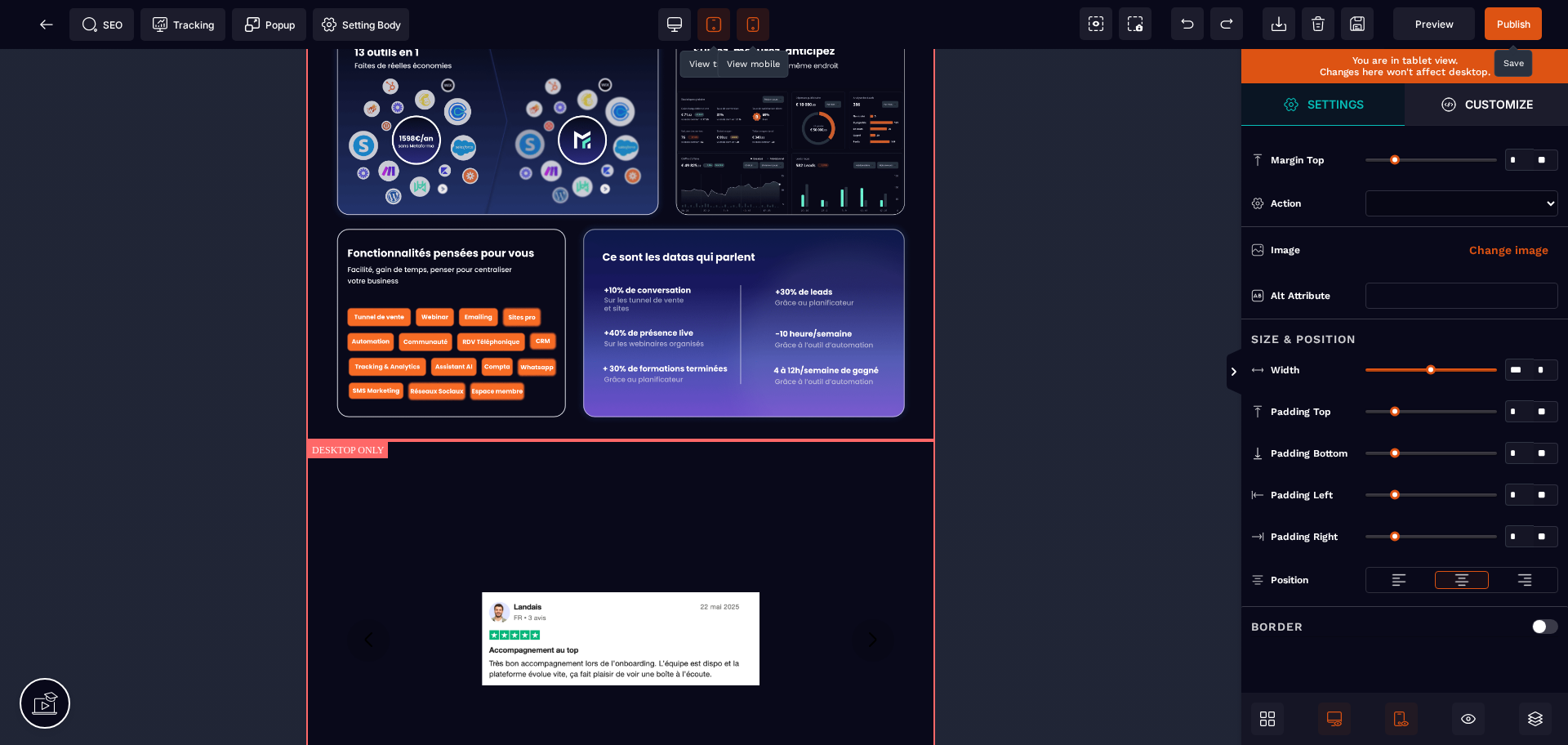
click at [756, 29] on icon at bounding box center [752, 23] width 16 height 16
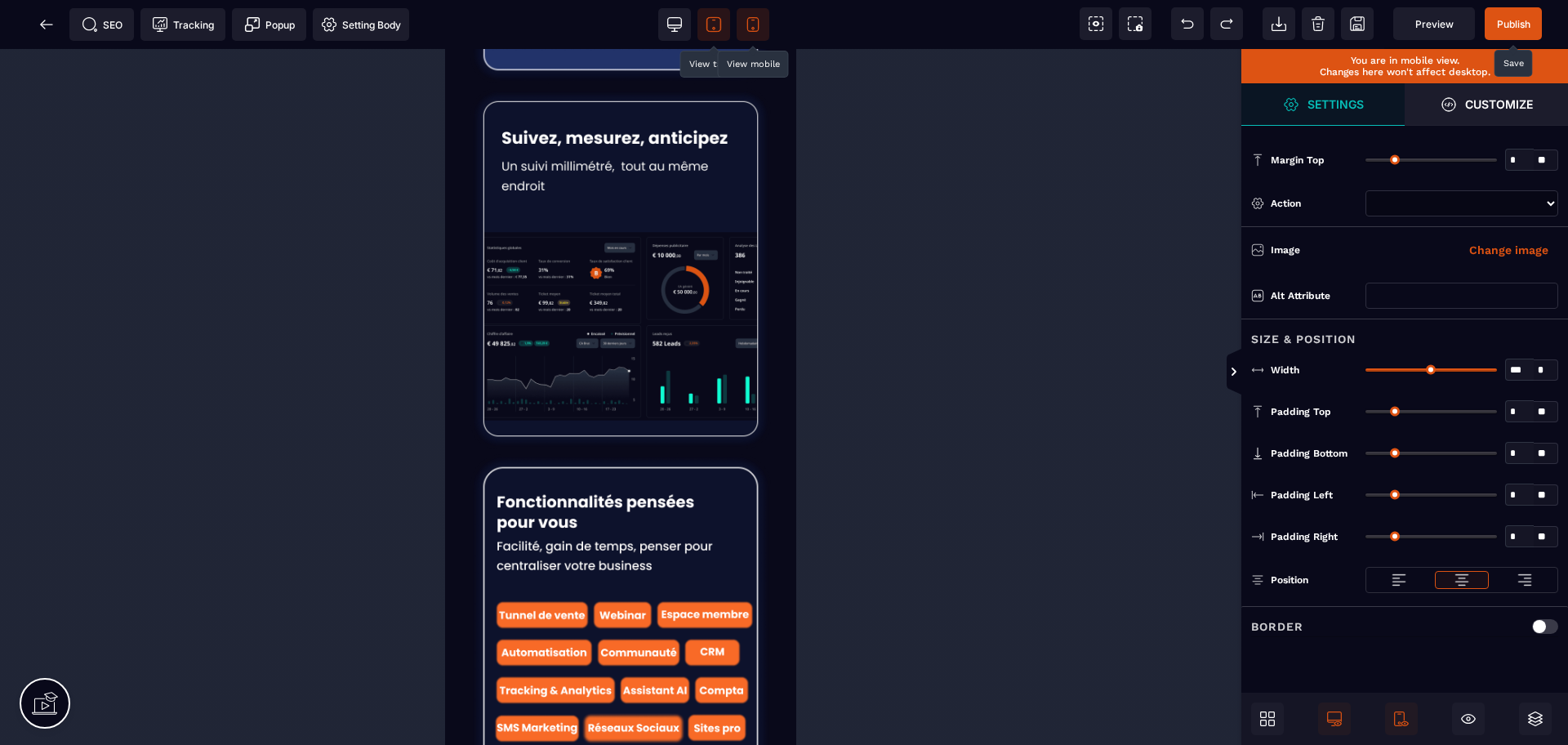
select select
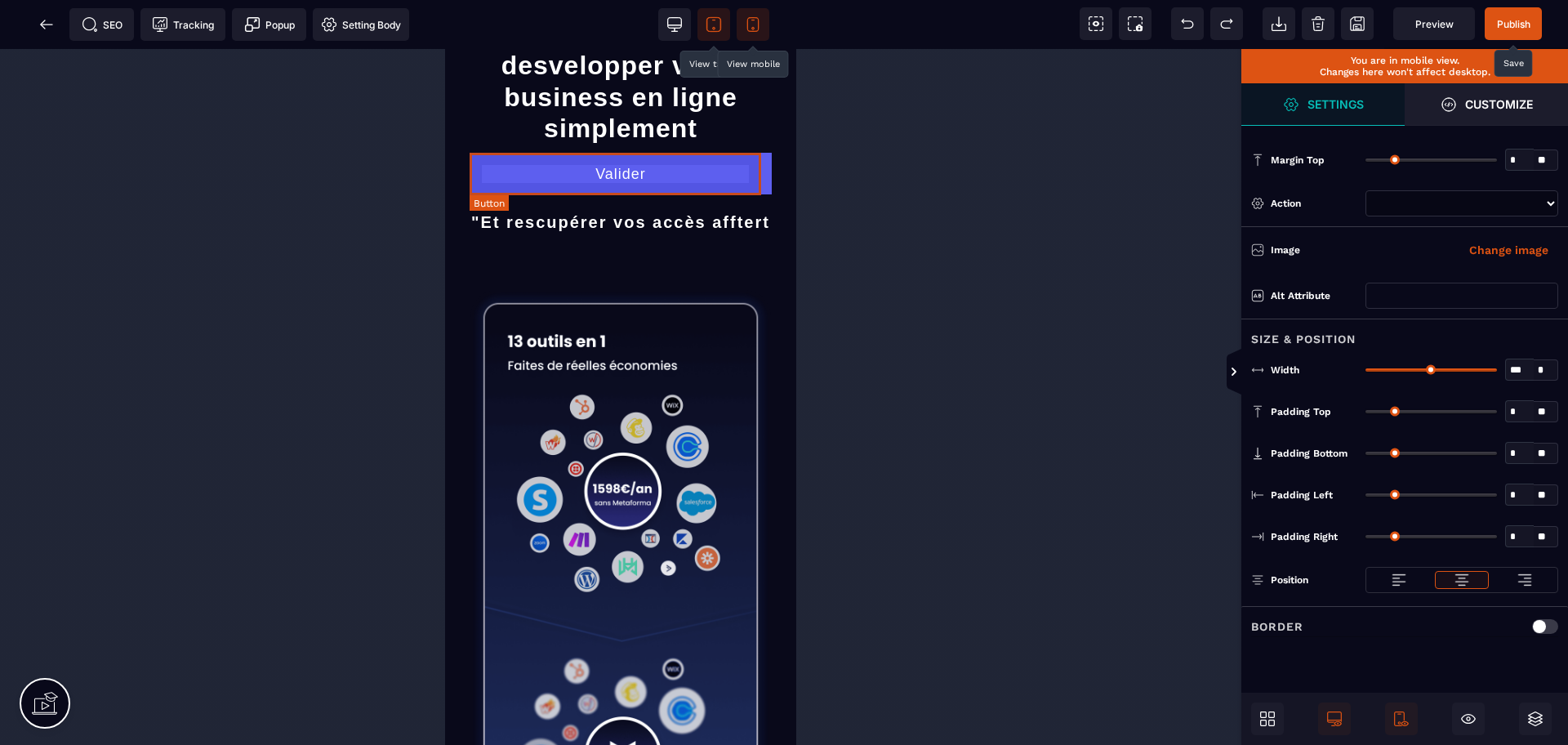
scroll to position [22, 0]
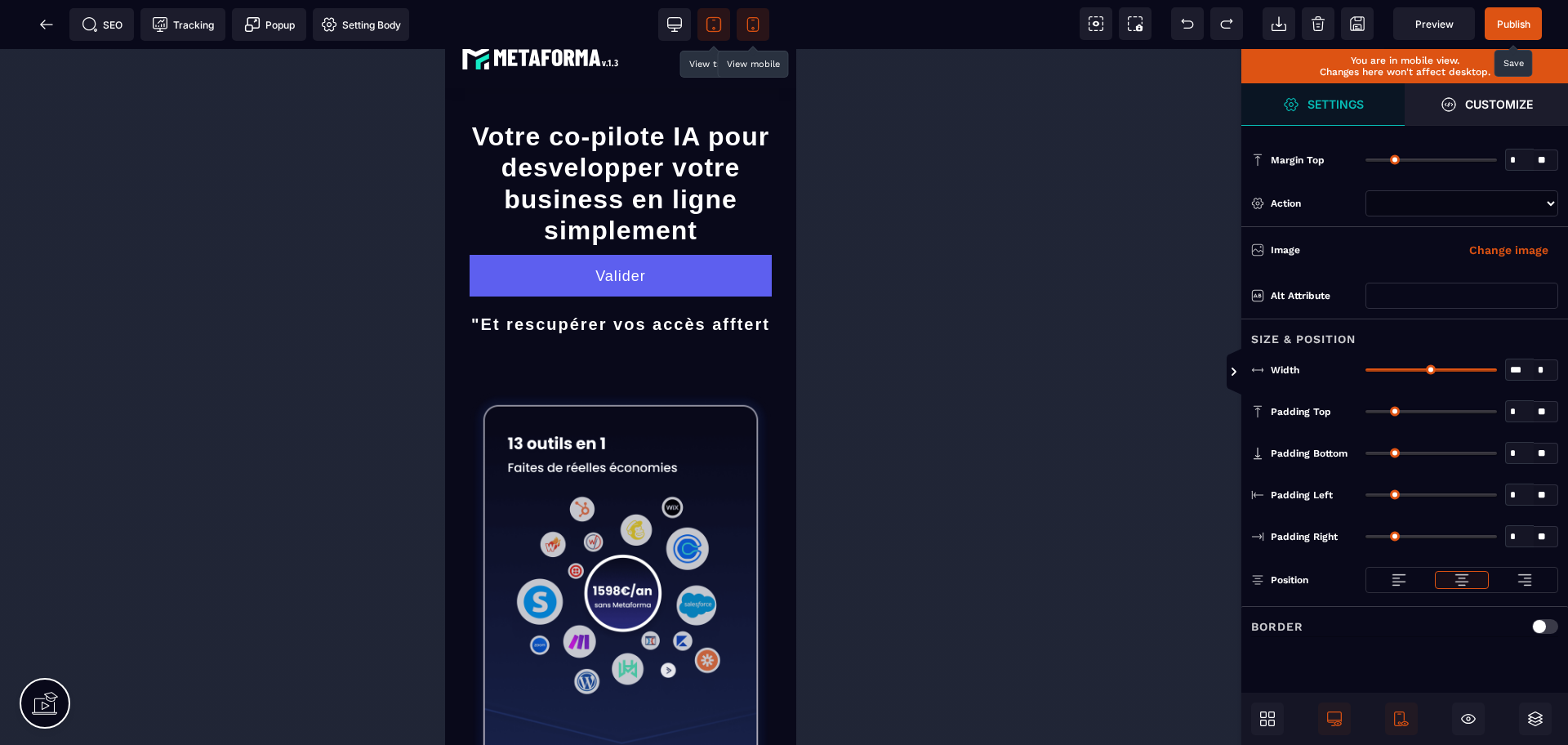
click at [678, 41] on div at bounding box center [717, 24] width 134 height 49
click at [668, 34] on span at bounding box center [674, 24] width 33 height 33
select select
